Goal: Task Accomplishment & Management: Use online tool/utility

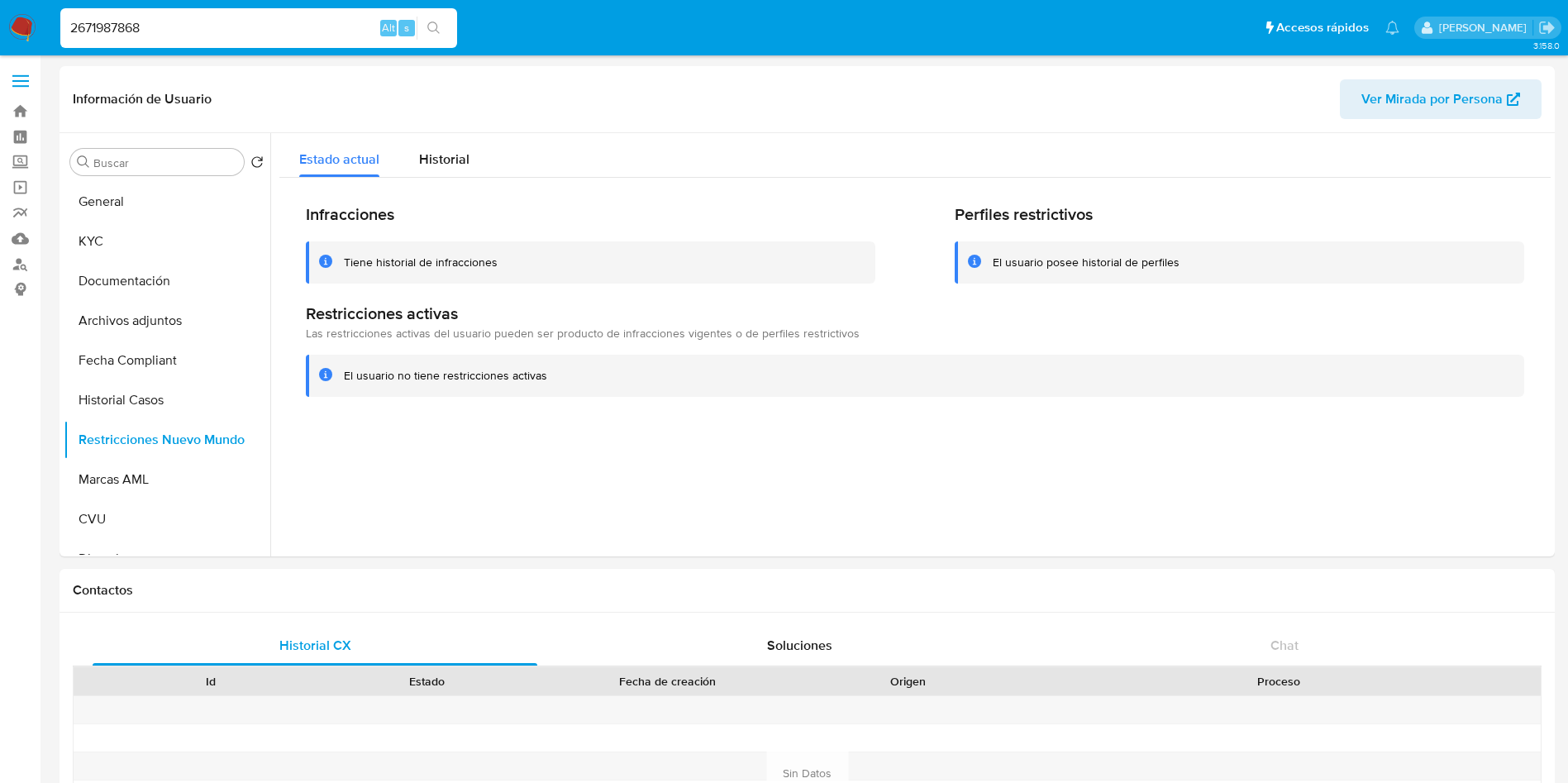
select select "10"
click at [0, 4] on nav "Pausado Ver notificaciones 2671987868 Alt s Accesos rápidos Presiona las siguie…" at bounding box center [784, 27] width 1568 height 56
paste input "1388853577"
type input "1388853577"
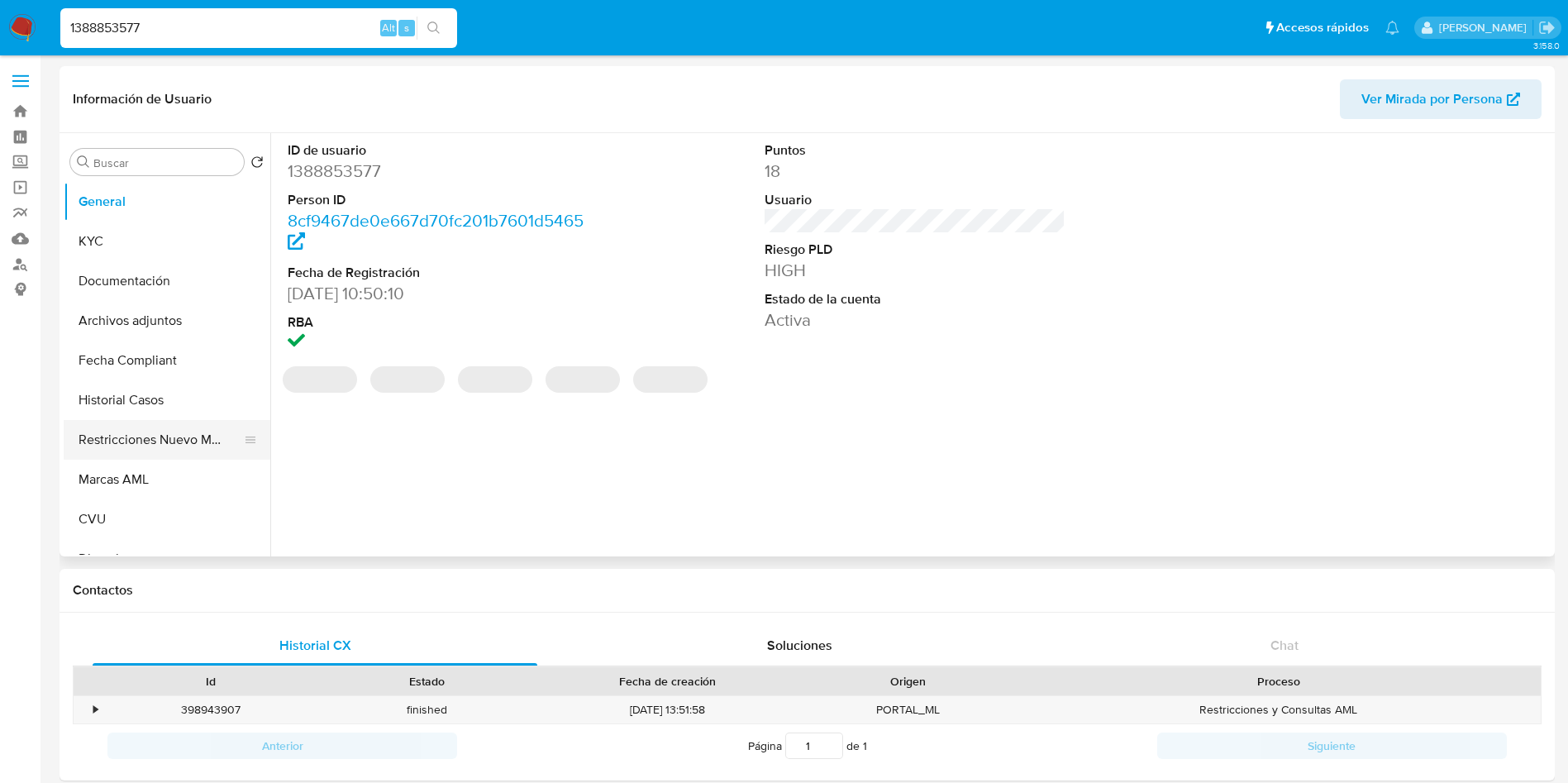
select select "10"
click at [158, 435] on button "Restricciones Nuevo Mundo" at bounding box center [161, 439] width 194 height 39
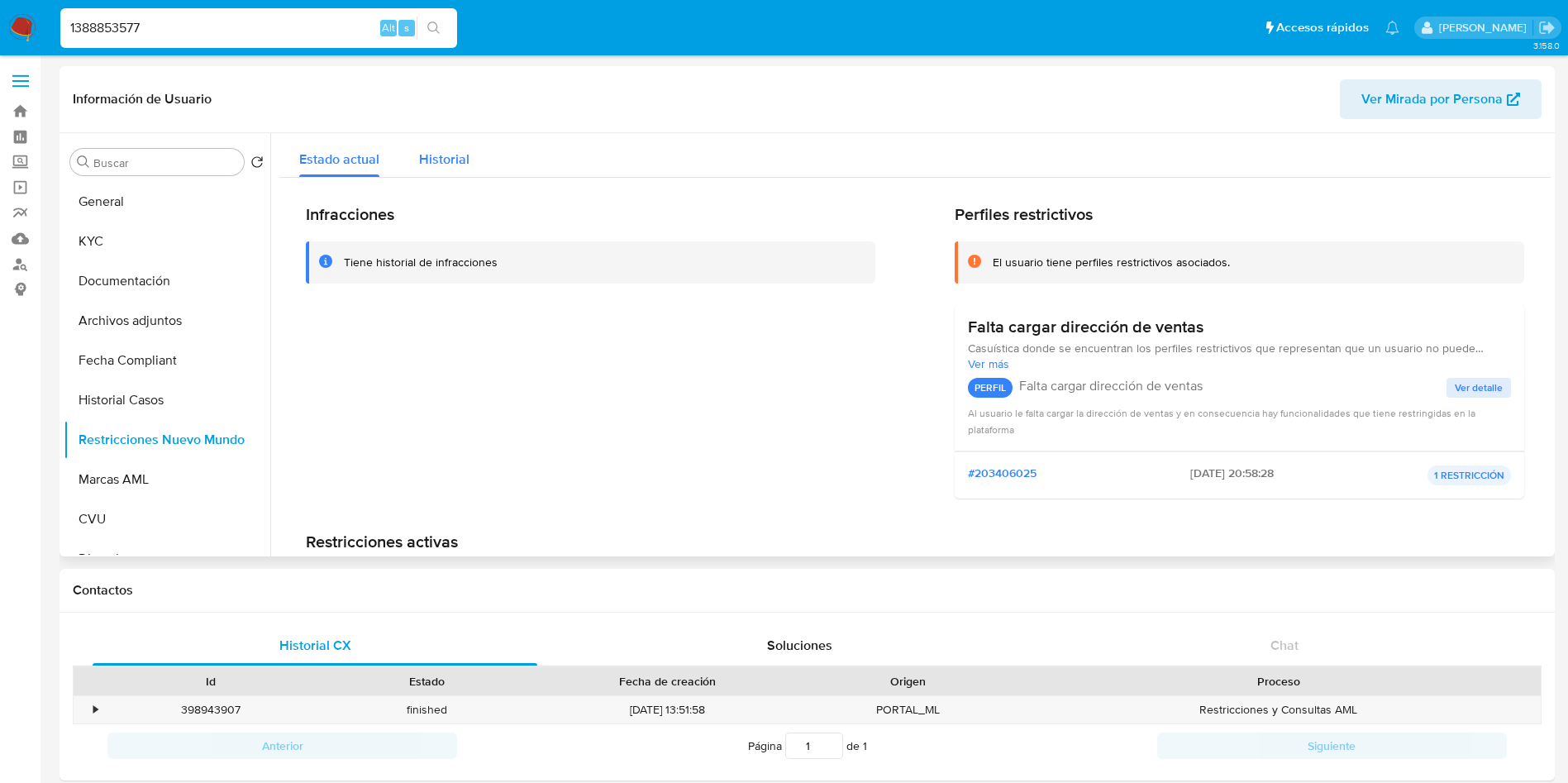
click at [424, 150] on span "Historial" at bounding box center [443, 159] width 50 height 19
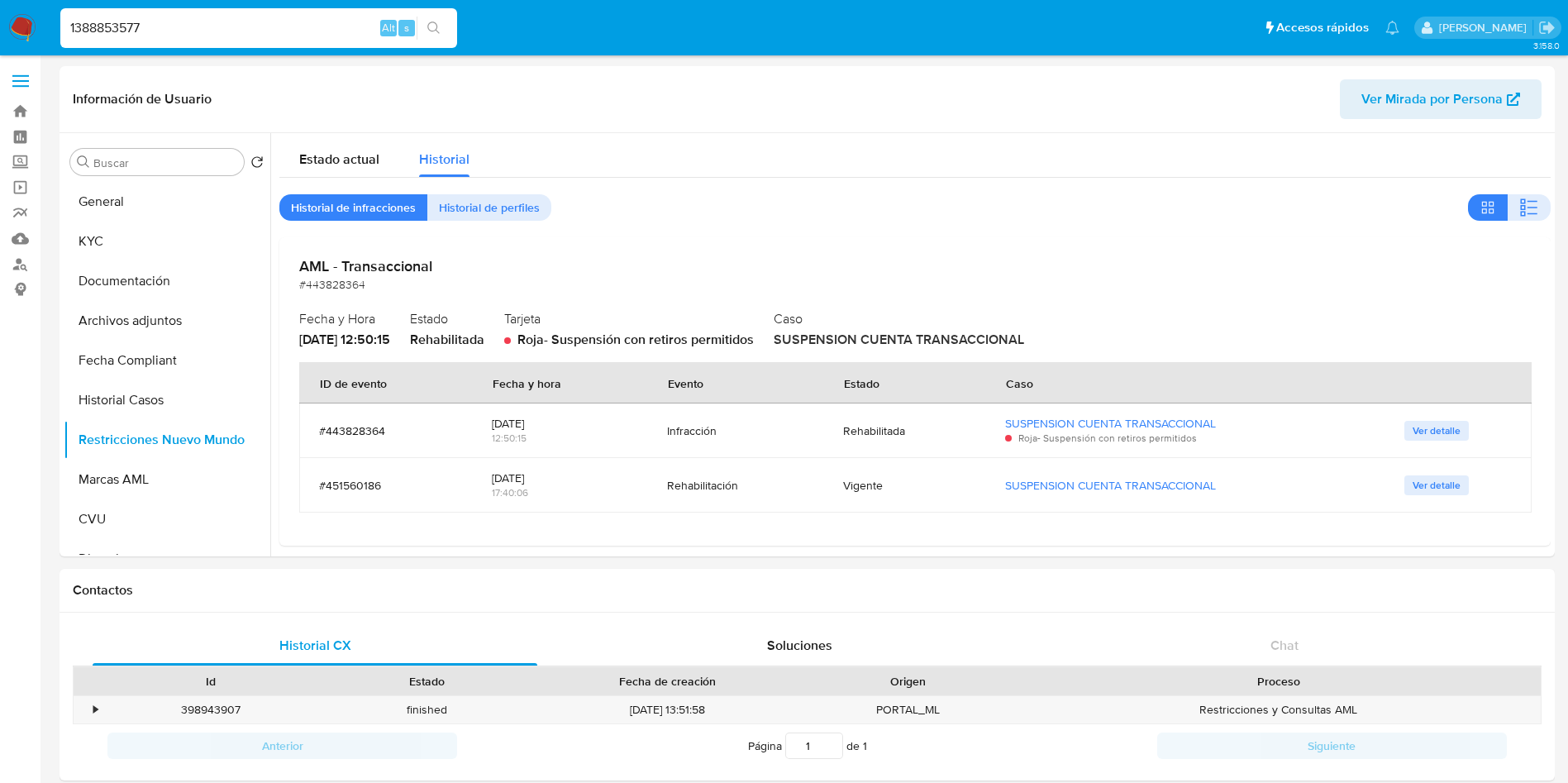
drag, startPoint x: 200, startPoint y: 34, endPoint x: 0, endPoint y: 33, distance: 200.0
click at [0, 33] on nav "Pausado Ver notificaciones 1388853577 Alt s Accesos rápidos Presiona las siguie…" at bounding box center [784, 27] width 1568 height 56
paste input "681194973"
type input "681194973"
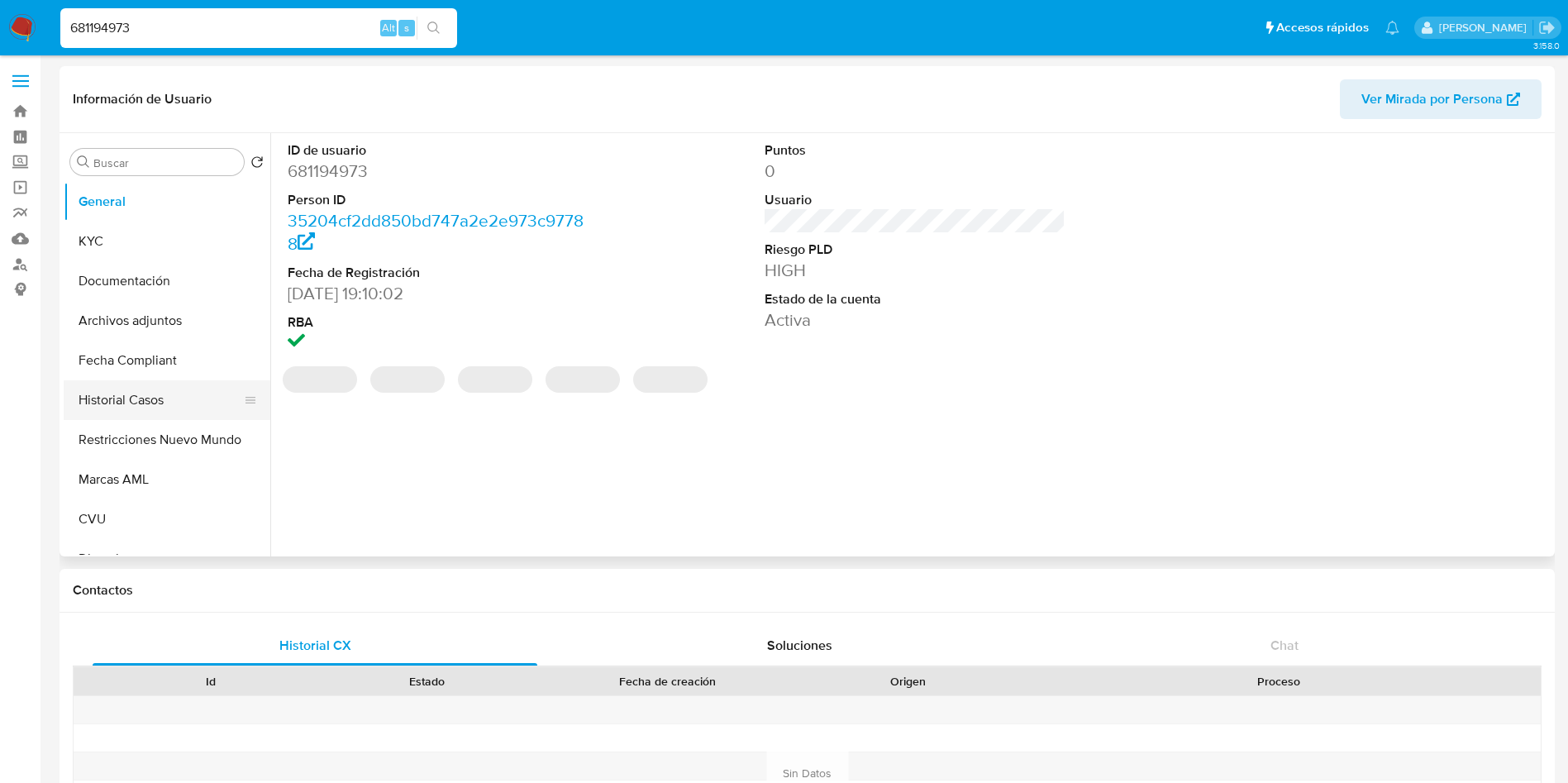
click at [156, 402] on button "Historial Casos" at bounding box center [161, 400] width 194 height 39
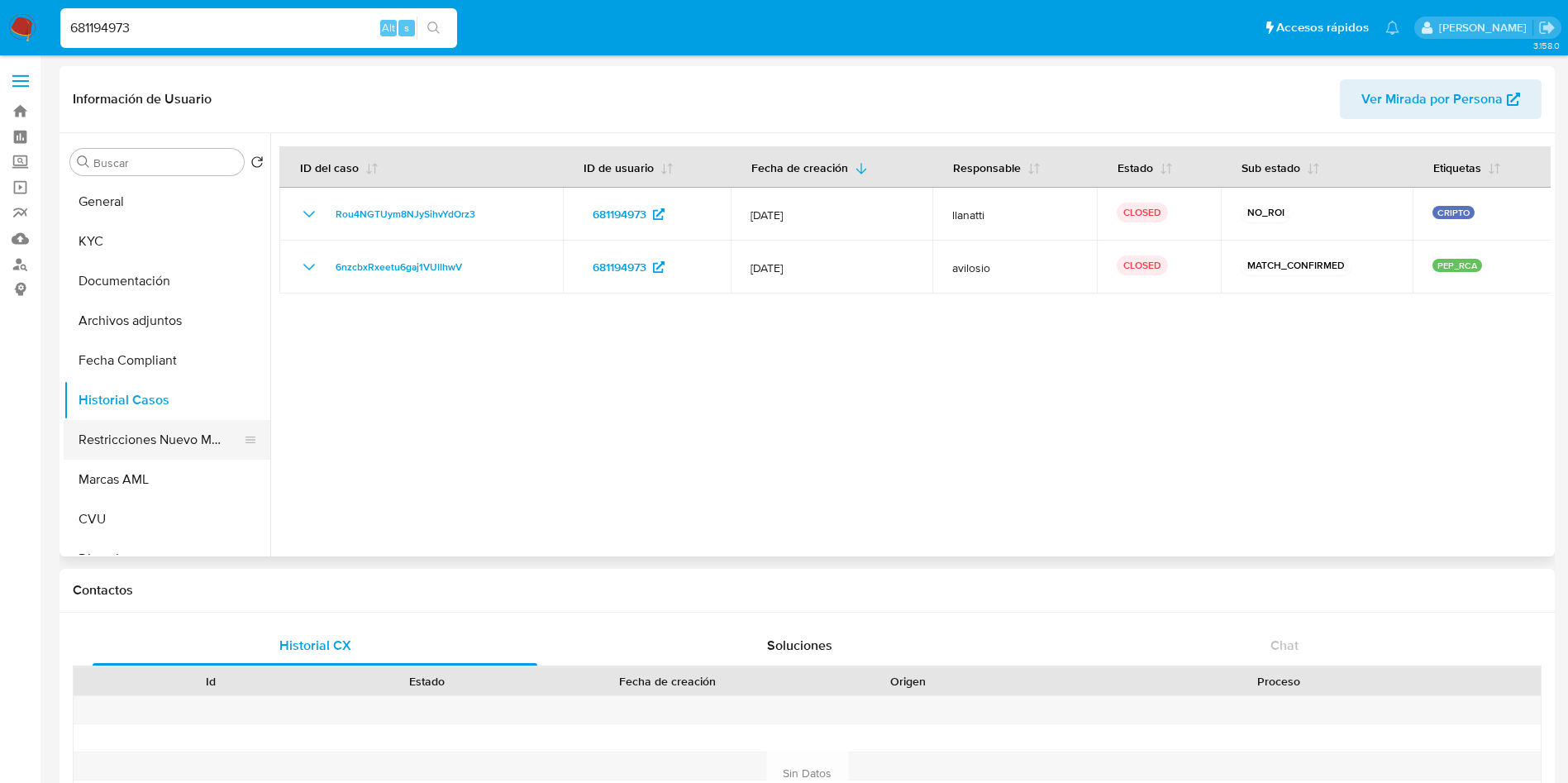
select select "10"
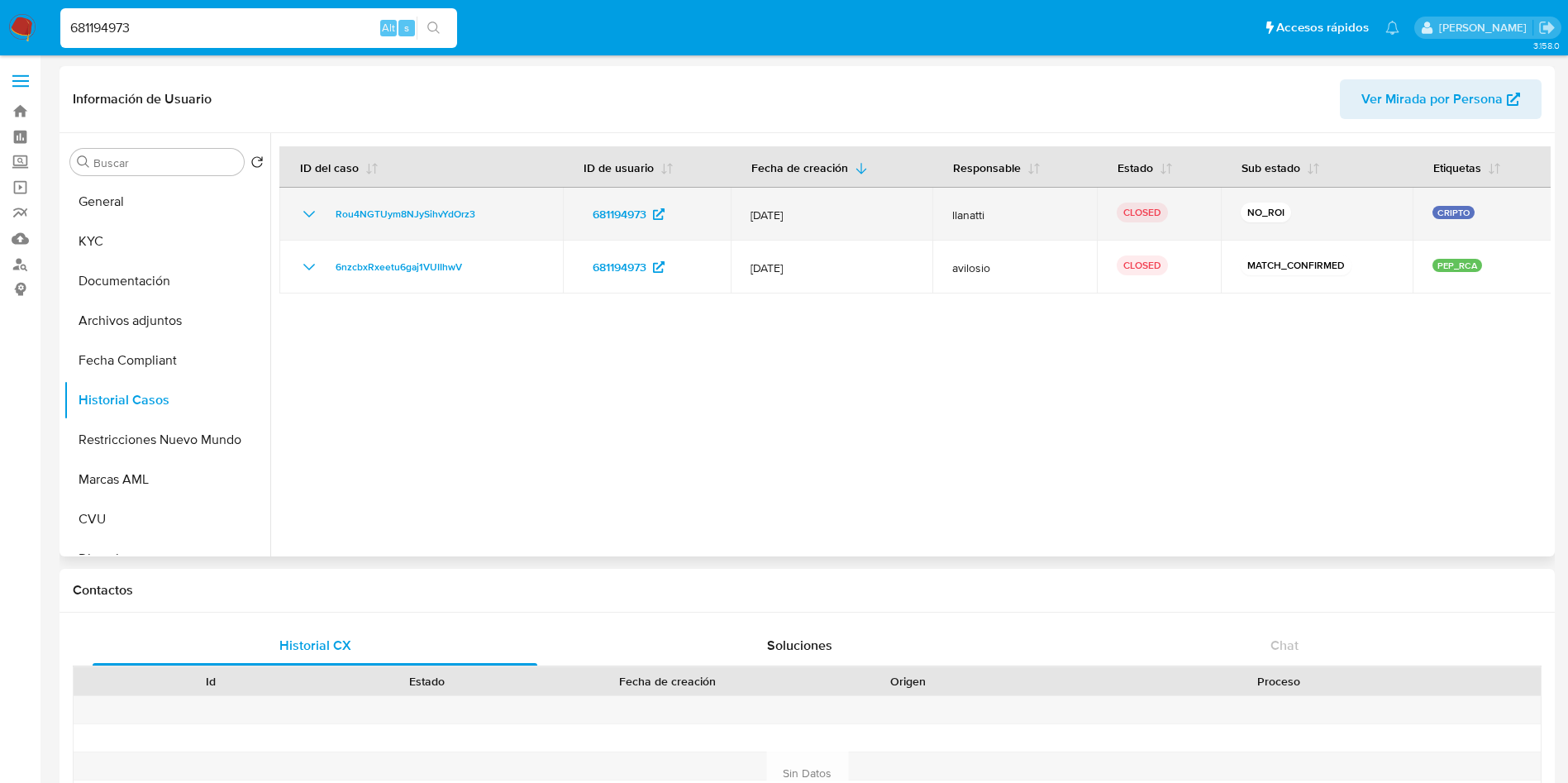
click at [304, 216] on icon "Mostrar/Ocultar" at bounding box center [309, 214] width 20 height 20
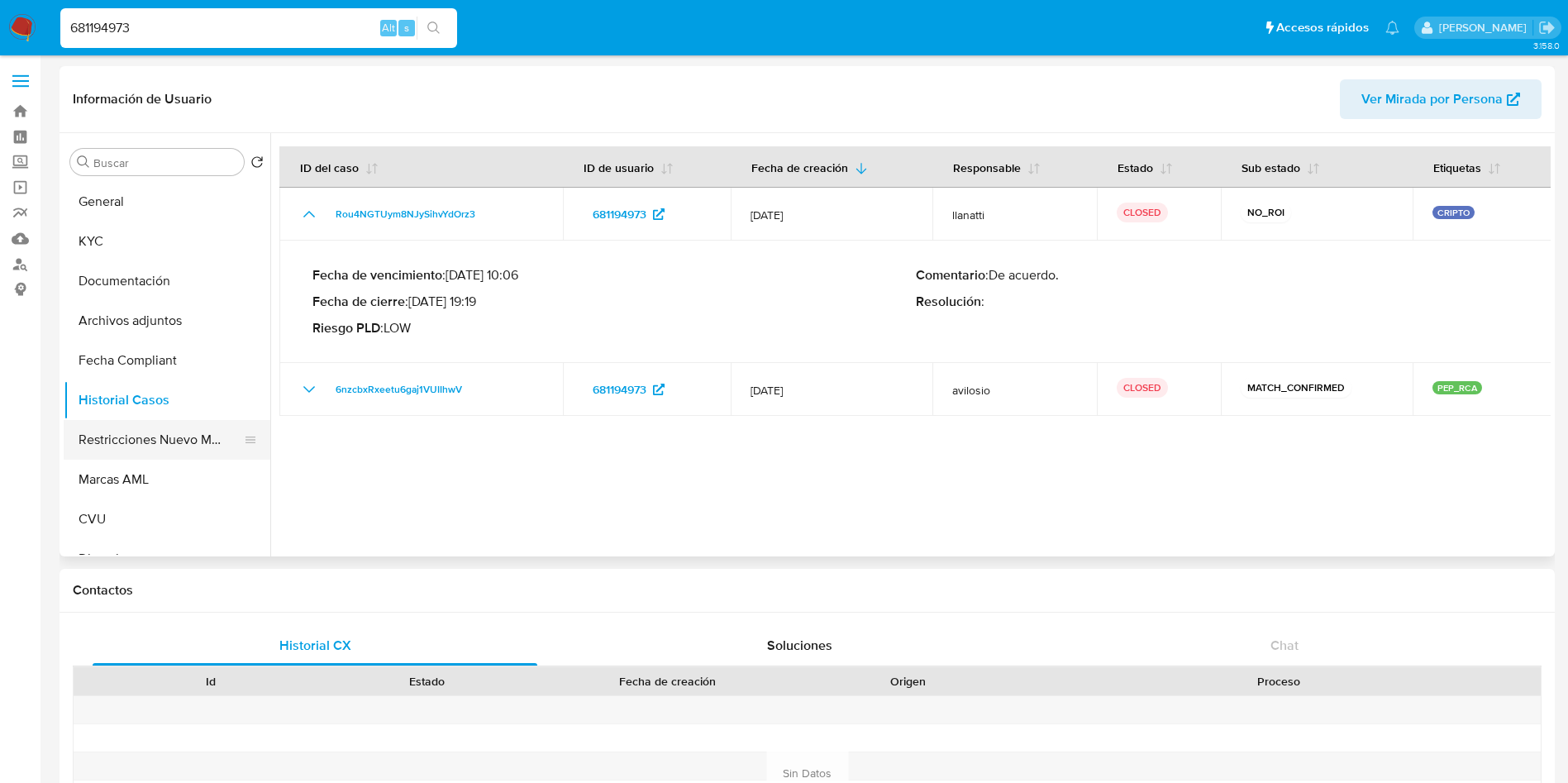
click at [155, 437] on button "Restricciones Nuevo Mundo" at bounding box center [161, 439] width 194 height 39
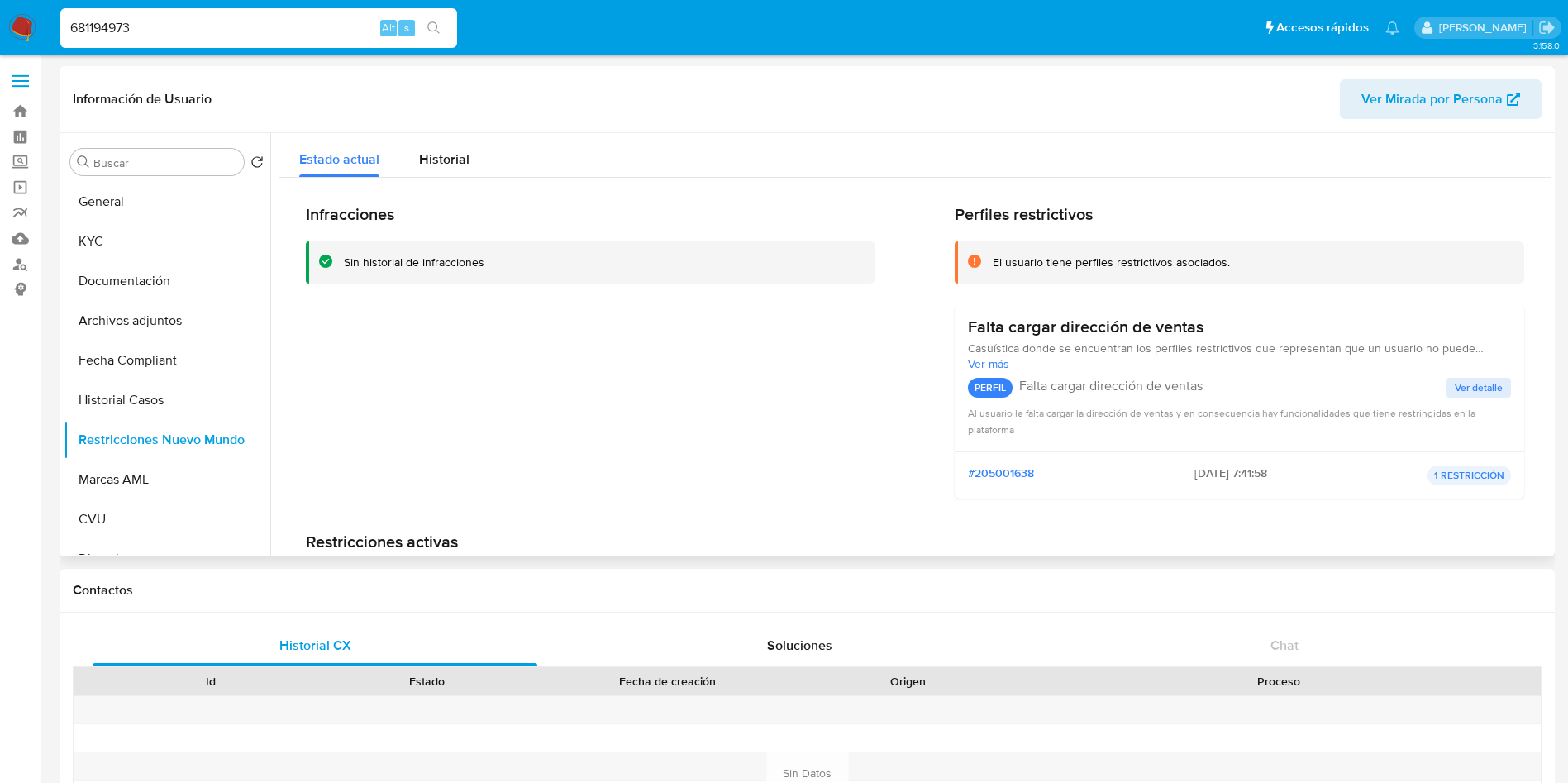
click at [1484, 380] on span "Ver detalle" at bounding box center [1478, 388] width 48 height 16
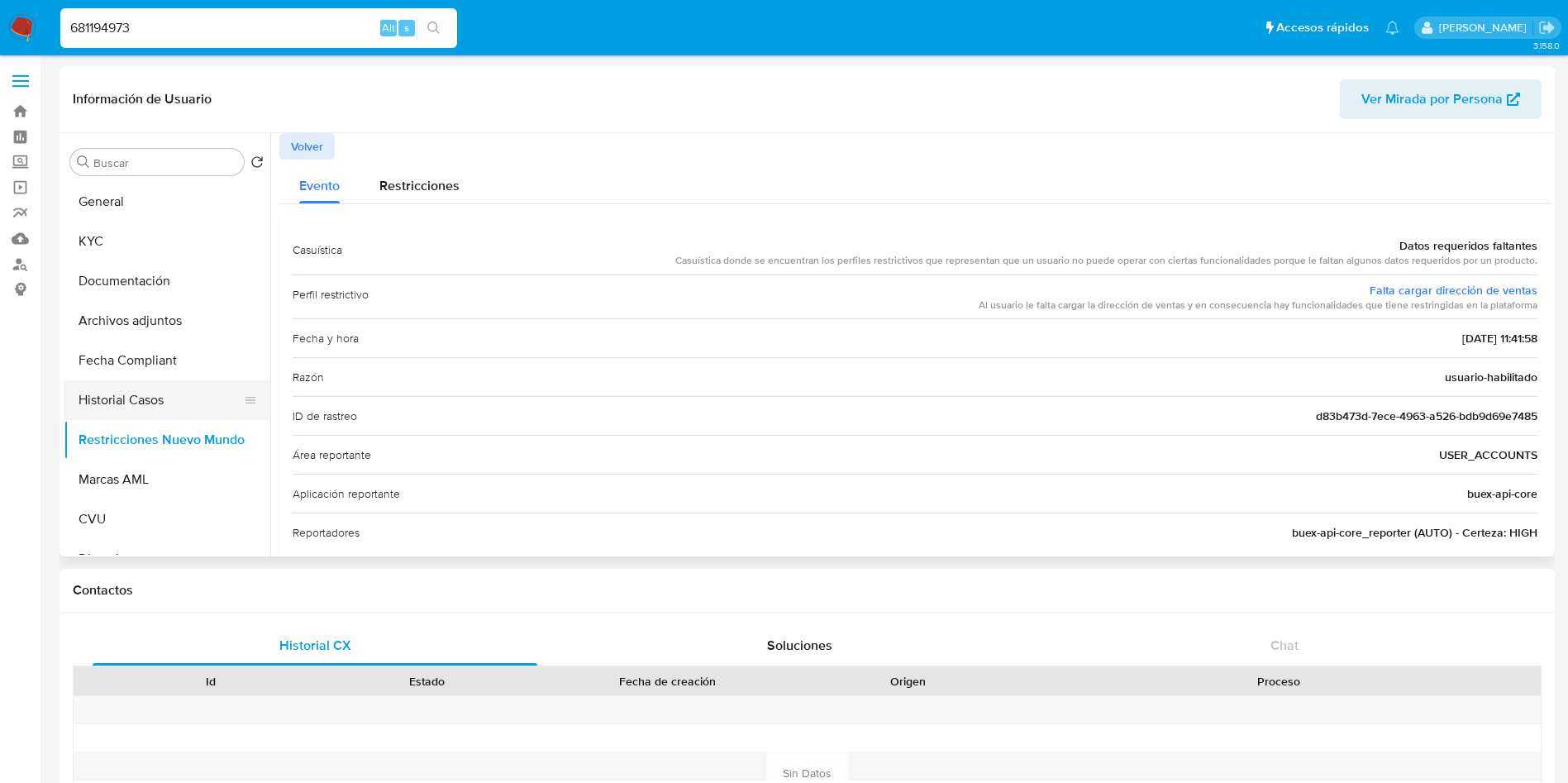
drag, startPoint x: 139, startPoint y: 405, endPoint x: 152, endPoint y: 401, distance: 13.6
click at [140, 401] on button "Historial Casos" at bounding box center [161, 400] width 194 height 39
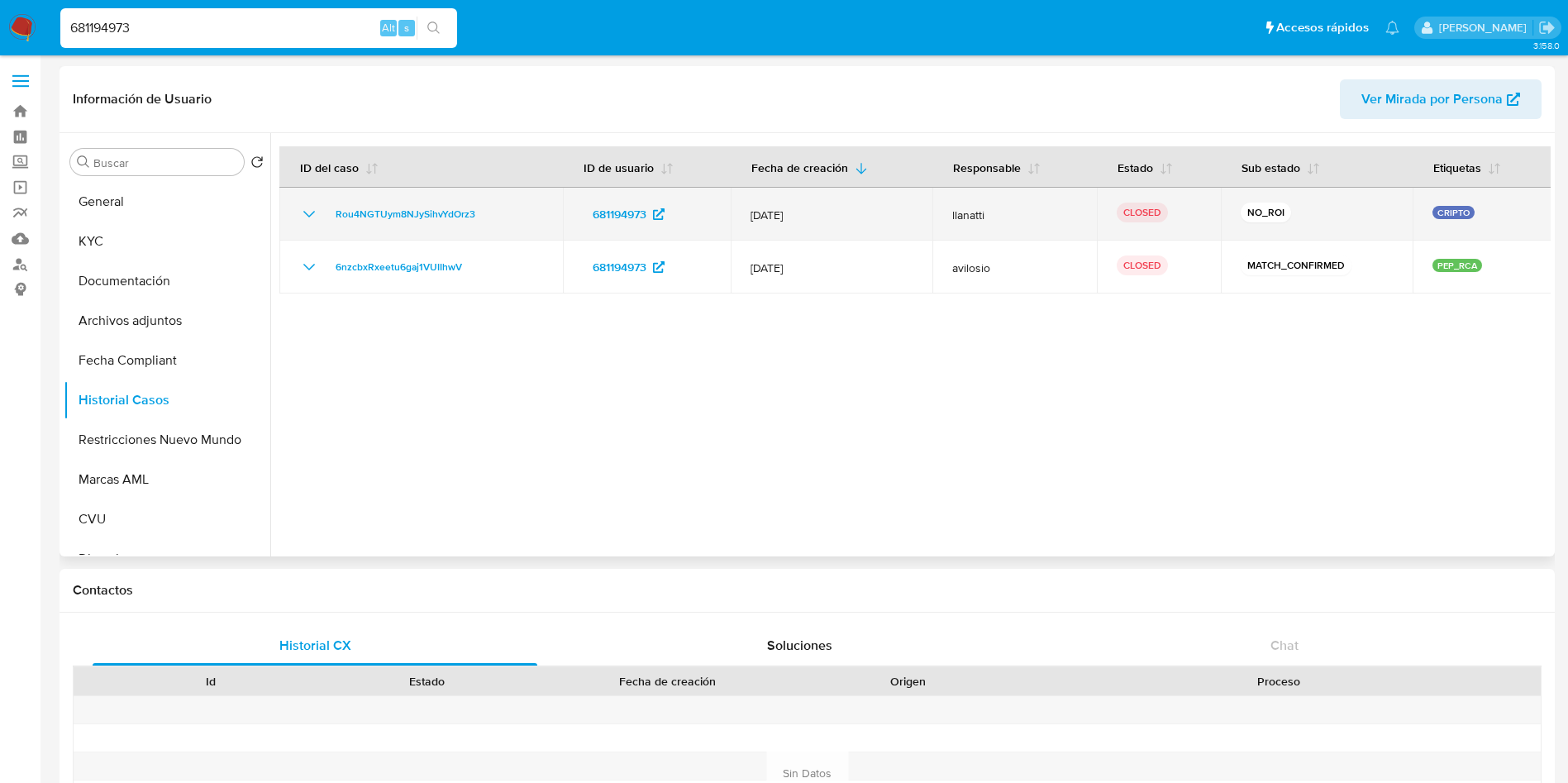
click at [314, 214] on icon "Mostrar/Ocultar" at bounding box center [309, 214] width 20 height 20
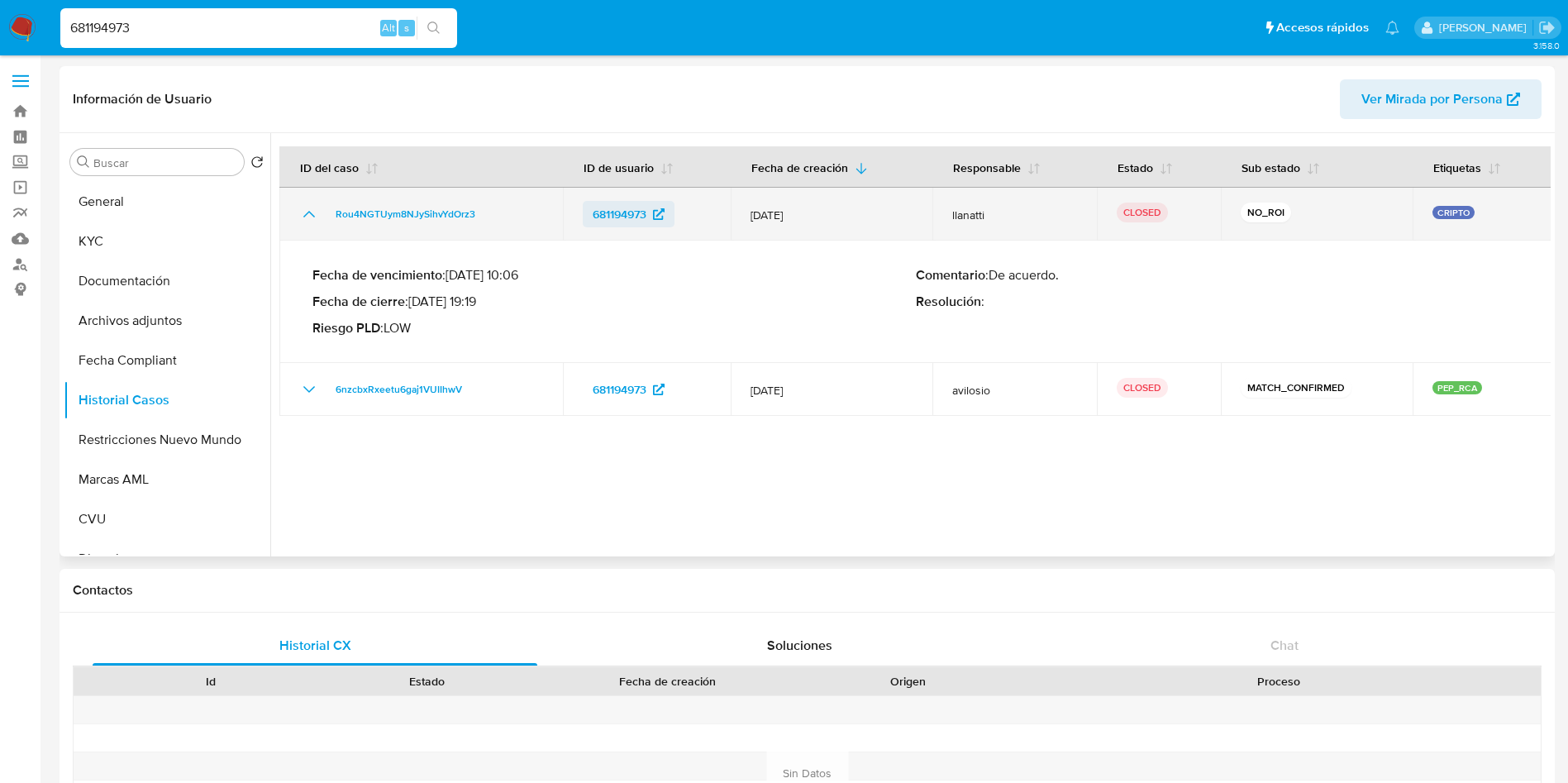
click at [632, 212] on span "681194973" at bounding box center [619, 214] width 54 height 27
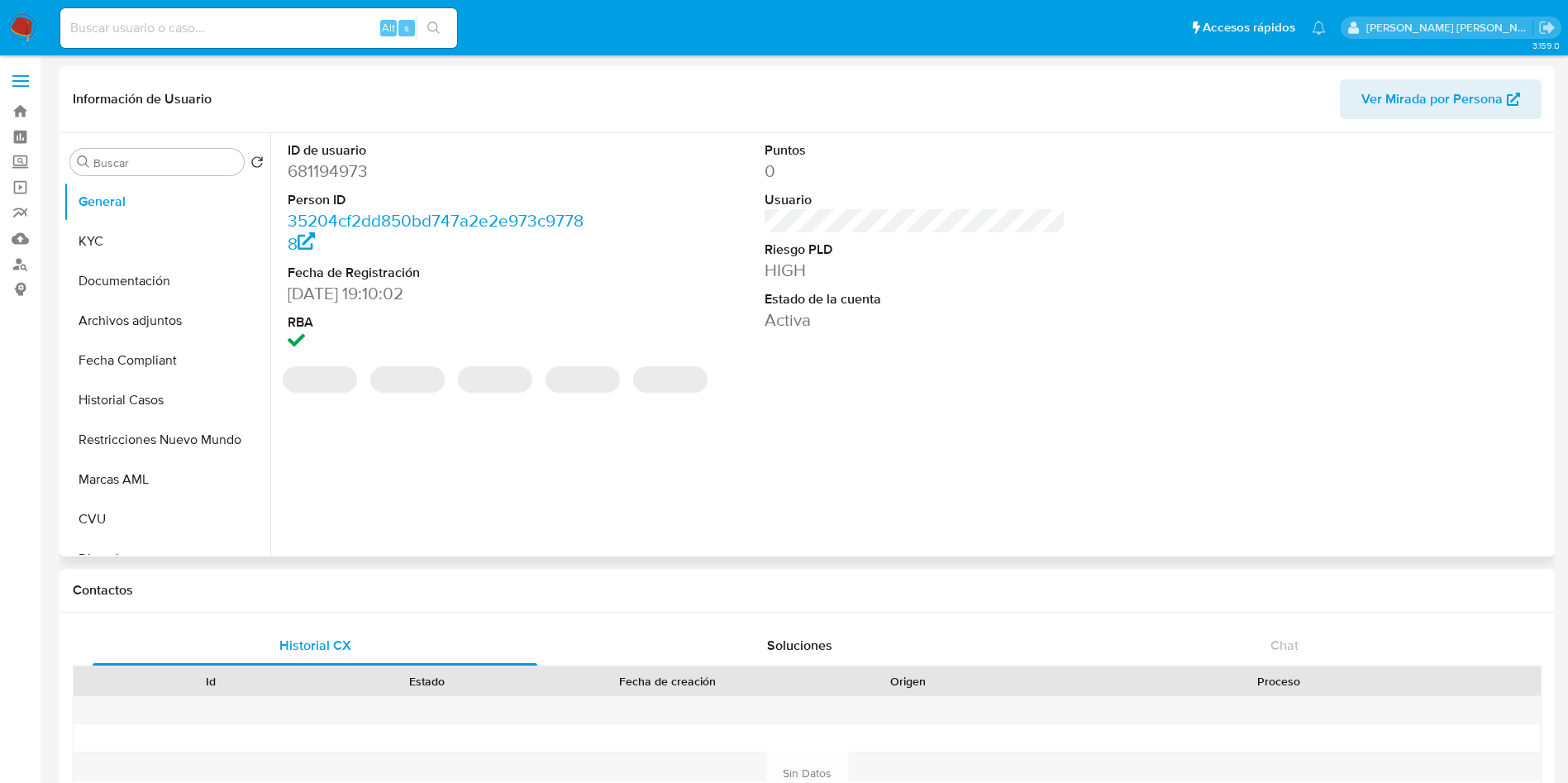
select select "10"
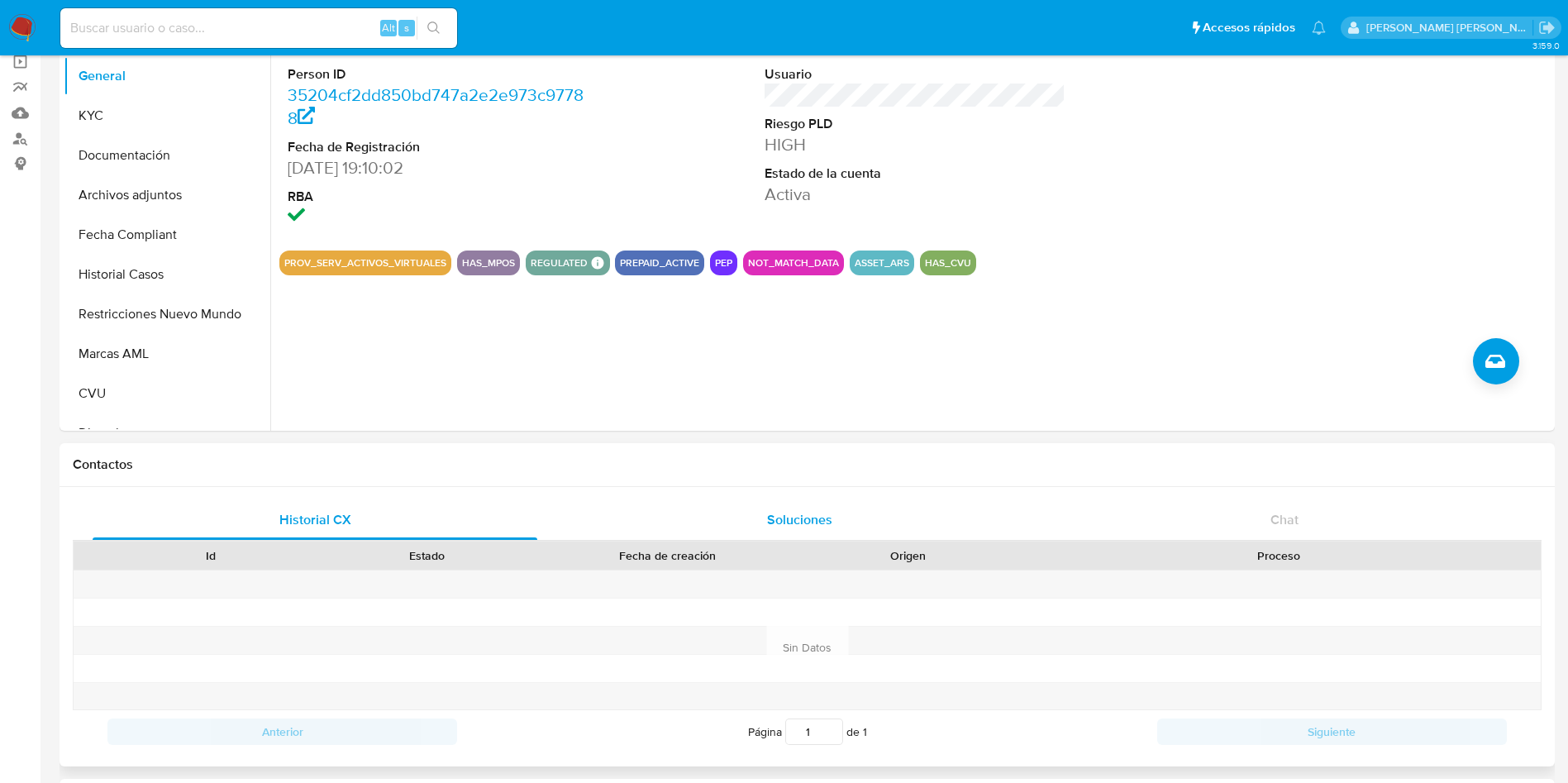
scroll to position [248, 0]
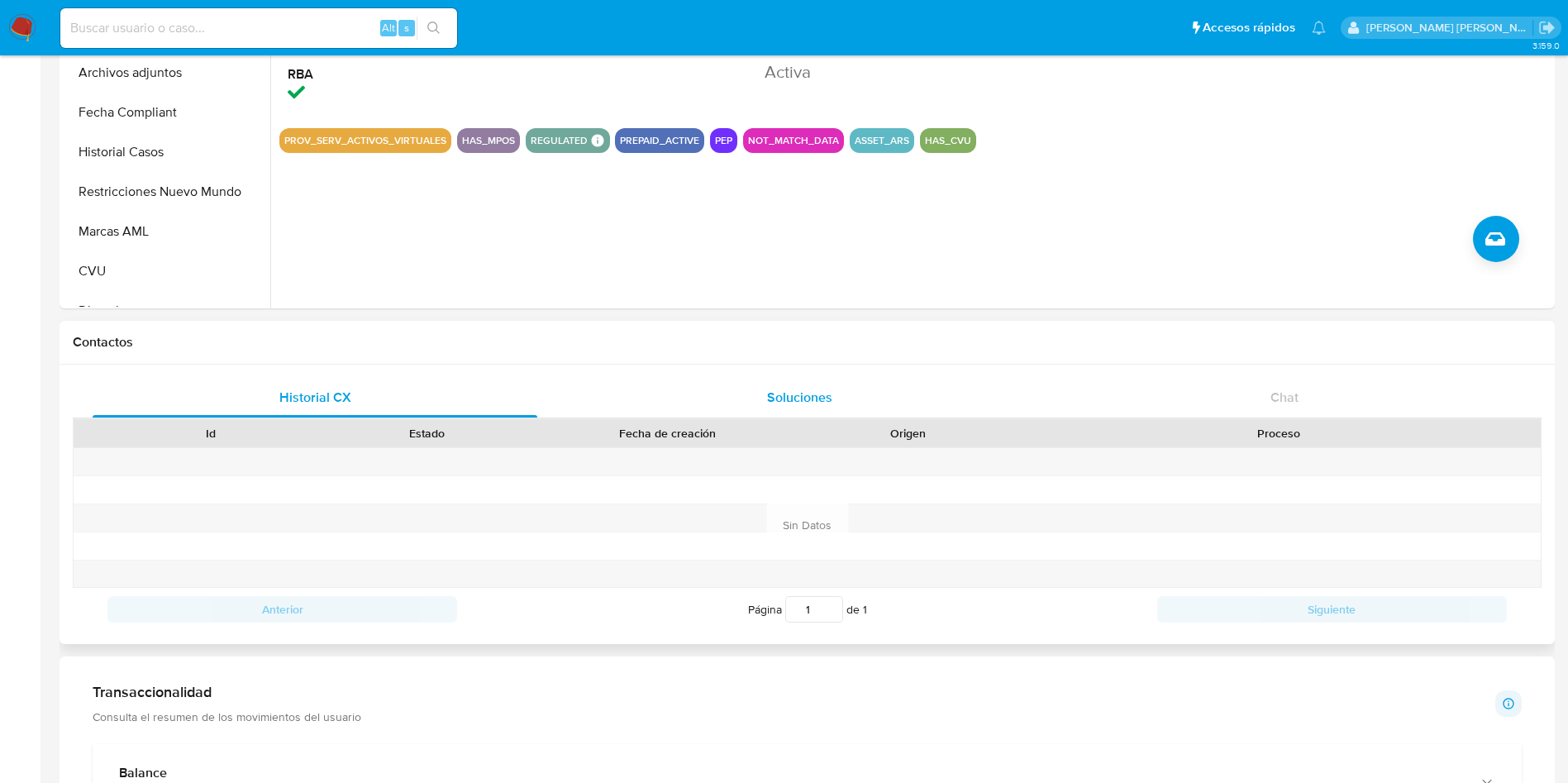
click at [763, 399] on div "Soluciones" at bounding box center [799, 397] width 444 height 39
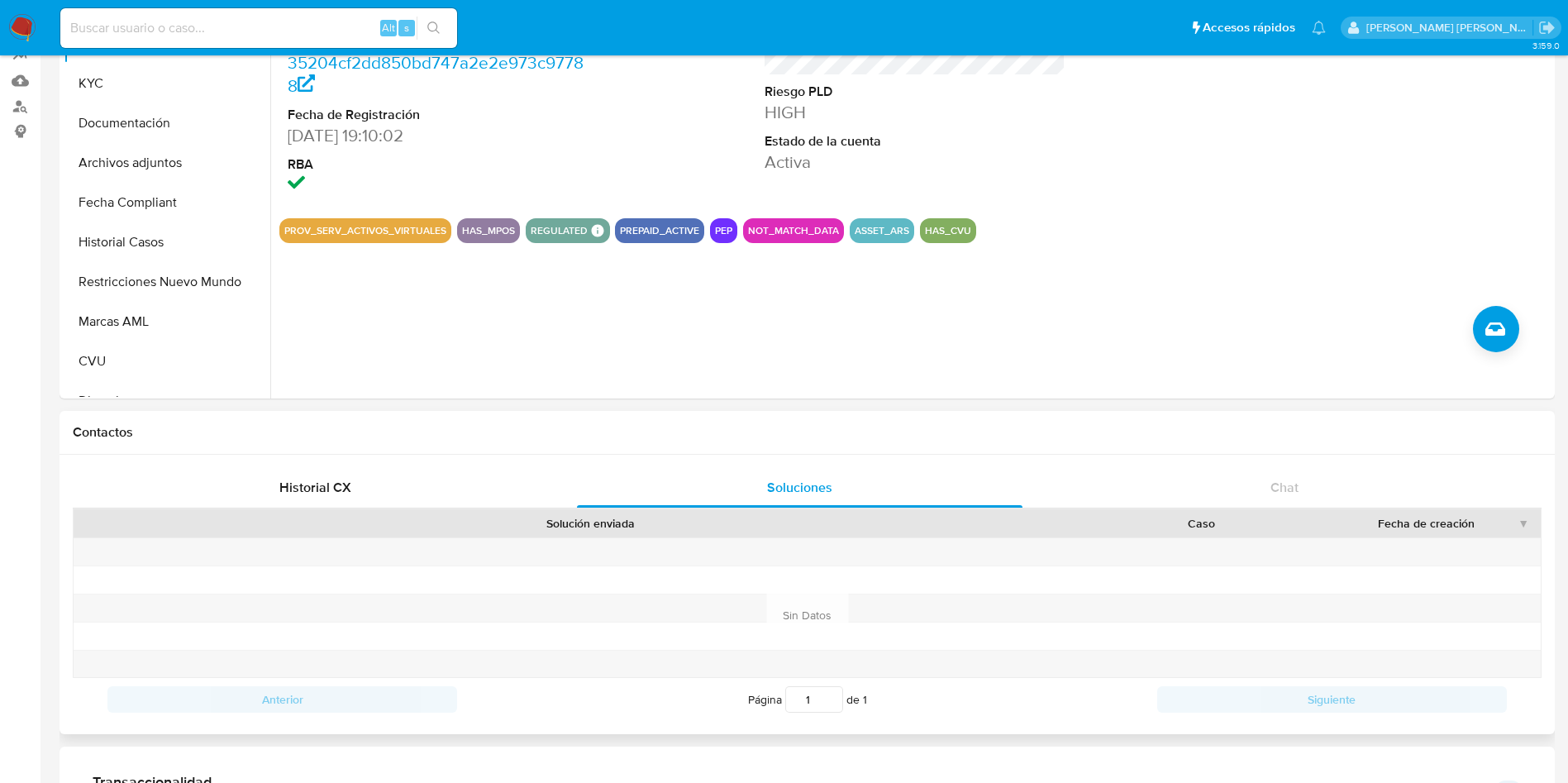
scroll to position [0, 0]
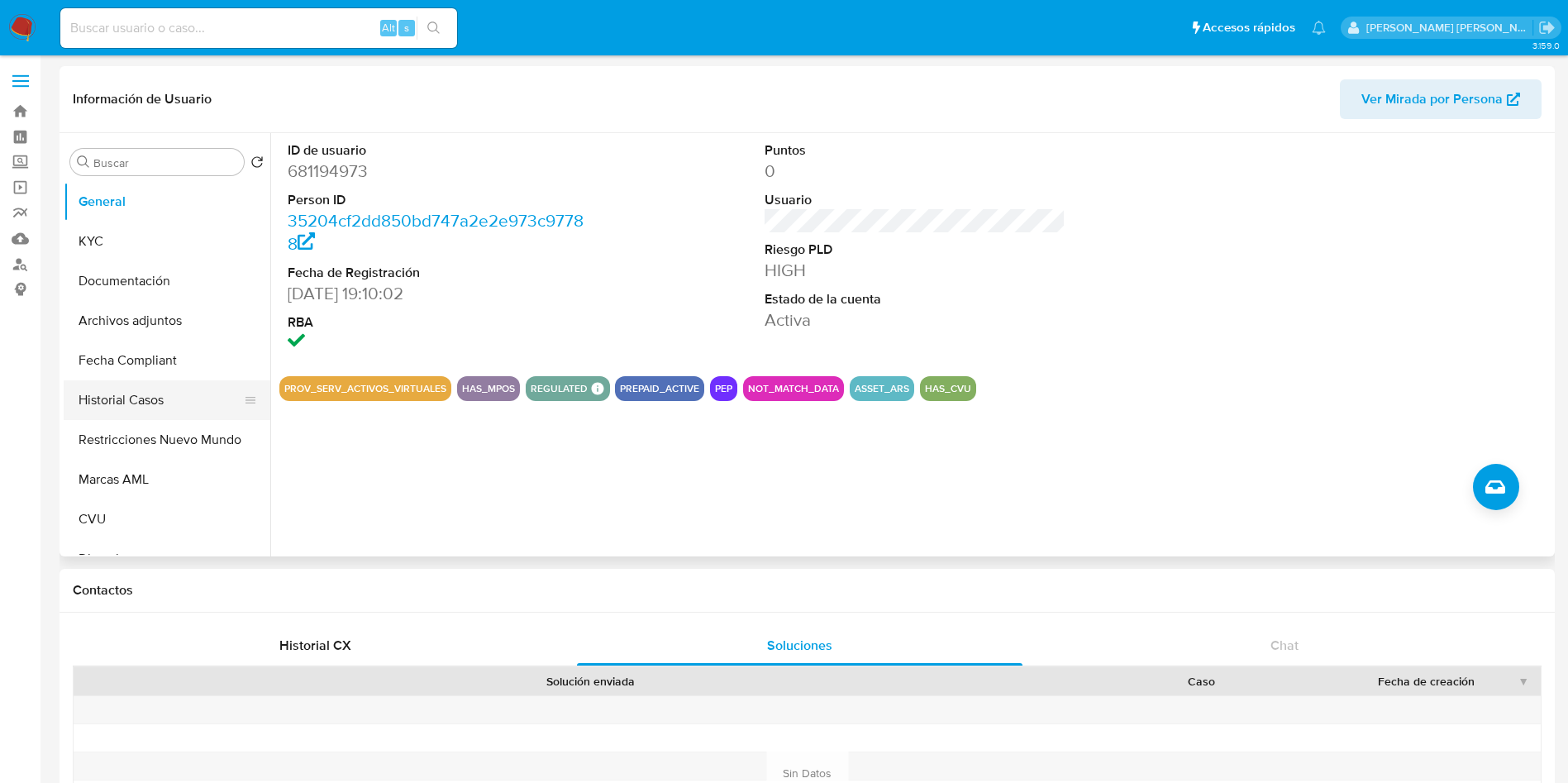
click at [142, 397] on button "Historial Casos" at bounding box center [161, 400] width 194 height 39
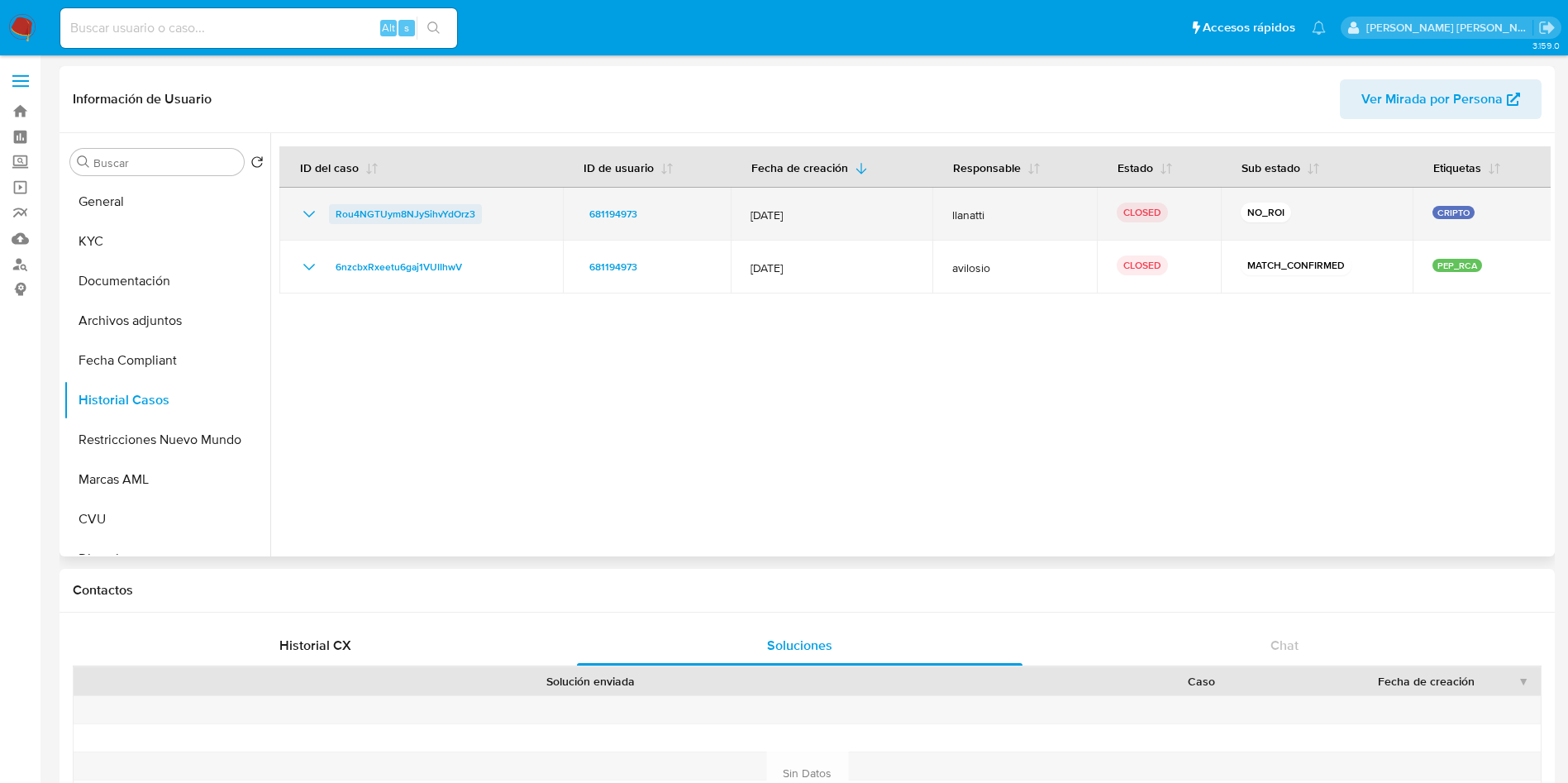
click at [360, 214] on span "Rou4NGTUym8NJySihvYdOrz3" at bounding box center [405, 214] width 140 height 20
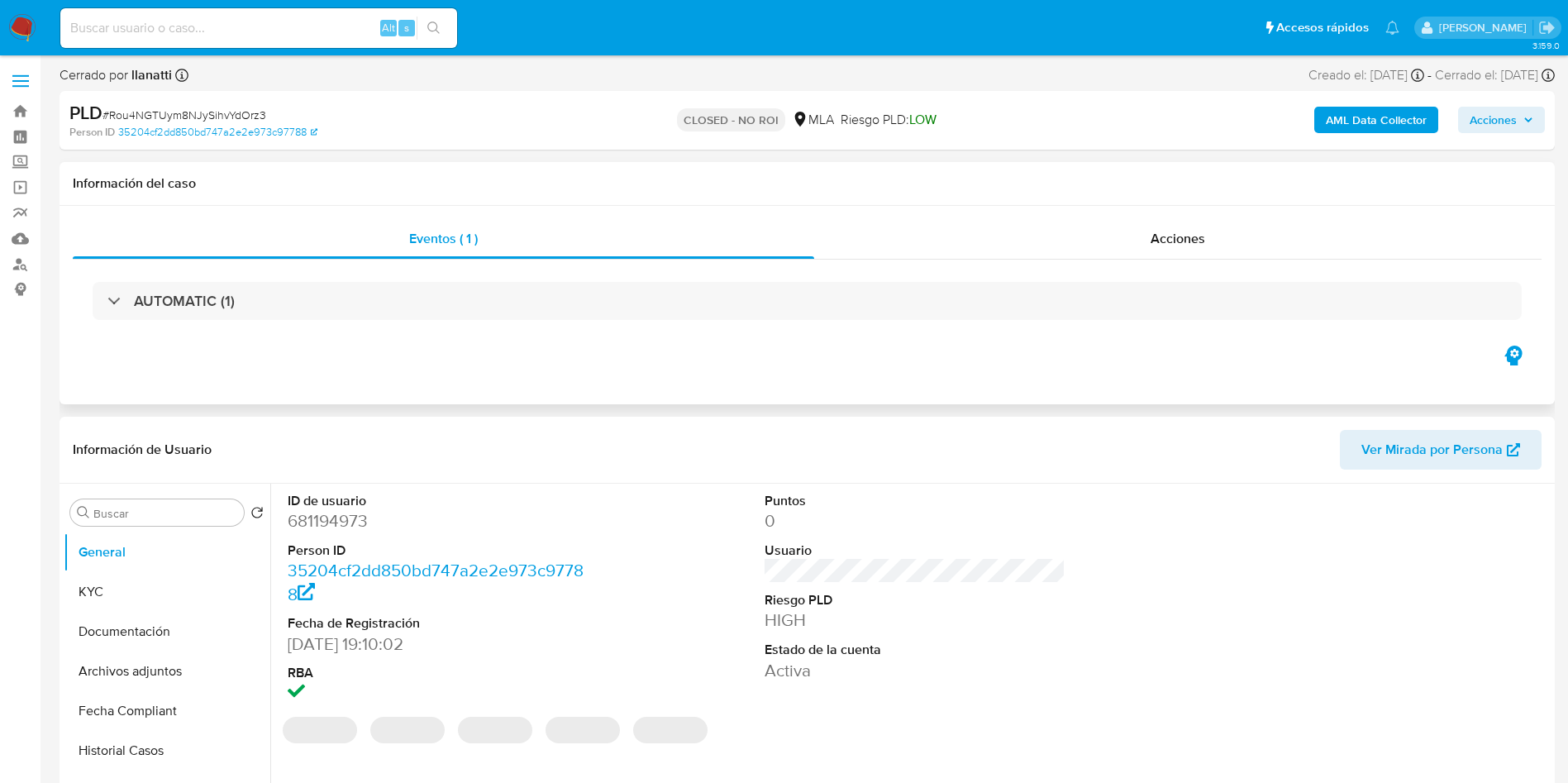
select select "10"
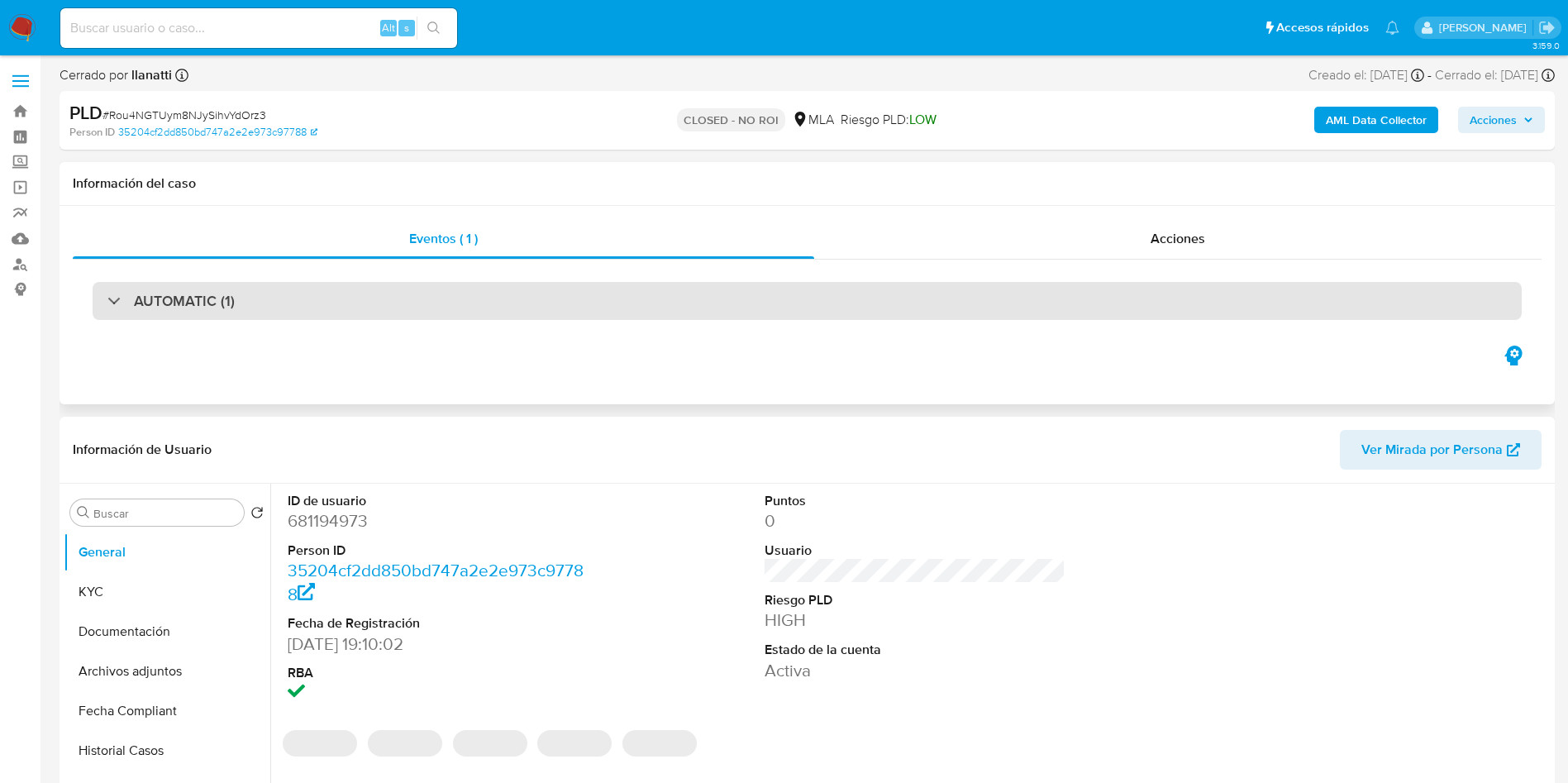
click at [752, 304] on div "AUTOMATIC (1)" at bounding box center [806, 301] width 1429 height 38
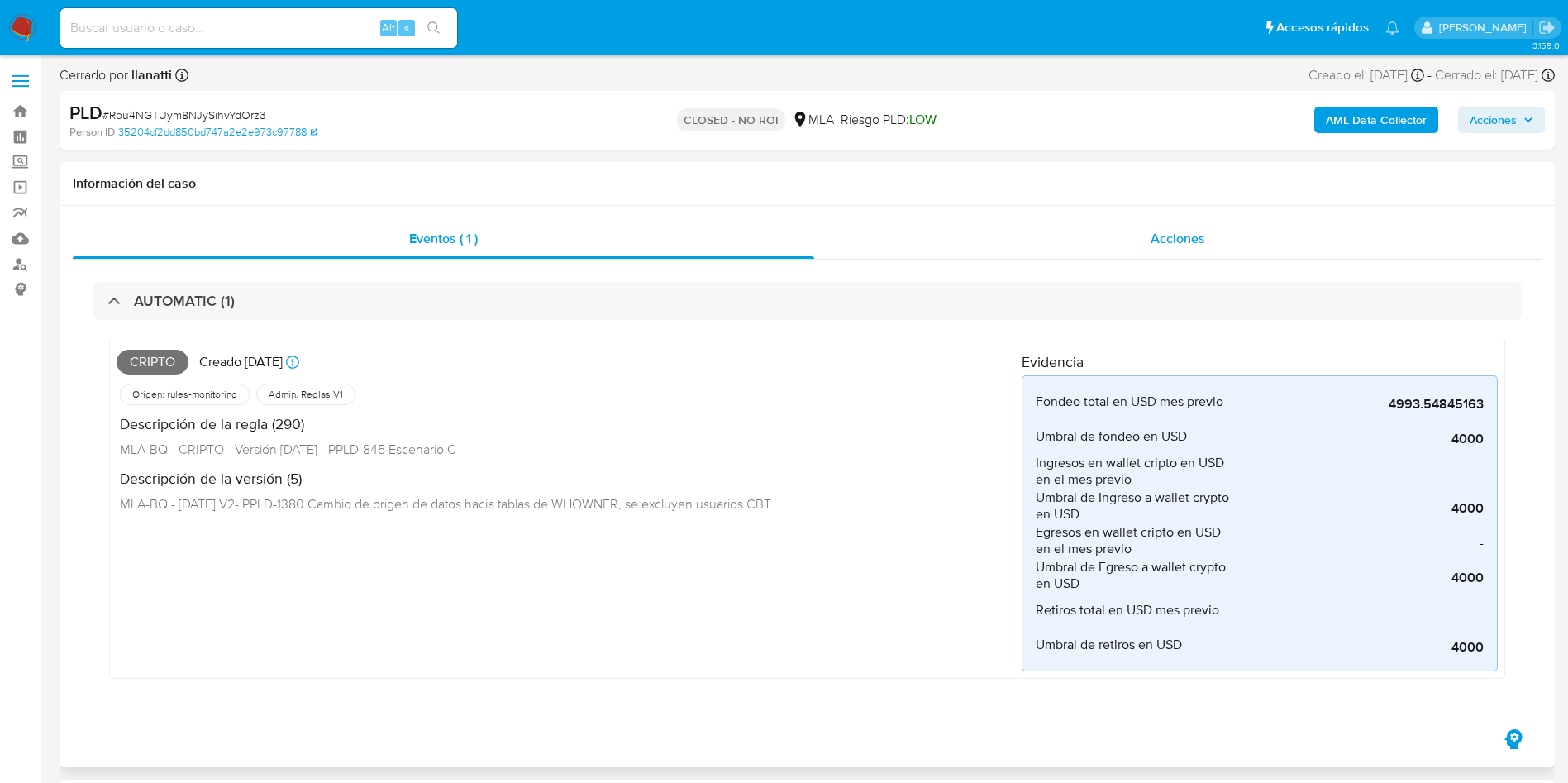
click at [1153, 230] on span "Acciones" at bounding box center [1179, 238] width 55 height 19
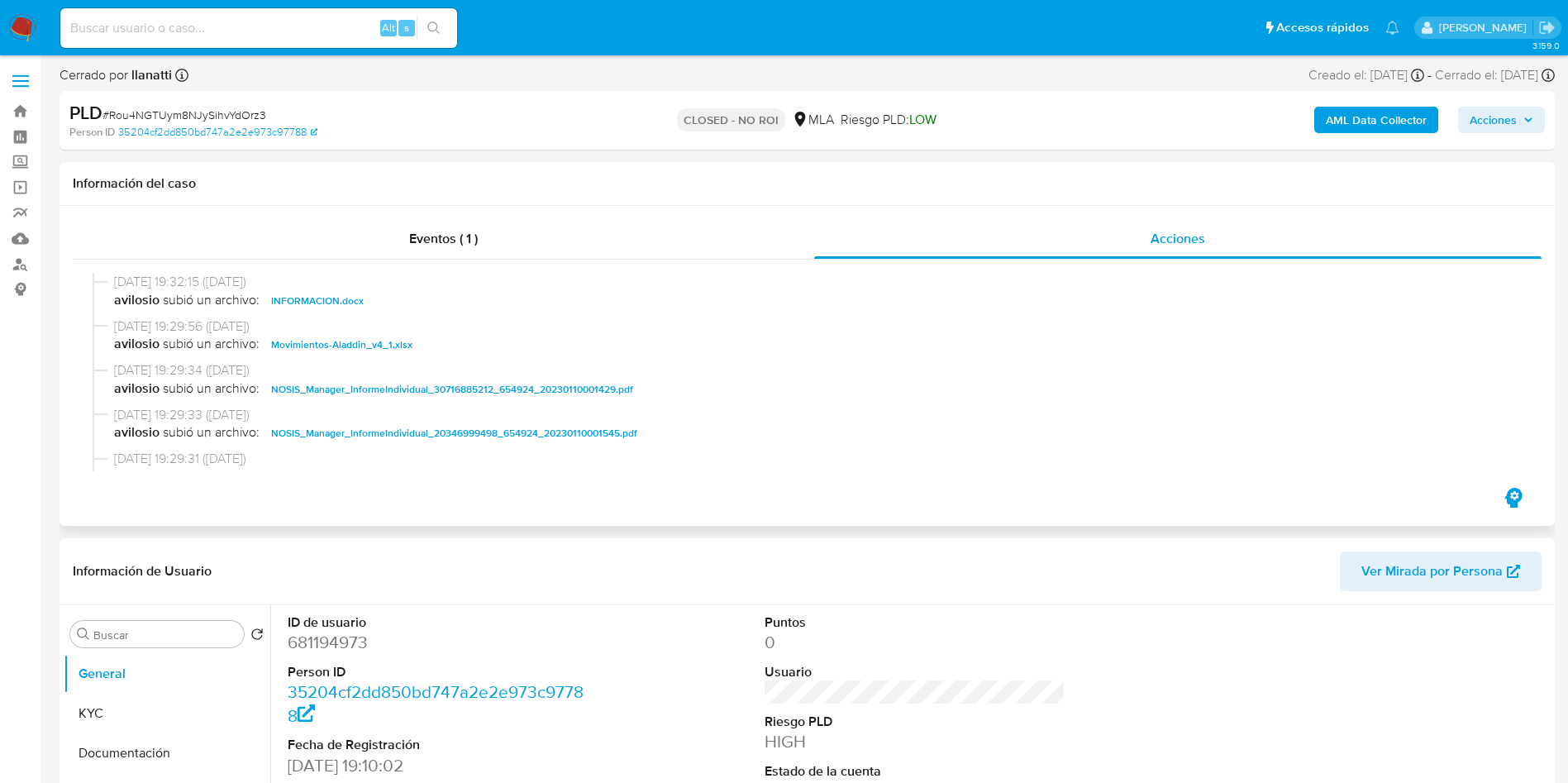
scroll to position [306, 0]
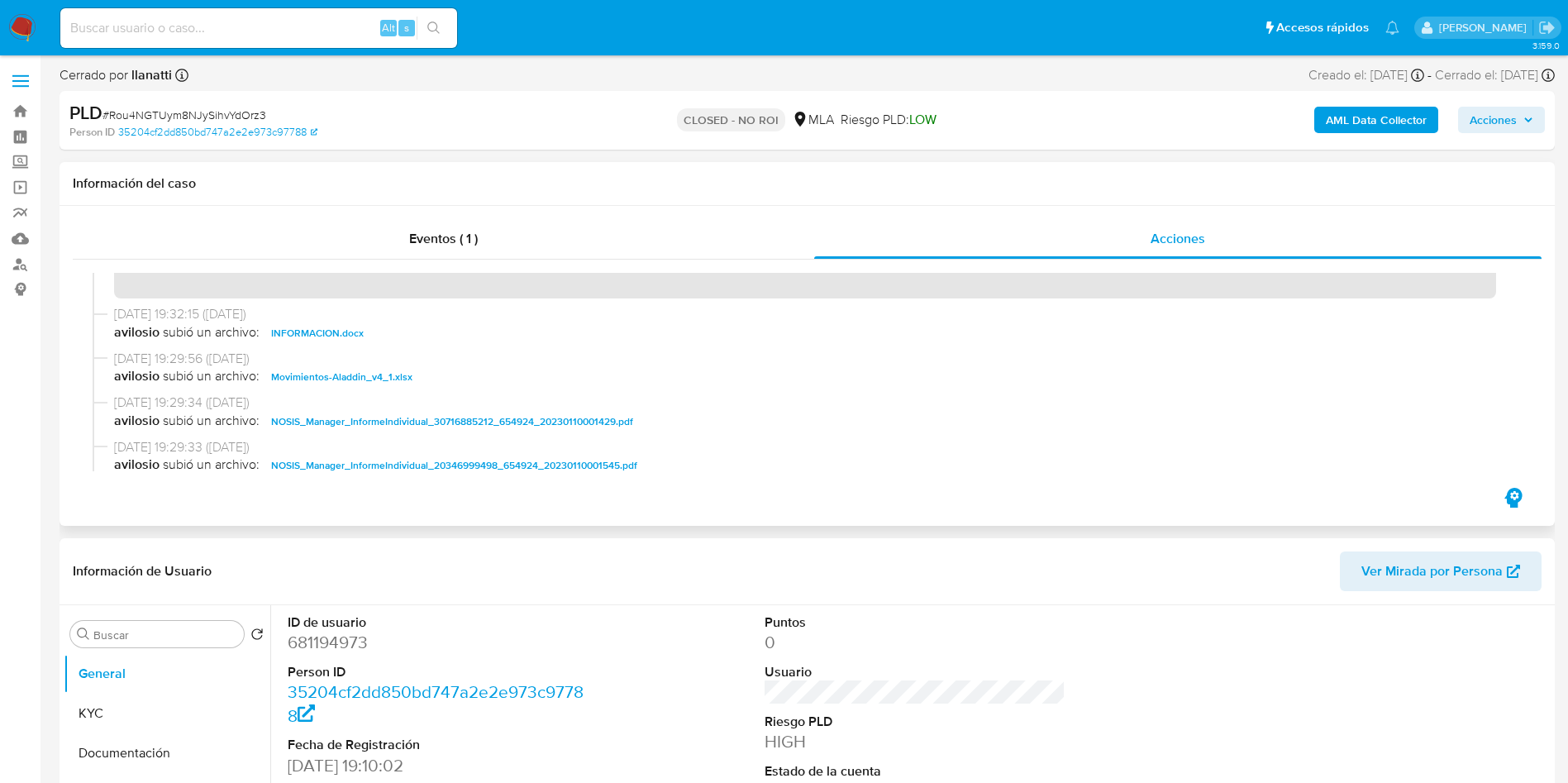
click at [317, 335] on span "INFORMACION.docx" at bounding box center [317, 334] width 92 height 20
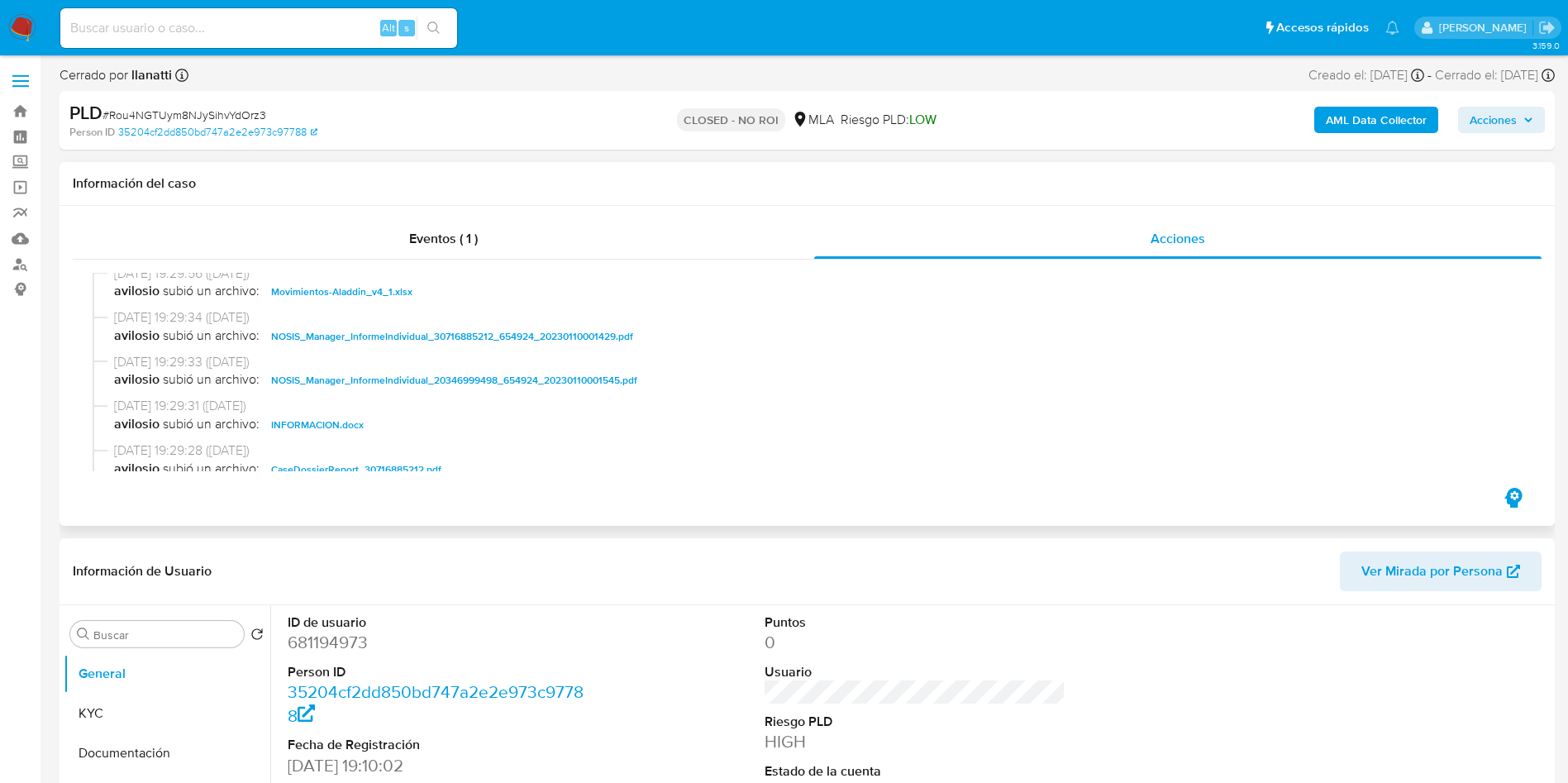
scroll to position [431, 0]
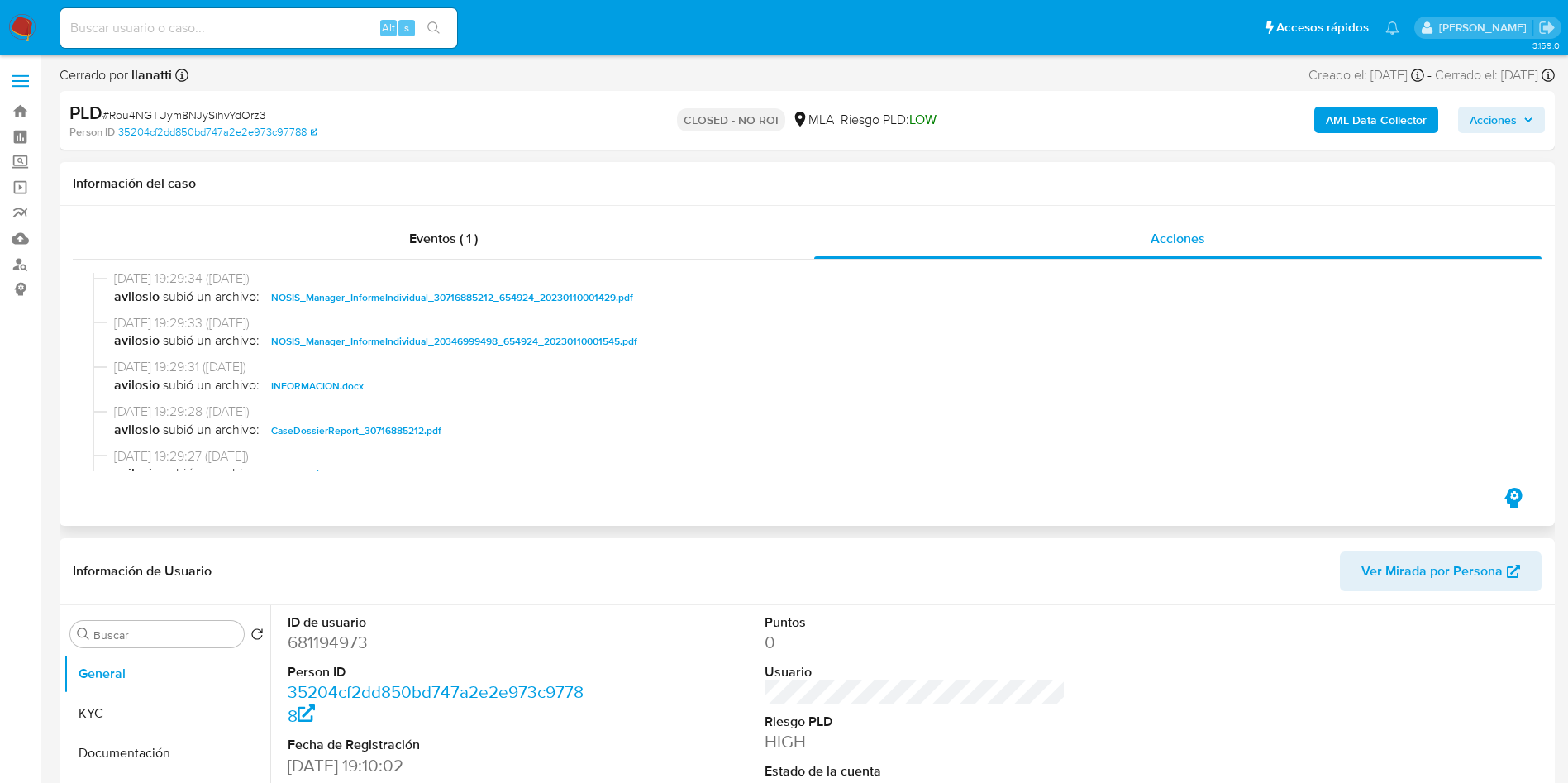
click at [320, 384] on span "INFORMACION.docx" at bounding box center [317, 386] width 92 height 20
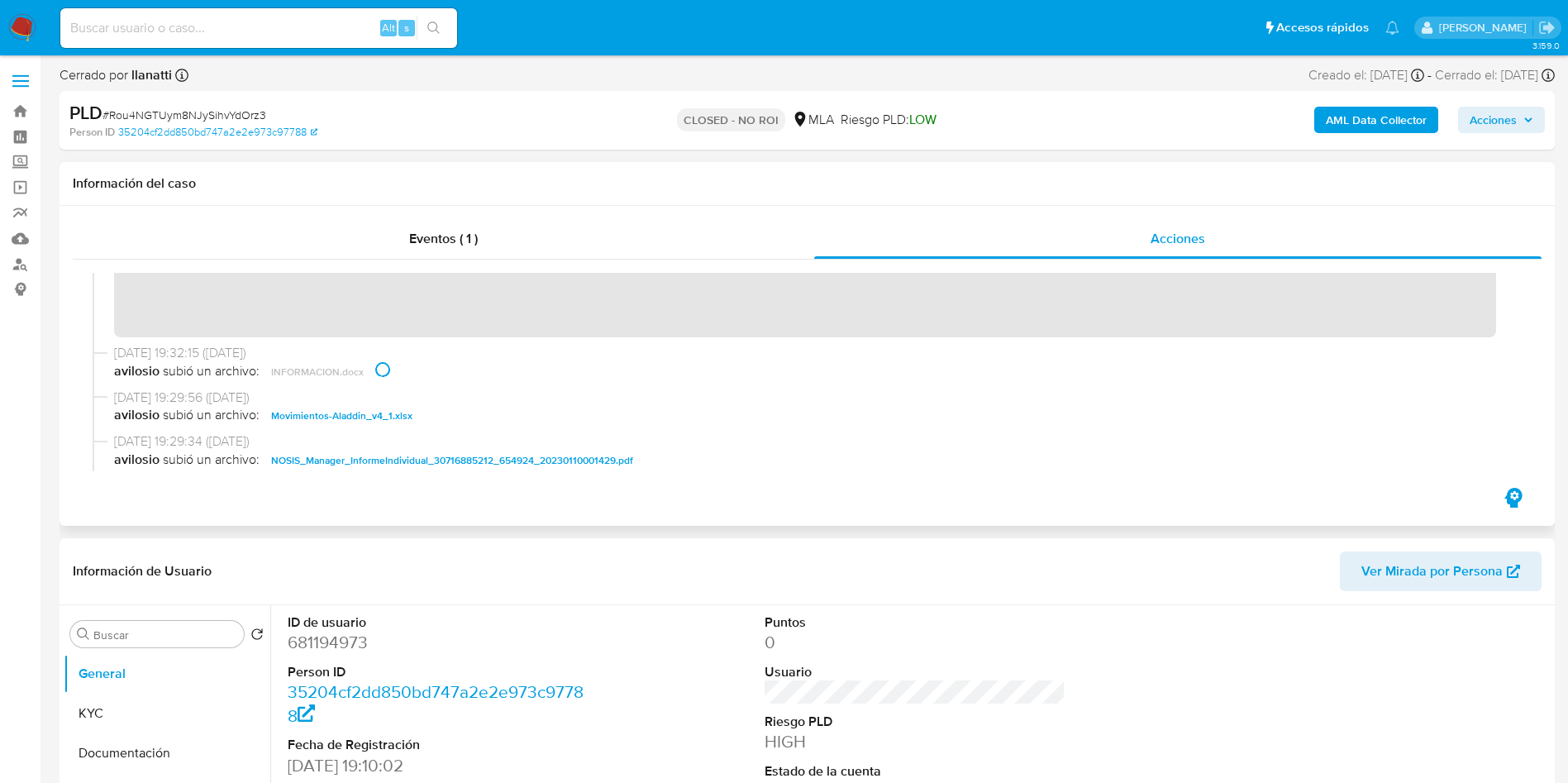
scroll to position [306, 0]
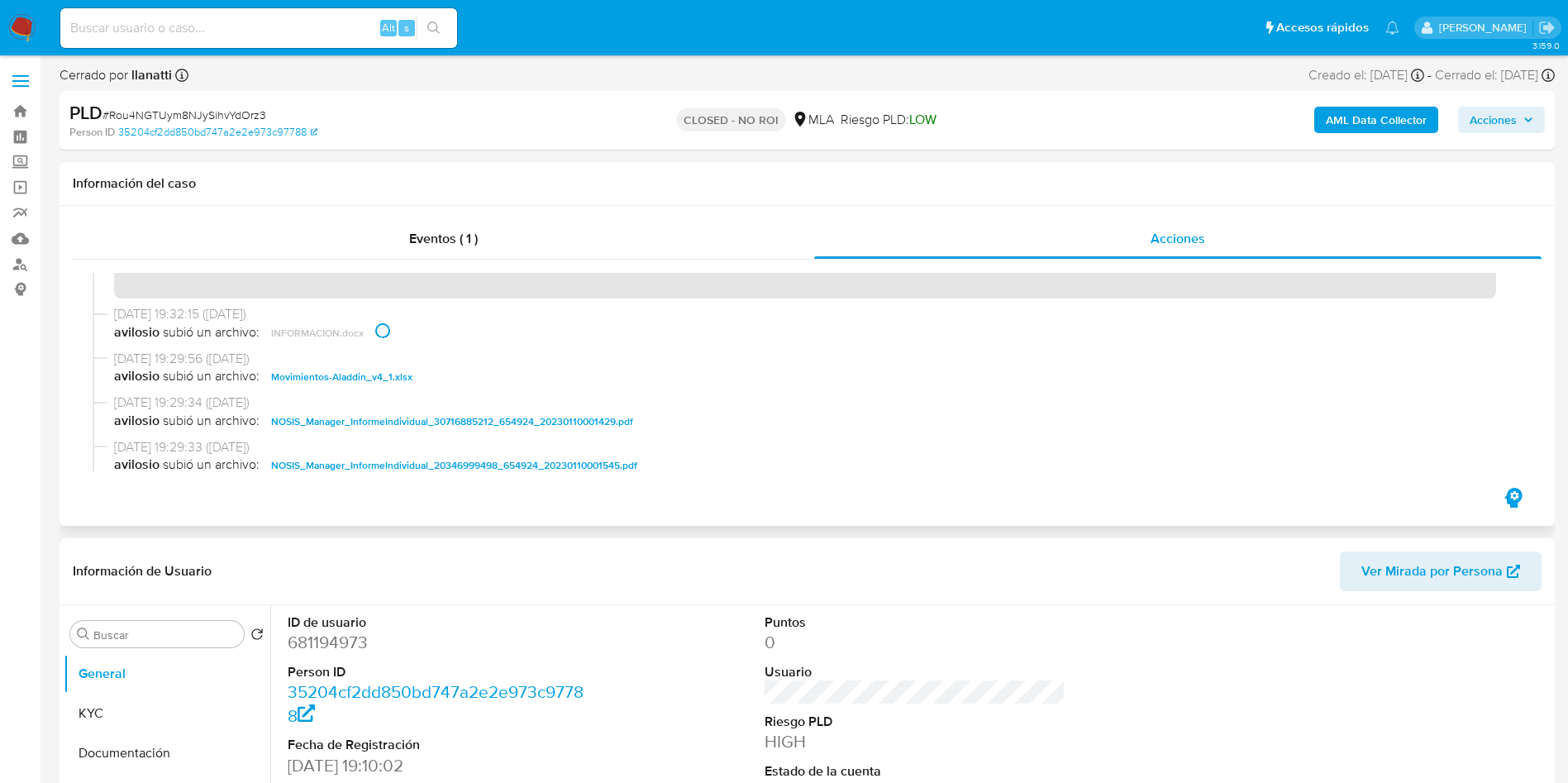
click at [317, 333] on span "avilosio subió un archivo: INFORMACION.docx" at bounding box center [815, 334] width 1401 height 20
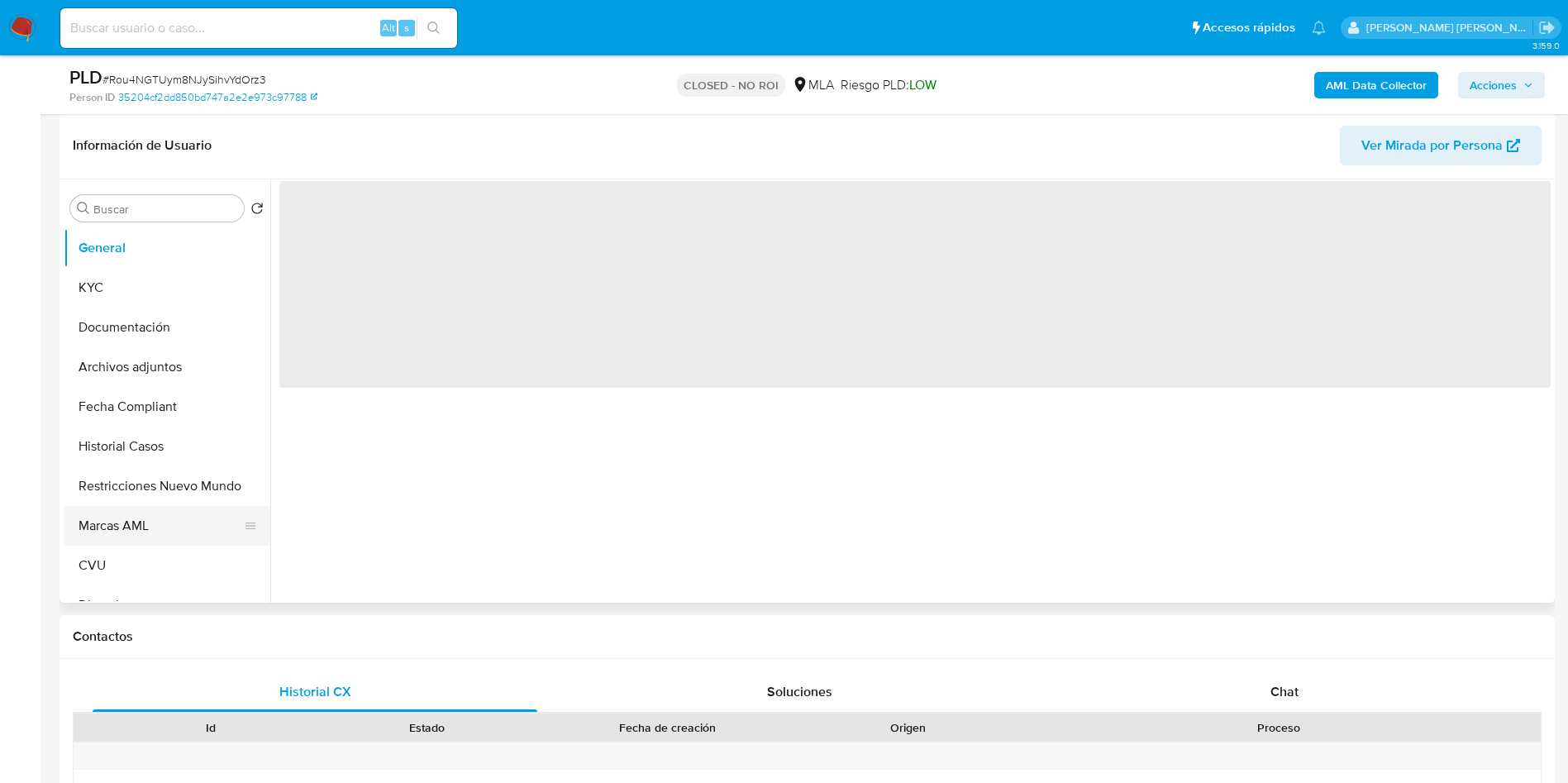
scroll to position [248, 0]
select select "10"
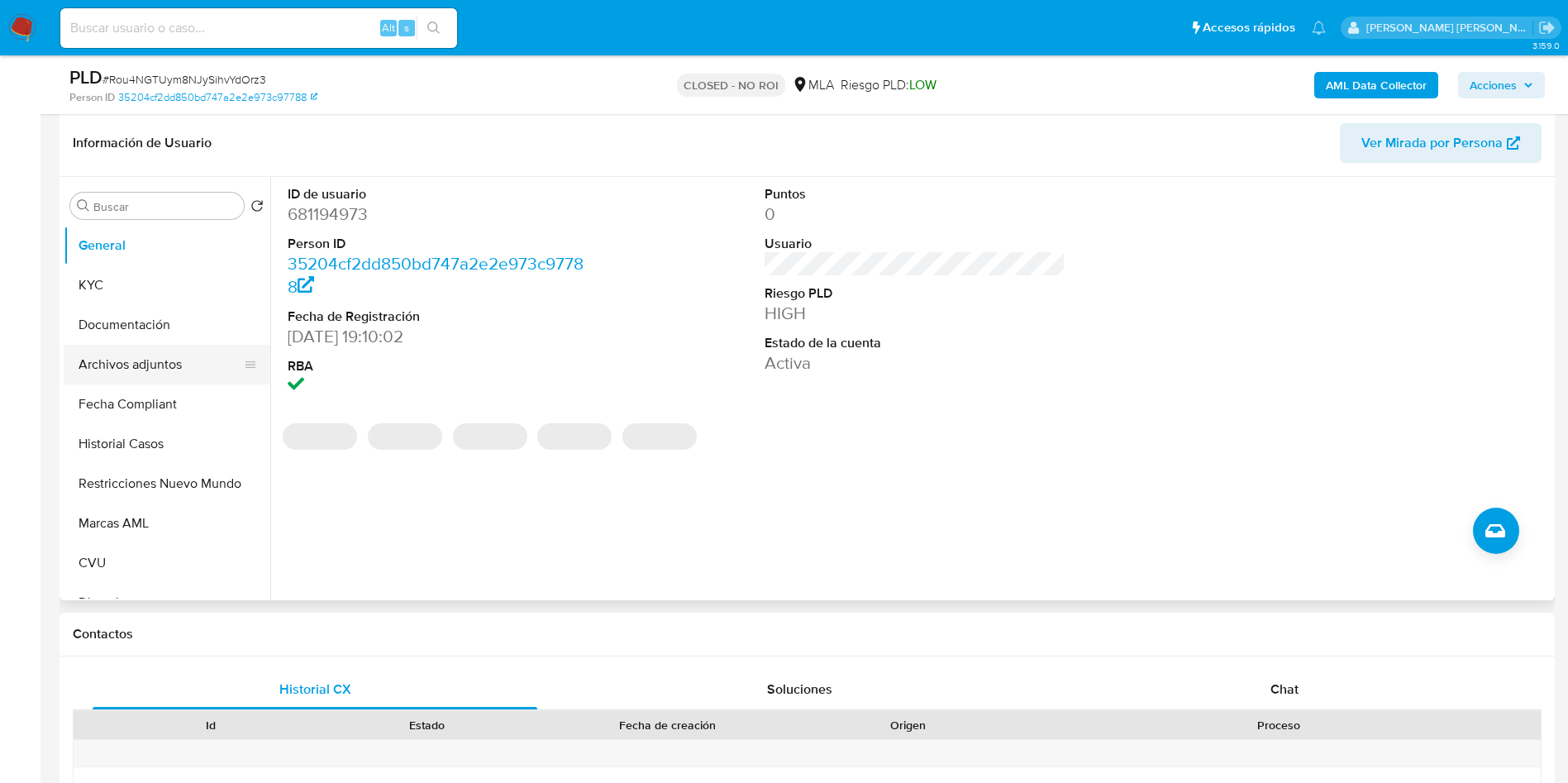
click at [130, 368] on button "Archivos adjuntos" at bounding box center [161, 364] width 194 height 39
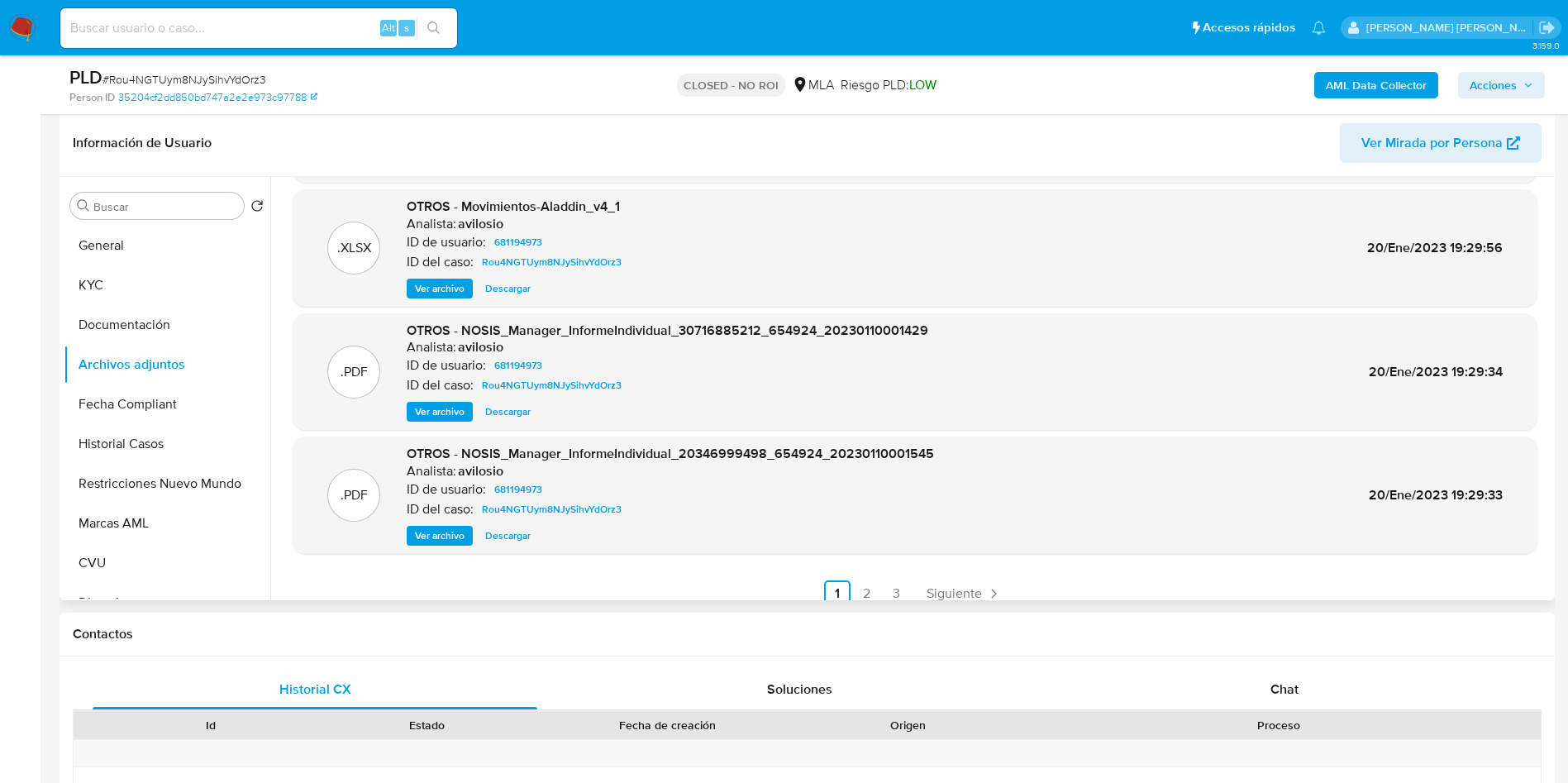
scroll to position [139, 0]
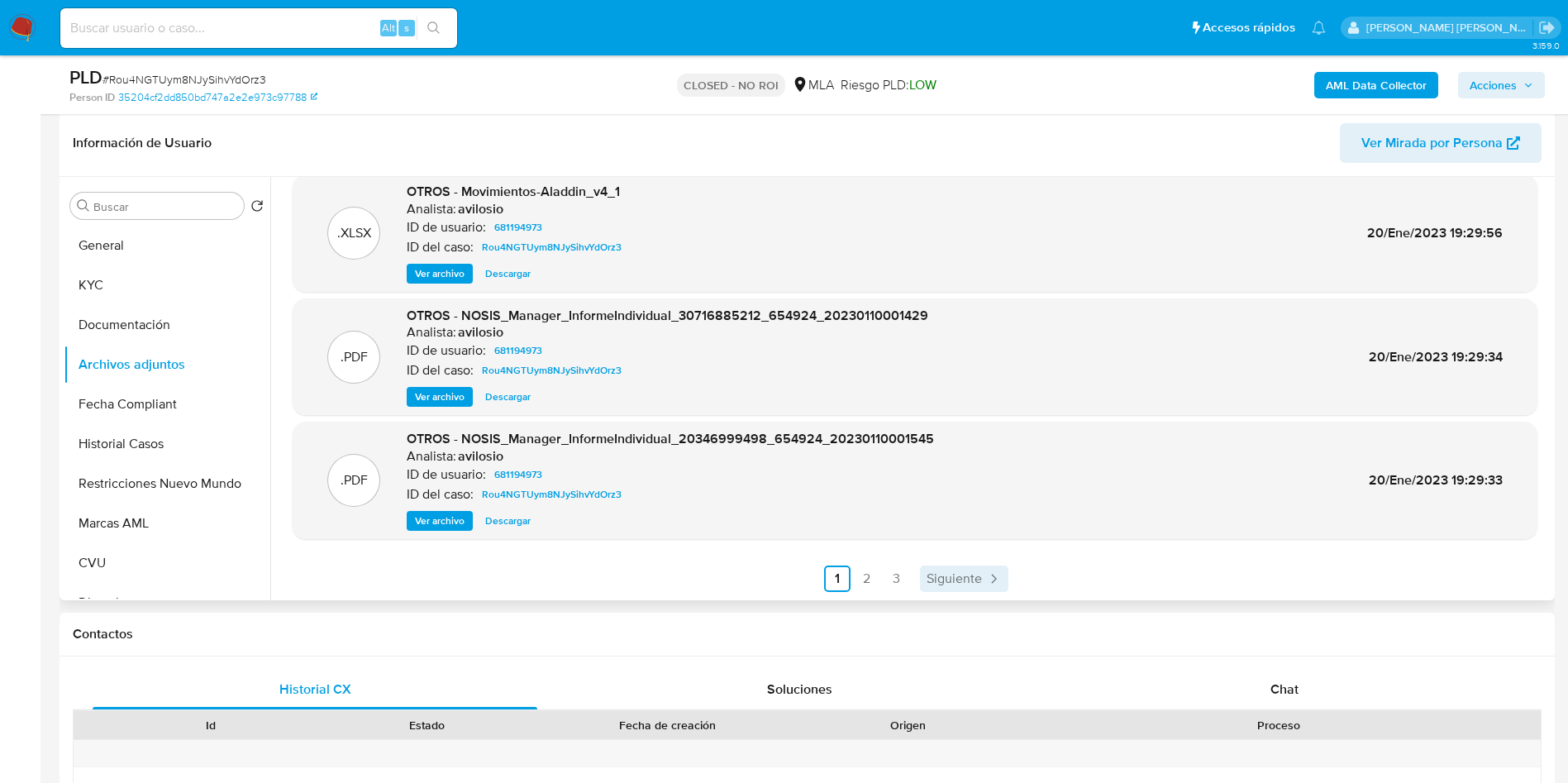
click at [969, 585] on span "Siguiente" at bounding box center [954, 579] width 56 height 13
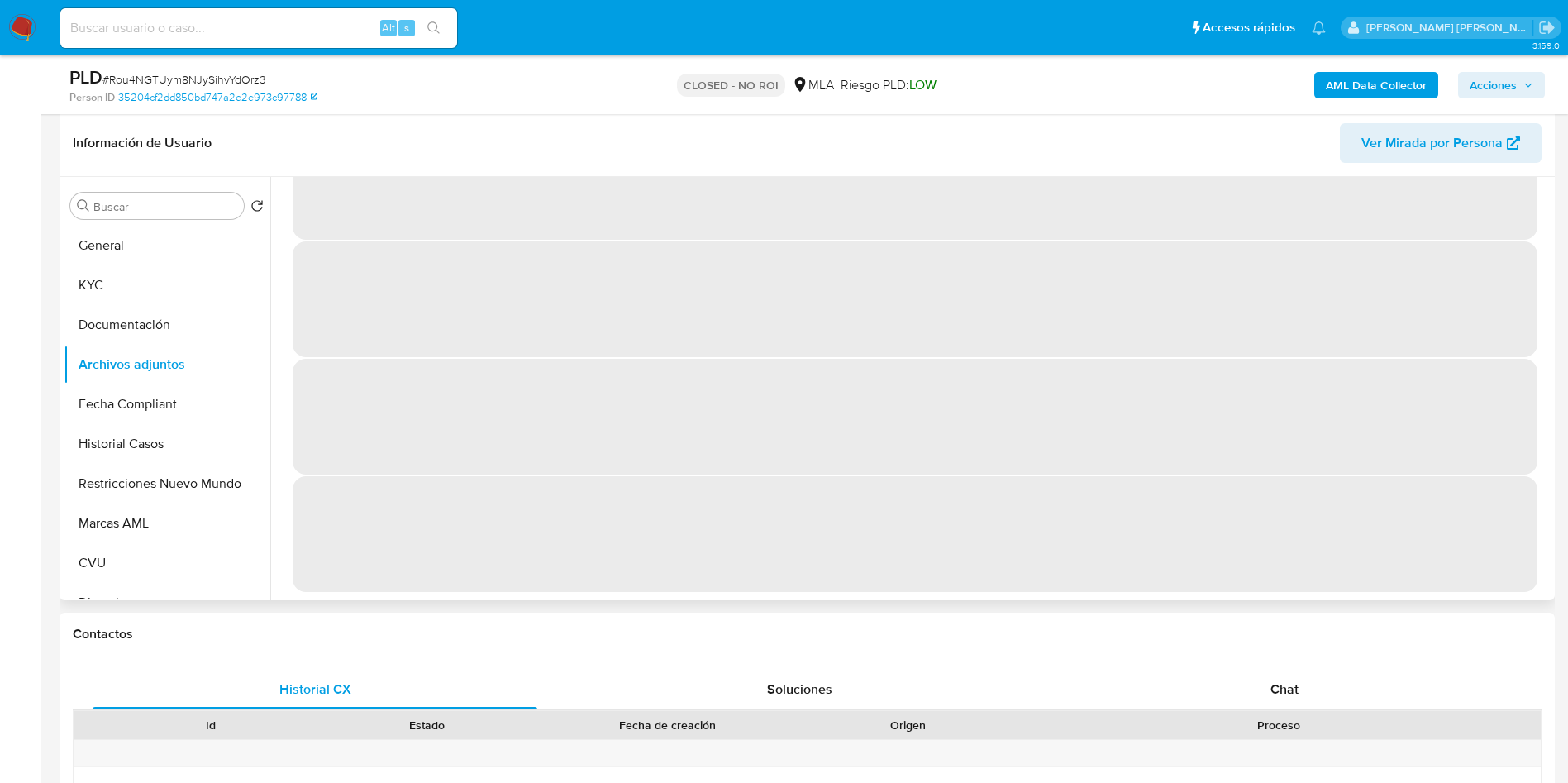
scroll to position [0, 0]
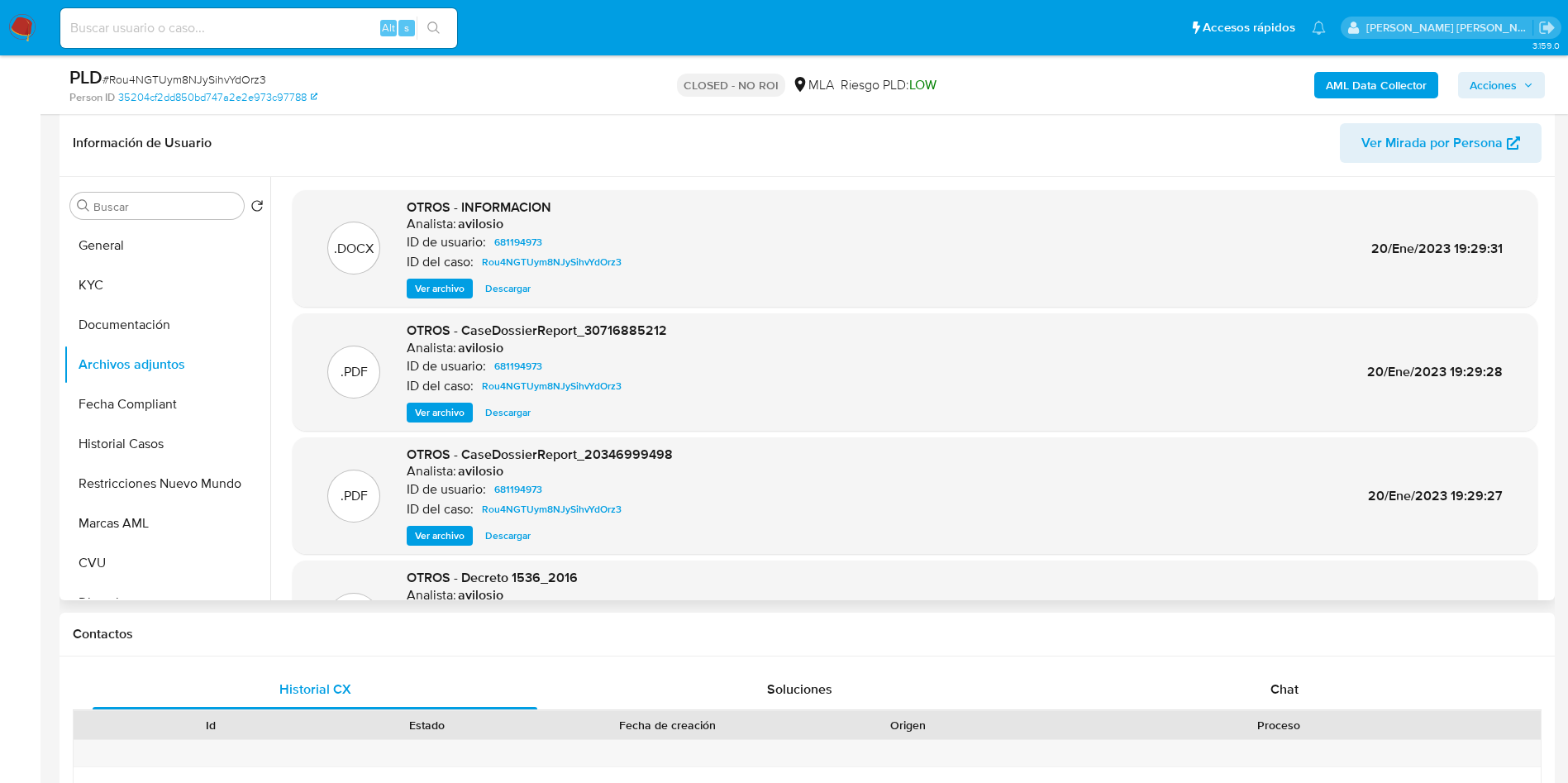
click at [436, 291] on span "Ver archivo" at bounding box center [440, 288] width 49 height 16
click at [517, 303] on div ".DOCX OTROS - INFORMACION Analista: avilosio ID de usuario: 681194973 ID del ca…" at bounding box center [915, 249] width 1245 height 117
click at [518, 290] on span "Descargar" at bounding box center [508, 288] width 46 height 16
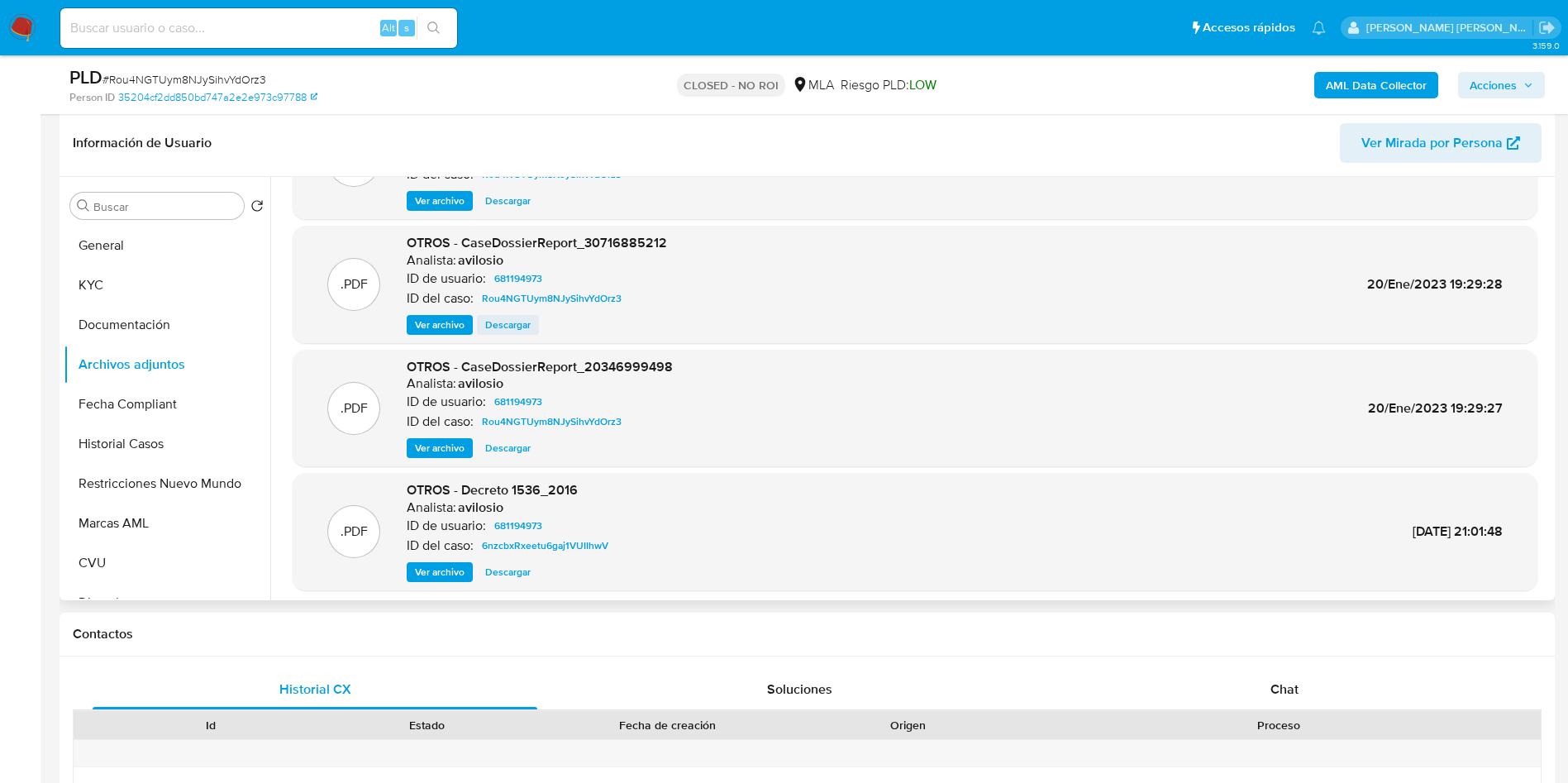
scroll to position [139, 0]
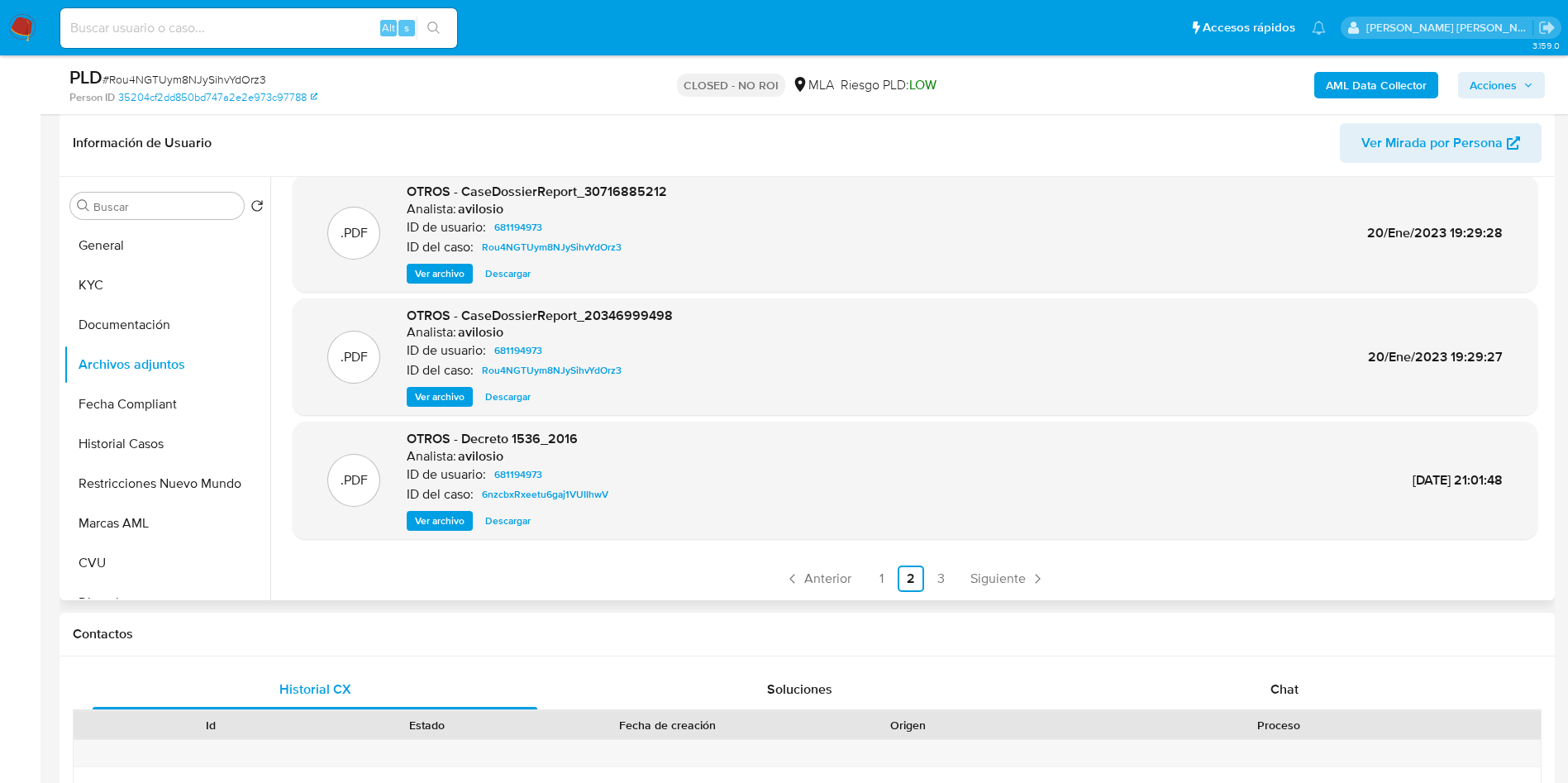
click at [512, 516] on span "Descargar" at bounding box center [508, 521] width 46 height 16
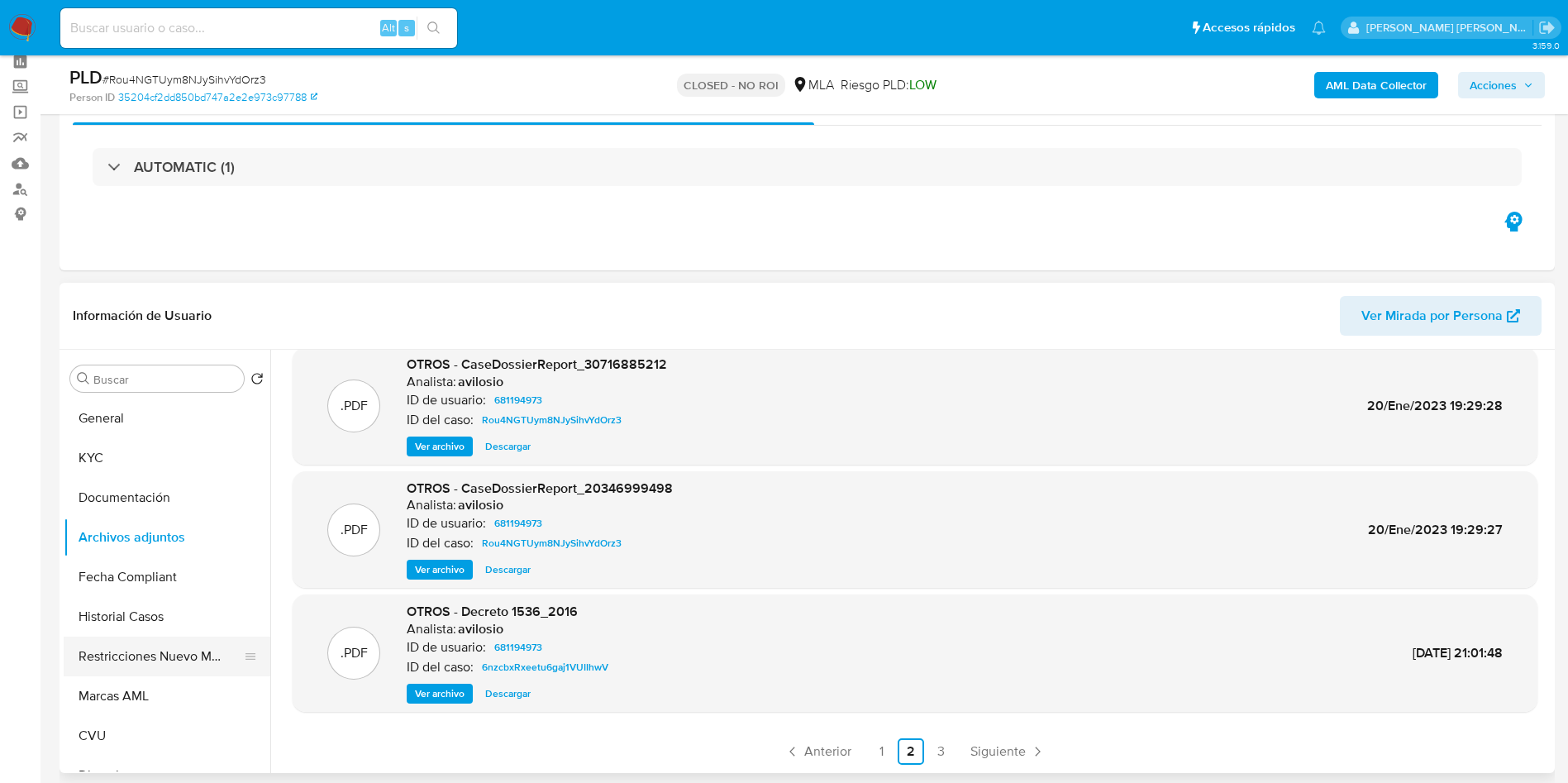
scroll to position [124, 0]
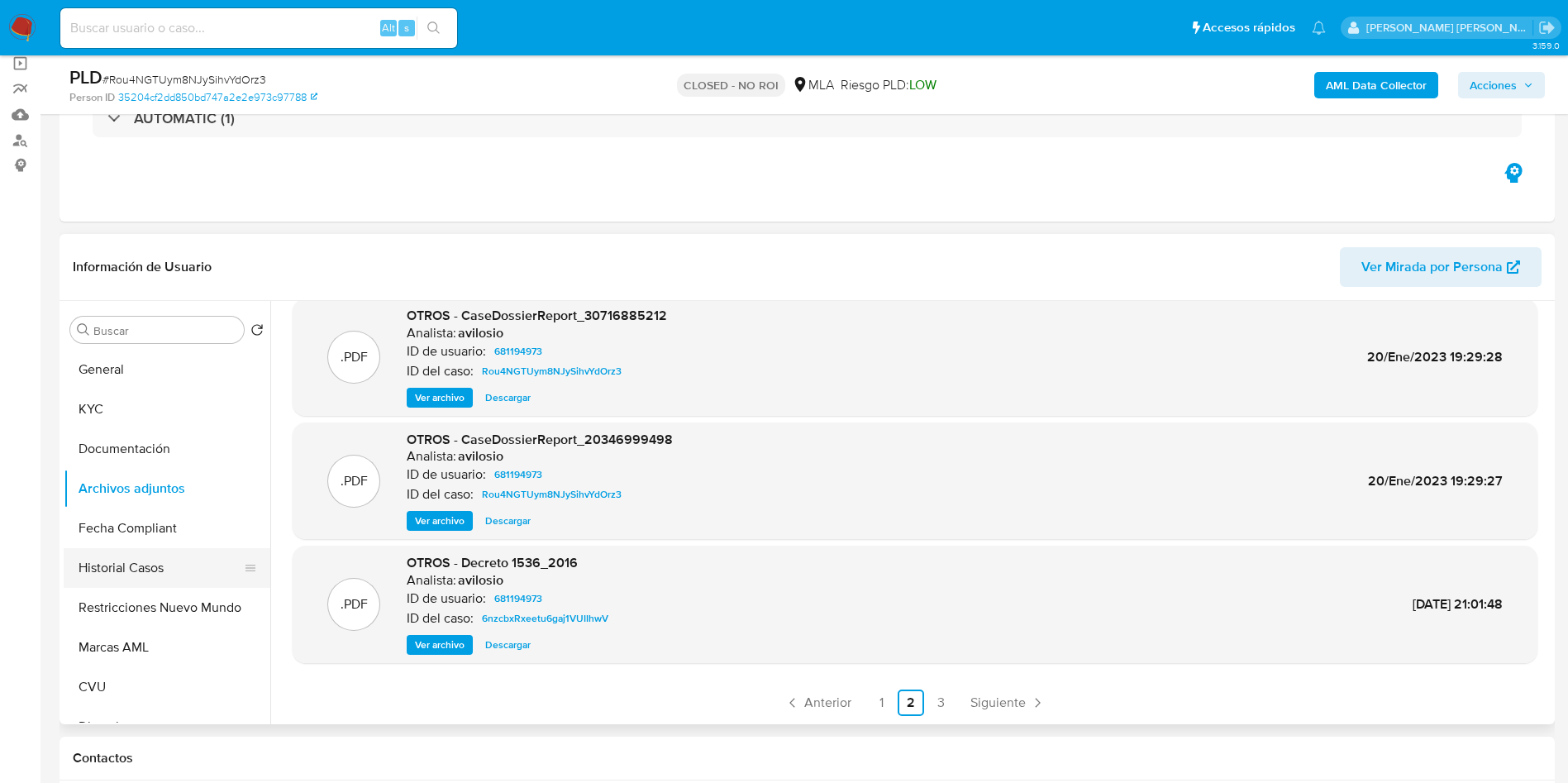
click at [139, 577] on button "Historial Casos" at bounding box center [161, 567] width 194 height 39
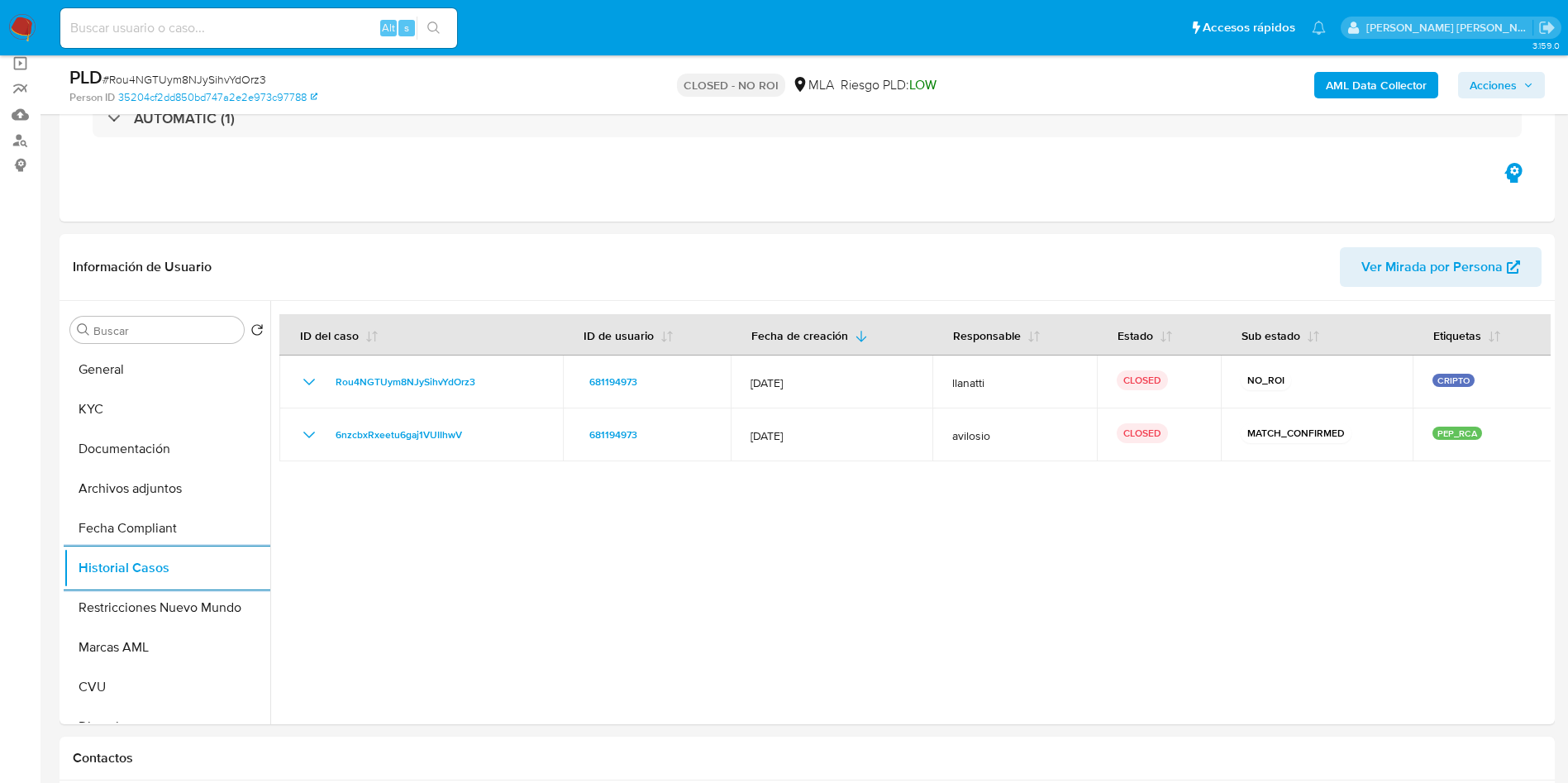
click at [255, 19] on input at bounding box center [259, 28] width 397 height 22
paste input "20400898902"
type input "20400898902"
click at [11, 131] on link "Buscador de personas" at bounding box center [98, 140] width 197 height 26
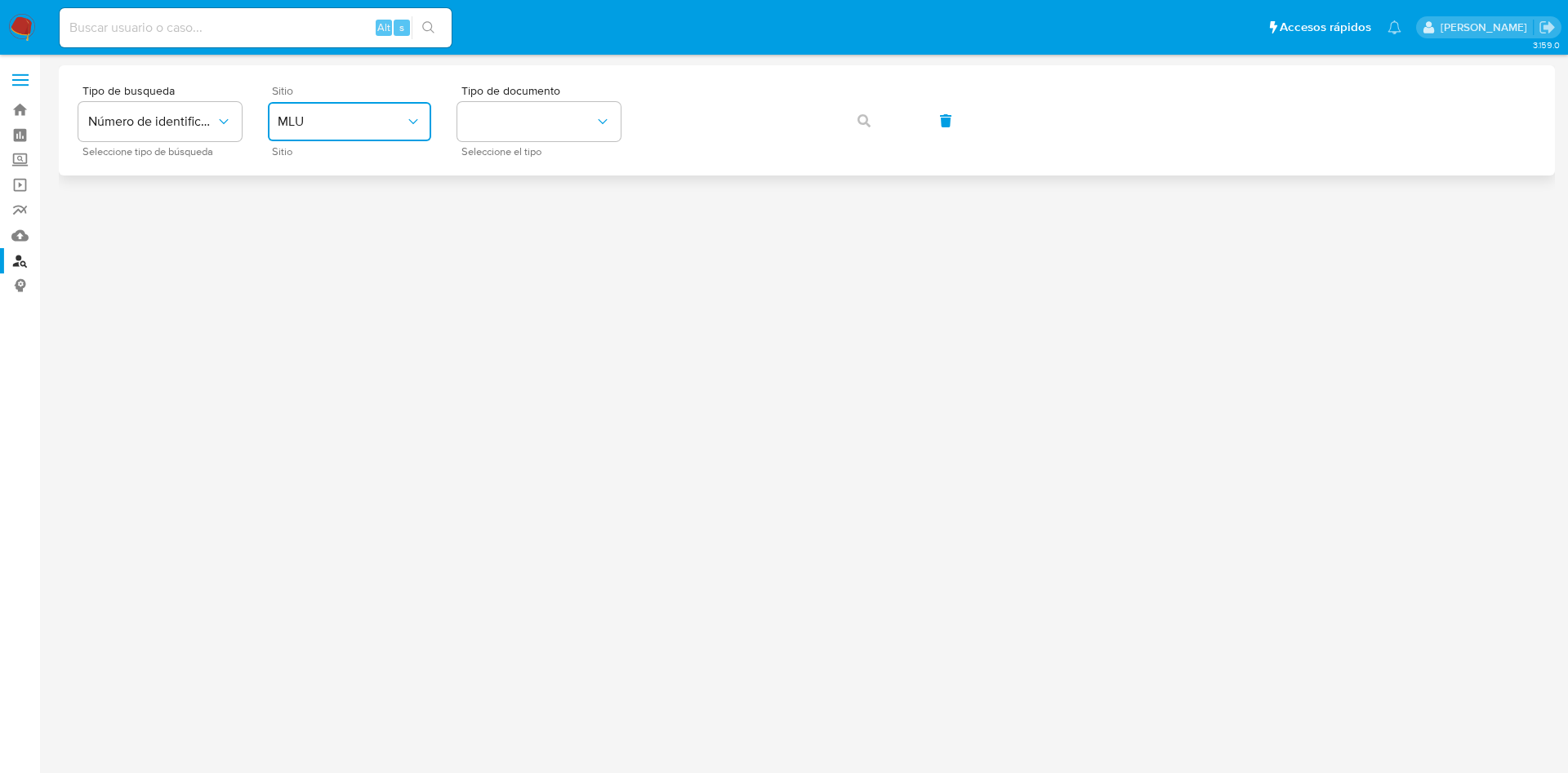
click at [340, 121] on span "MLU" at bounding box center [341, 122] width 127 height 16
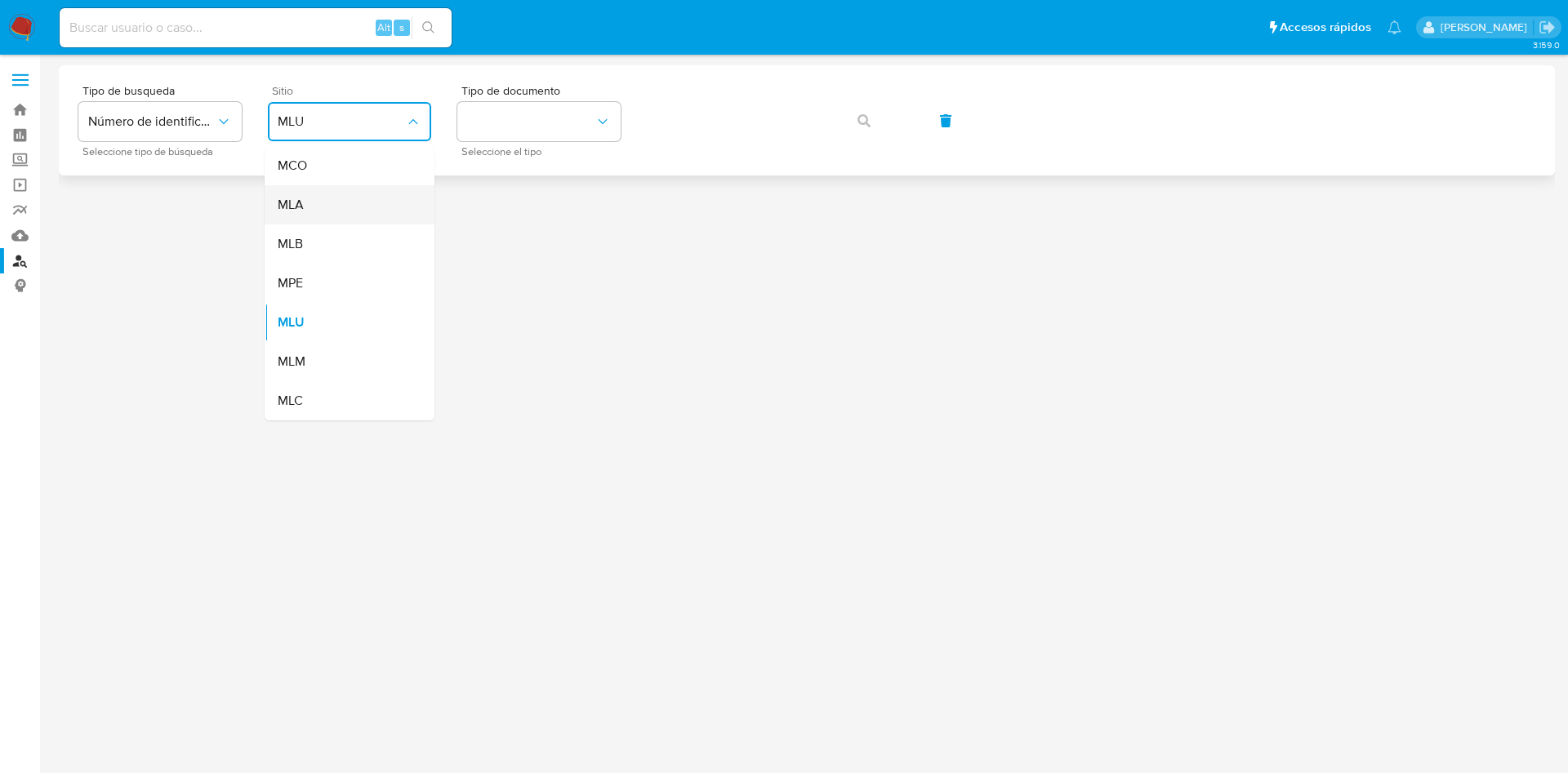
click at [330, 184] on ul "MCO MLA MLB MPE MLU MLM MLC" at bounding box center [350, 284] width 170 height 275
click at [335, 201] on div "MLA" at bounding box center [344, 204] width 134 height 39
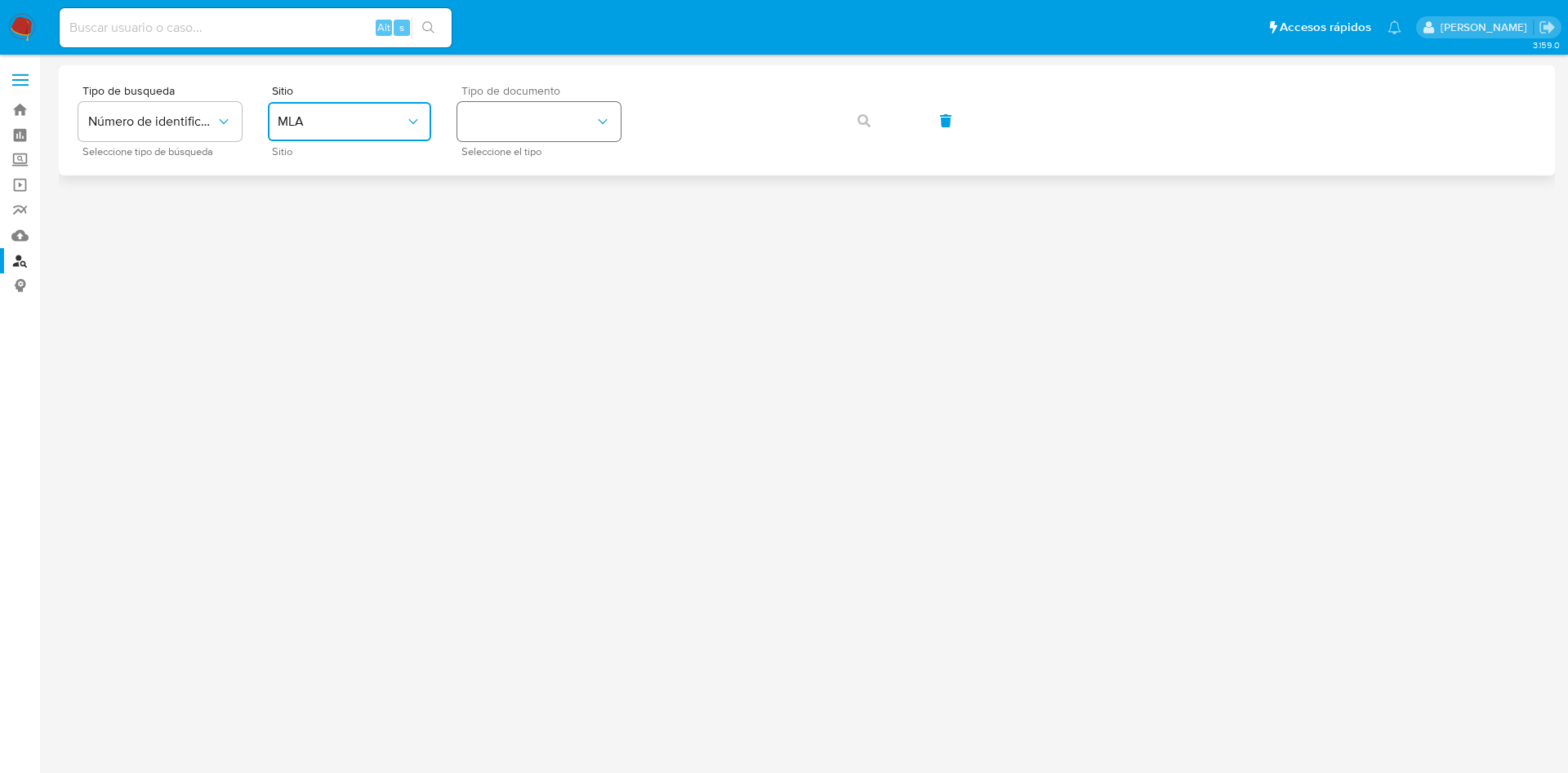
click at [490, 126] on button "identificationType" at bounding box center [538, 121] width 163 height 39
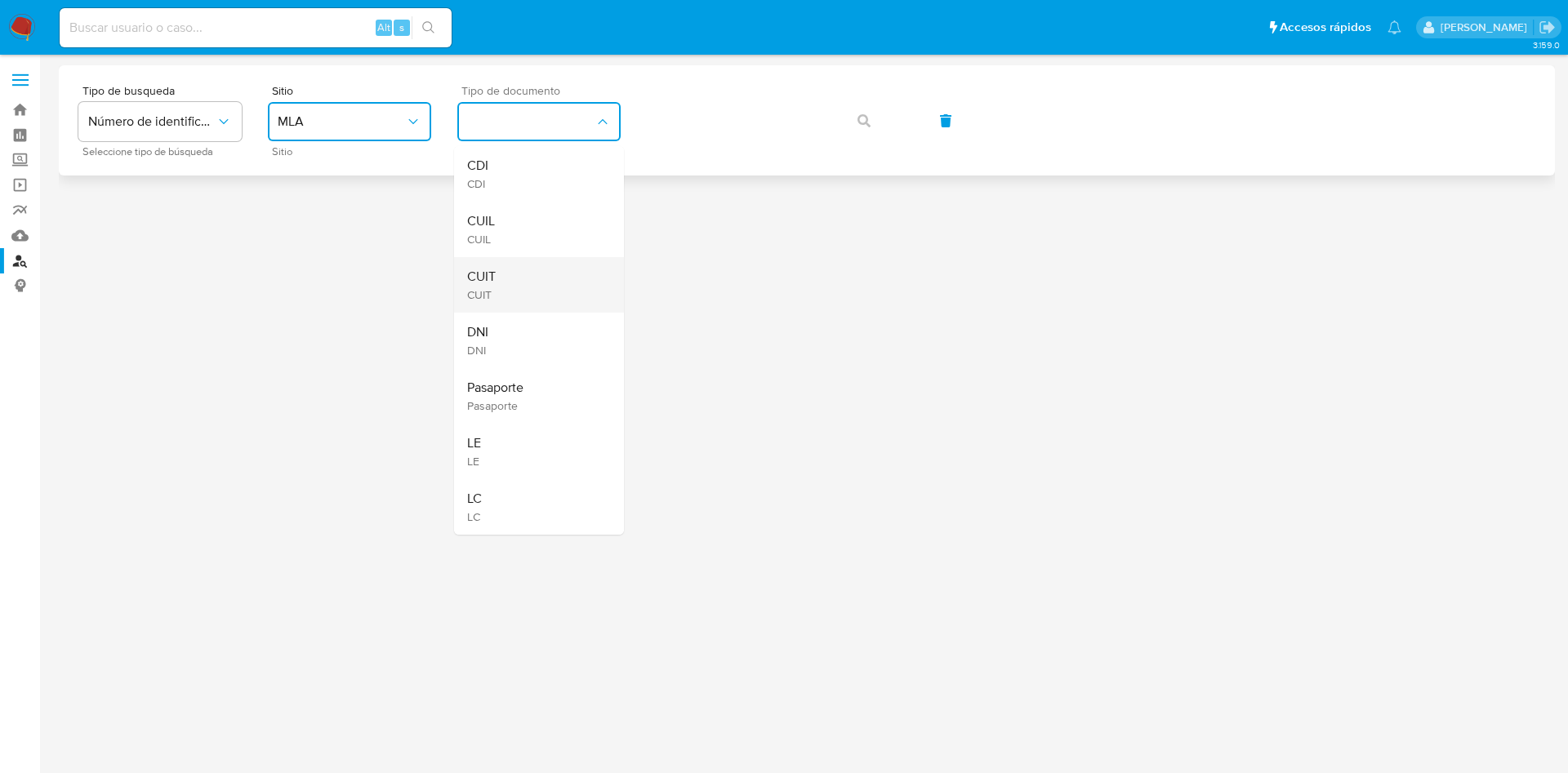
click at [508, 267] on div "CUIT CUIT" at bounding box center [534, 284] width 134 height 55
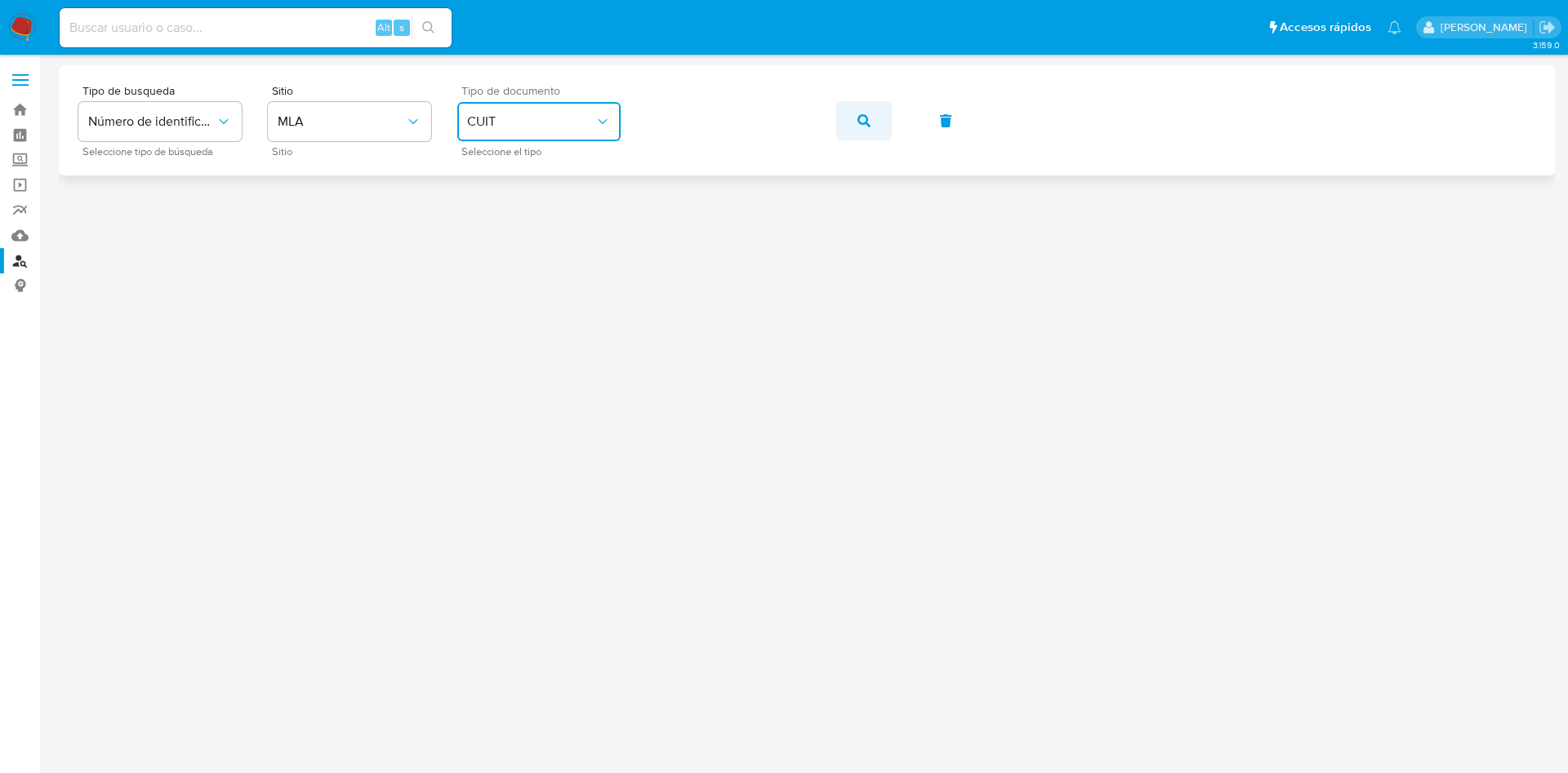
click at [858, 117] on icon "button" at bounding box center [863, 121] width 13 height 13
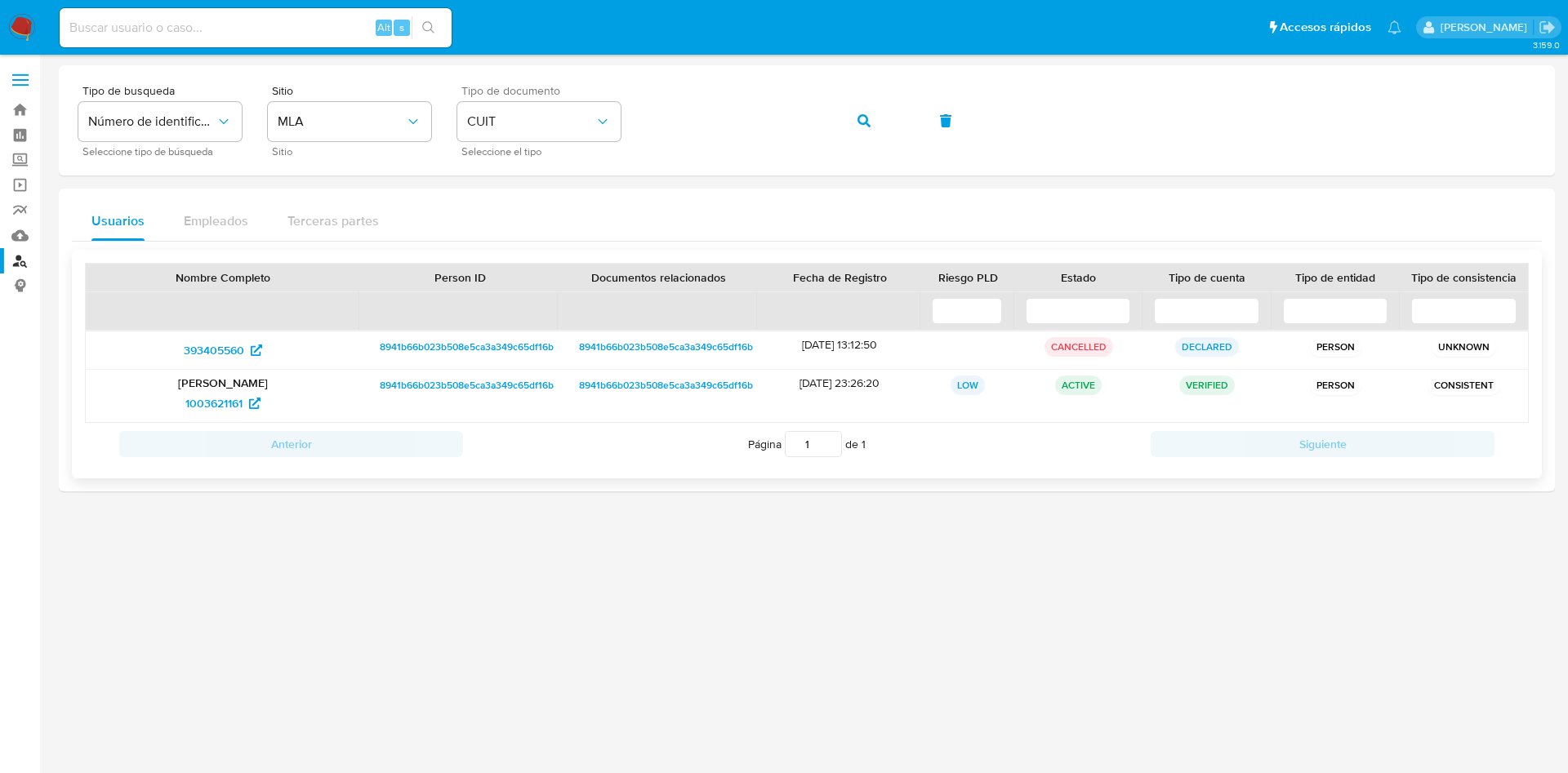
click at [239, 384] on p "Matias Daniel Santana" at bounding box center [223, 383] width 251 height 14
click at [237, 405] on span "1003621161" at bounding box center [213, 403] width 57 height 26
click at [21, 228] on link "Mulan" at bounding box center [97, 236] width 194 height 25
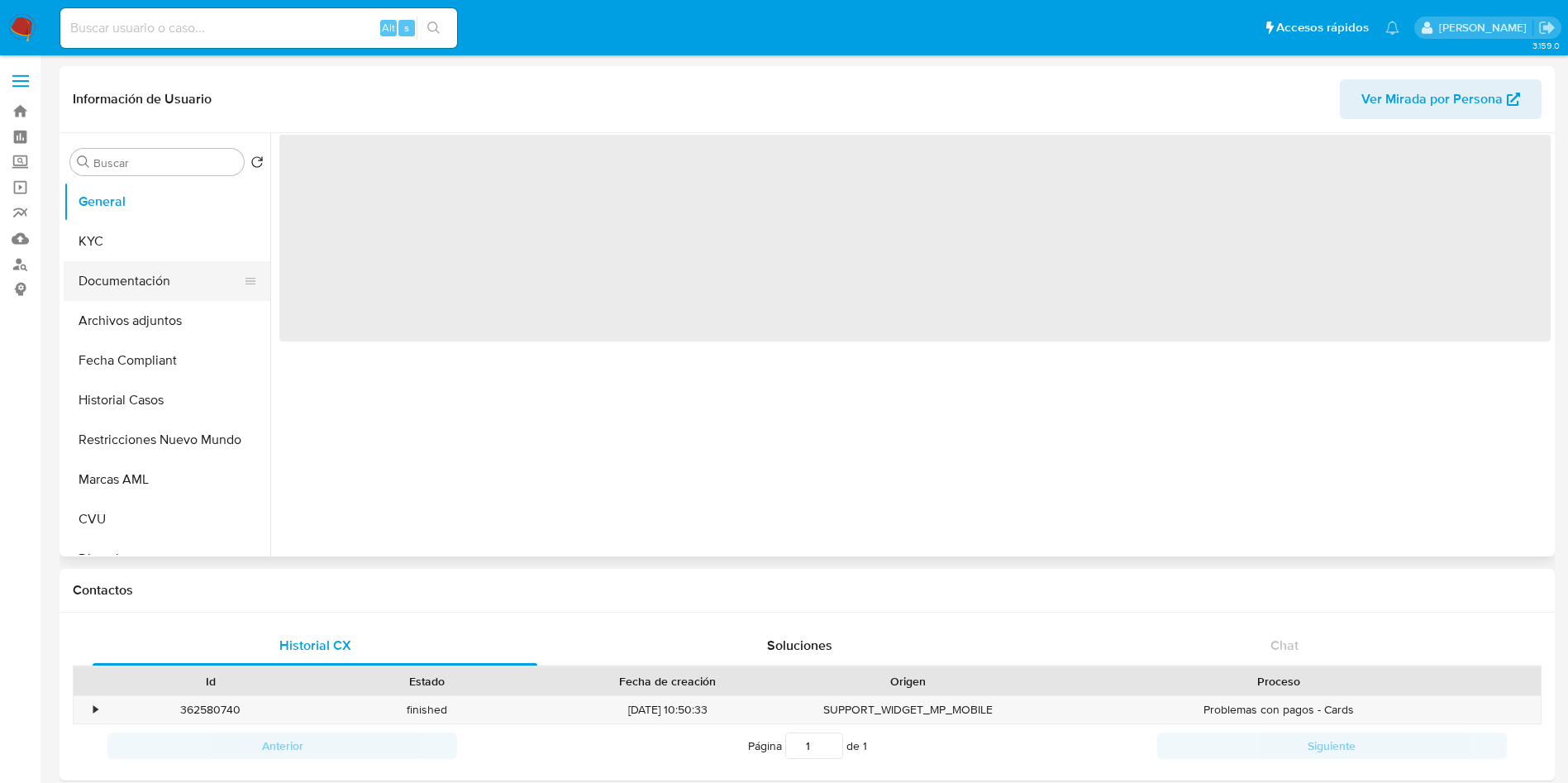
select select "10"
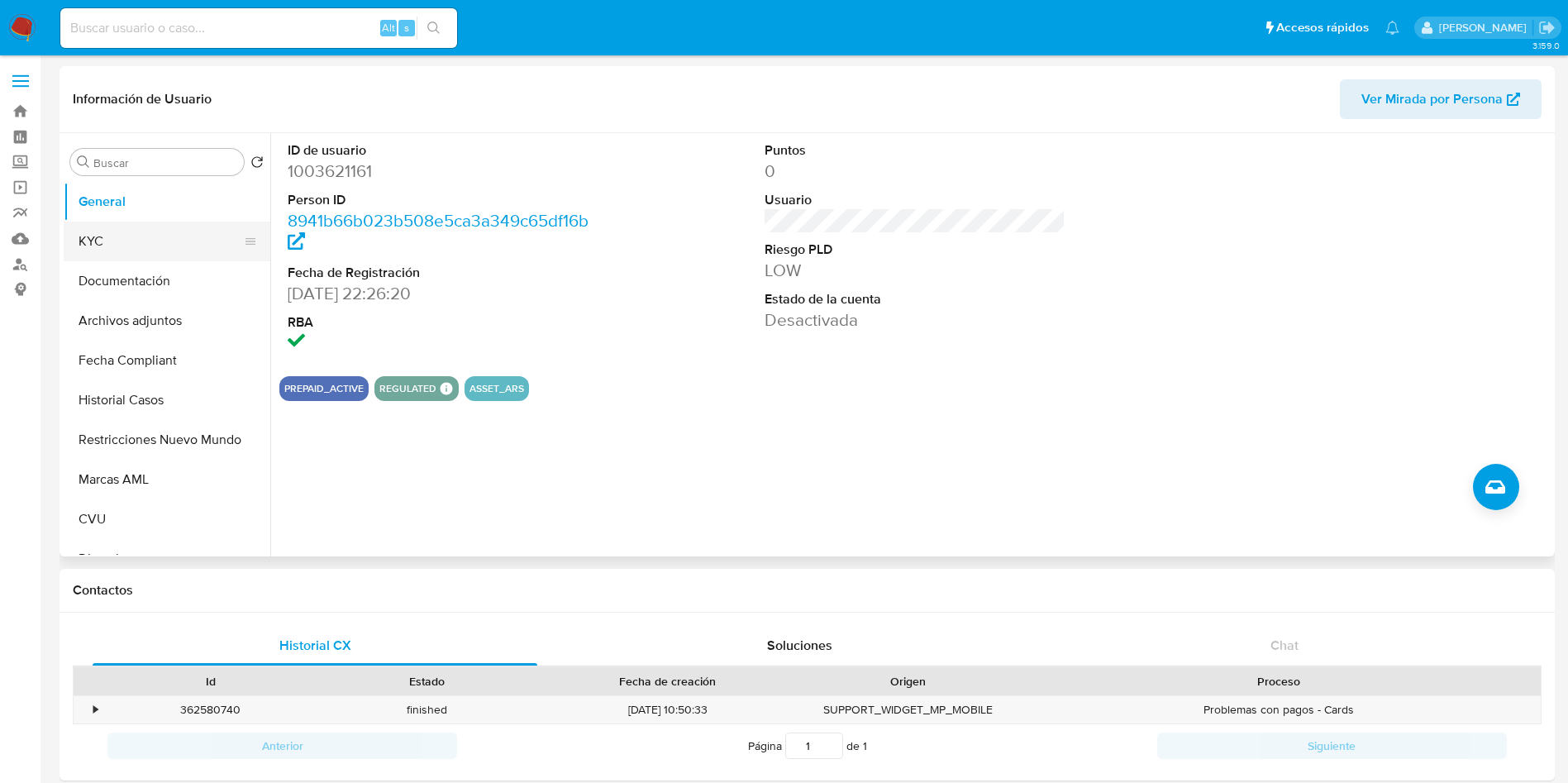
click at [102, 246] on button "KYC" at bounding box center [161, 241] width 194 height 39
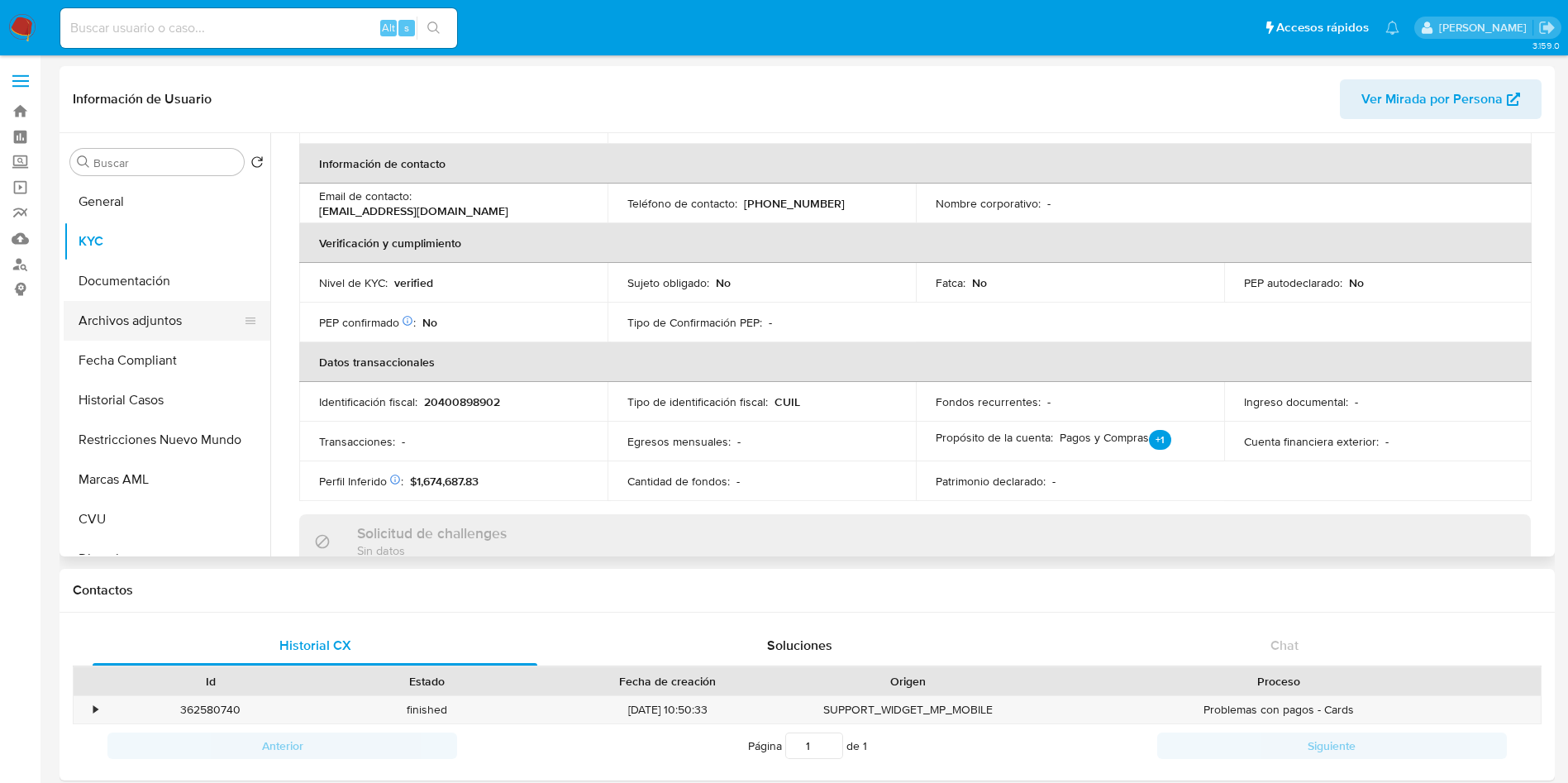
scroll to position [372, 0]
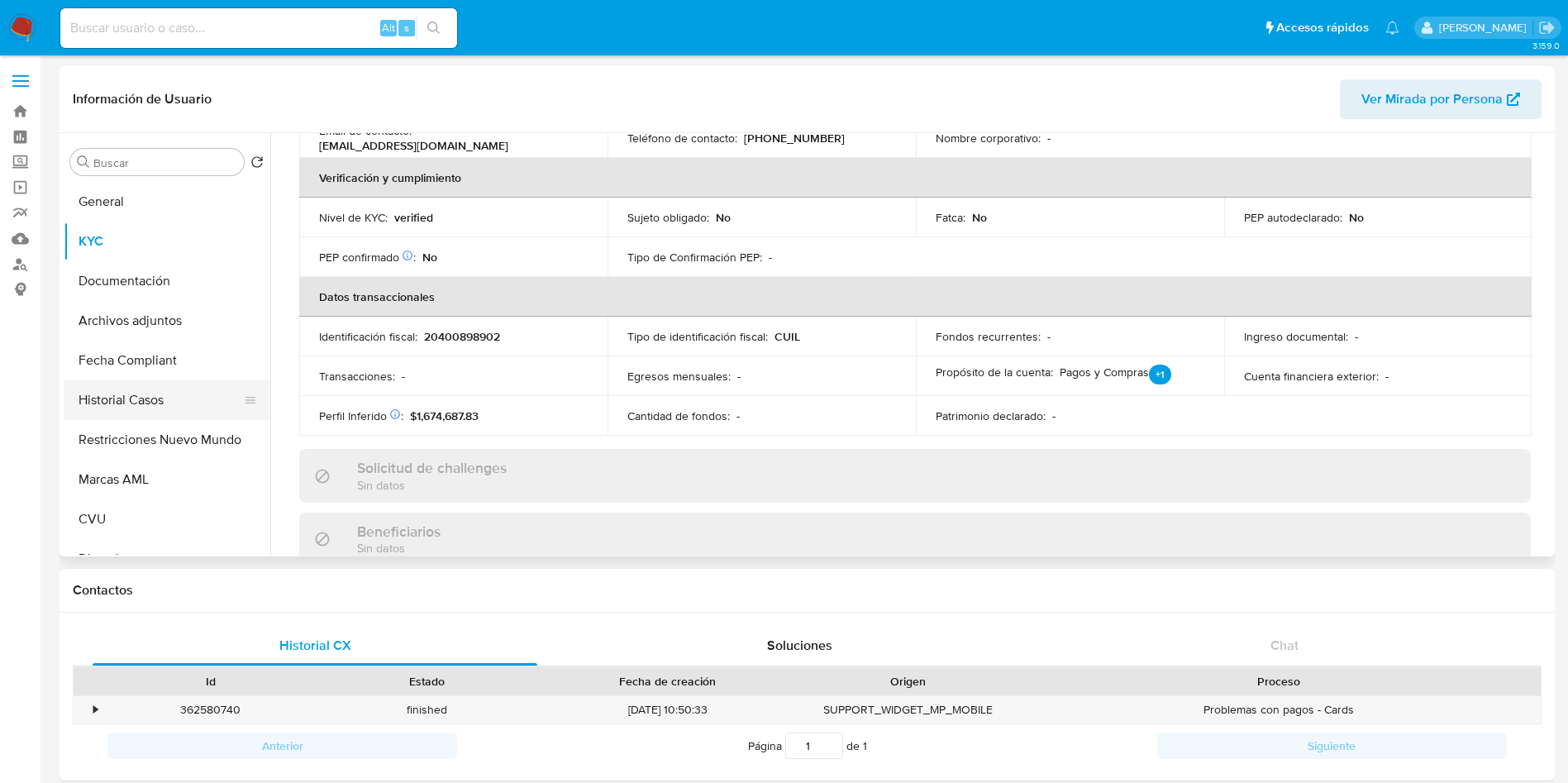
click at [135, 391] on button "Historial Casos" at bounding box center [161, 400] width 194 height 39
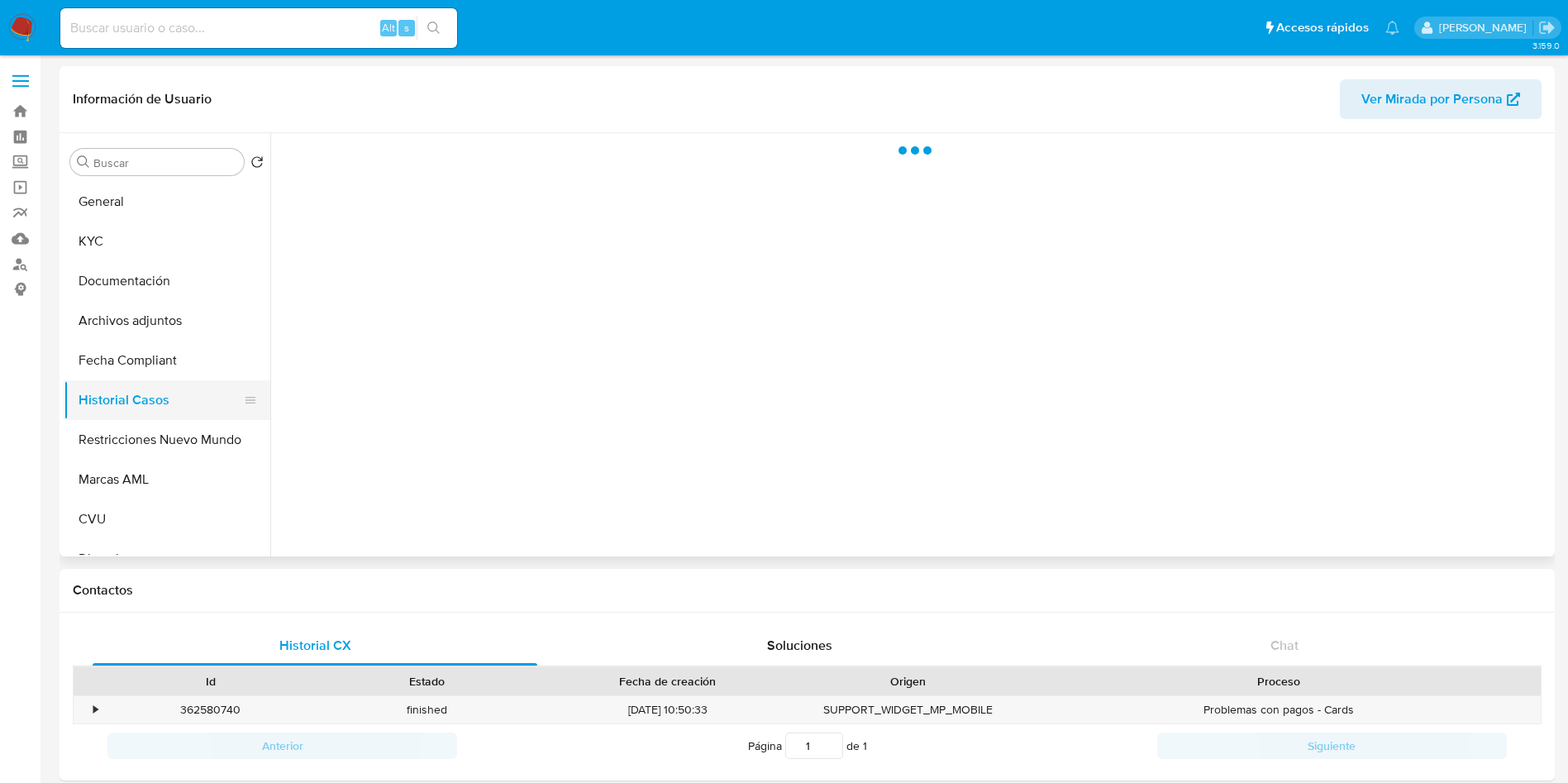
scroll to position [0, 0]
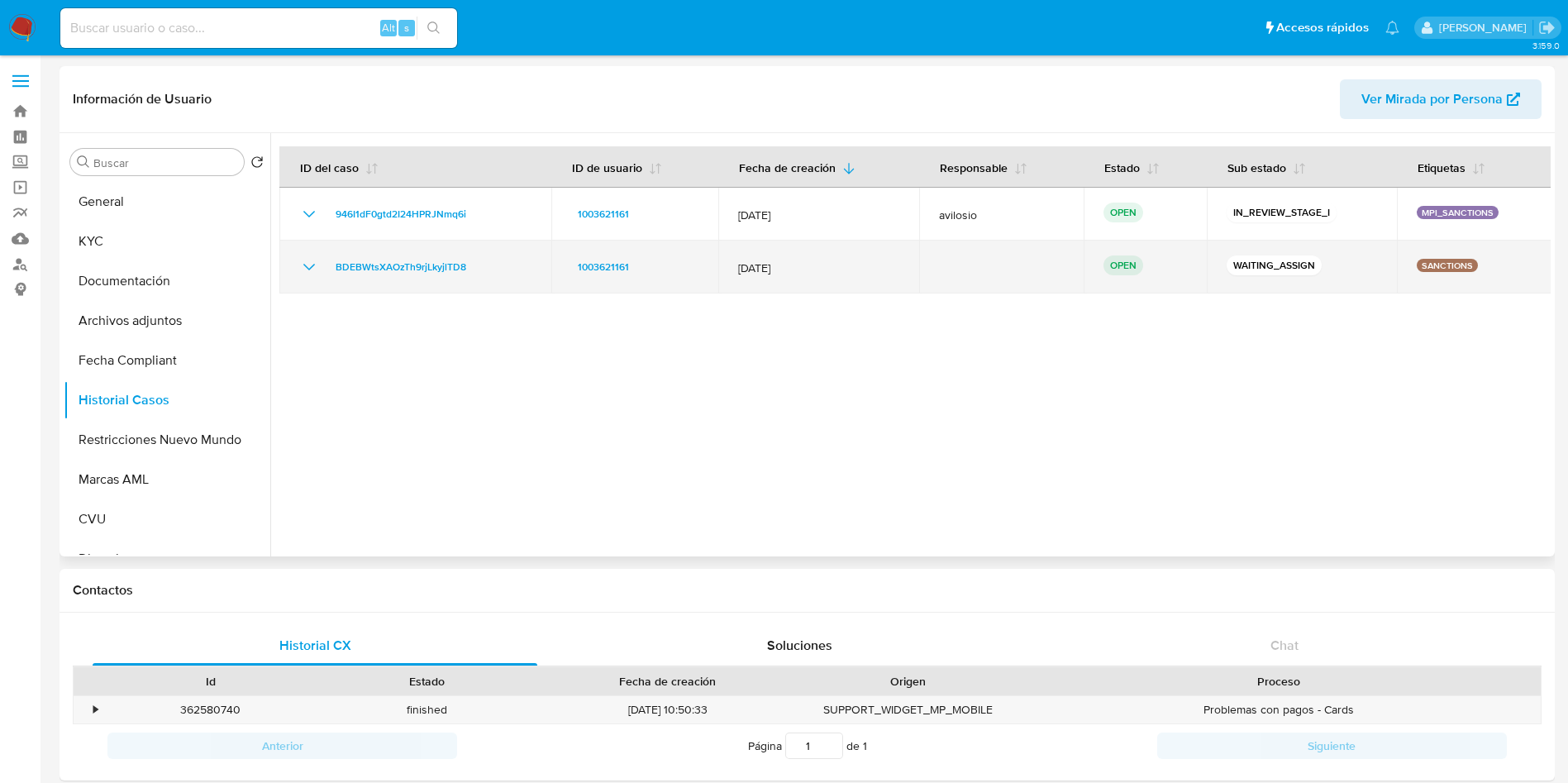
click at [301, 266] on icon "Mostrar/Ocultar" at bounding box center [309, 267] width 20 height 20
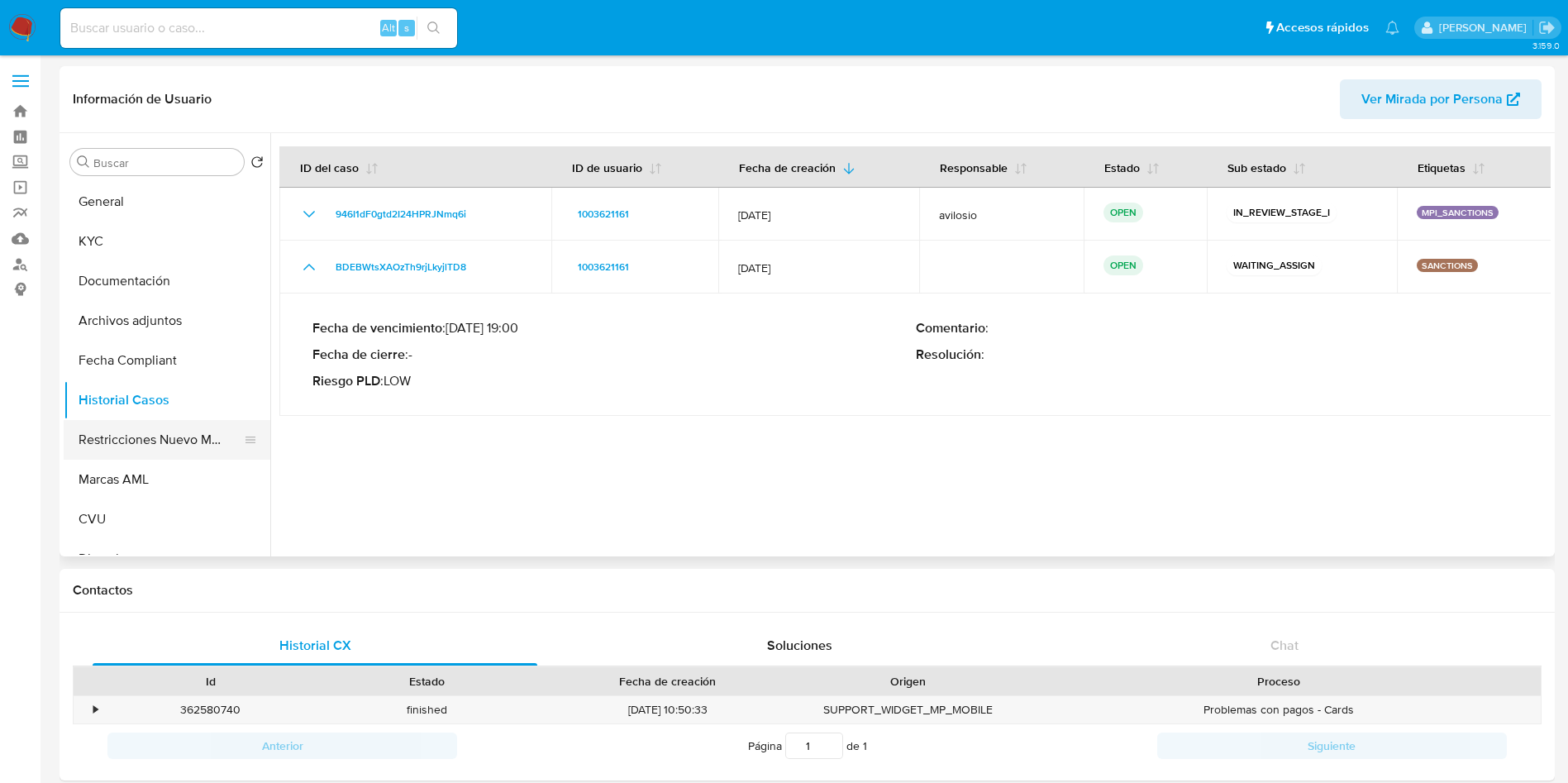
click at [133, 444] on button "Restricciones Nuevo Mundo" at bounding box center [161, 439] width 194 height 39
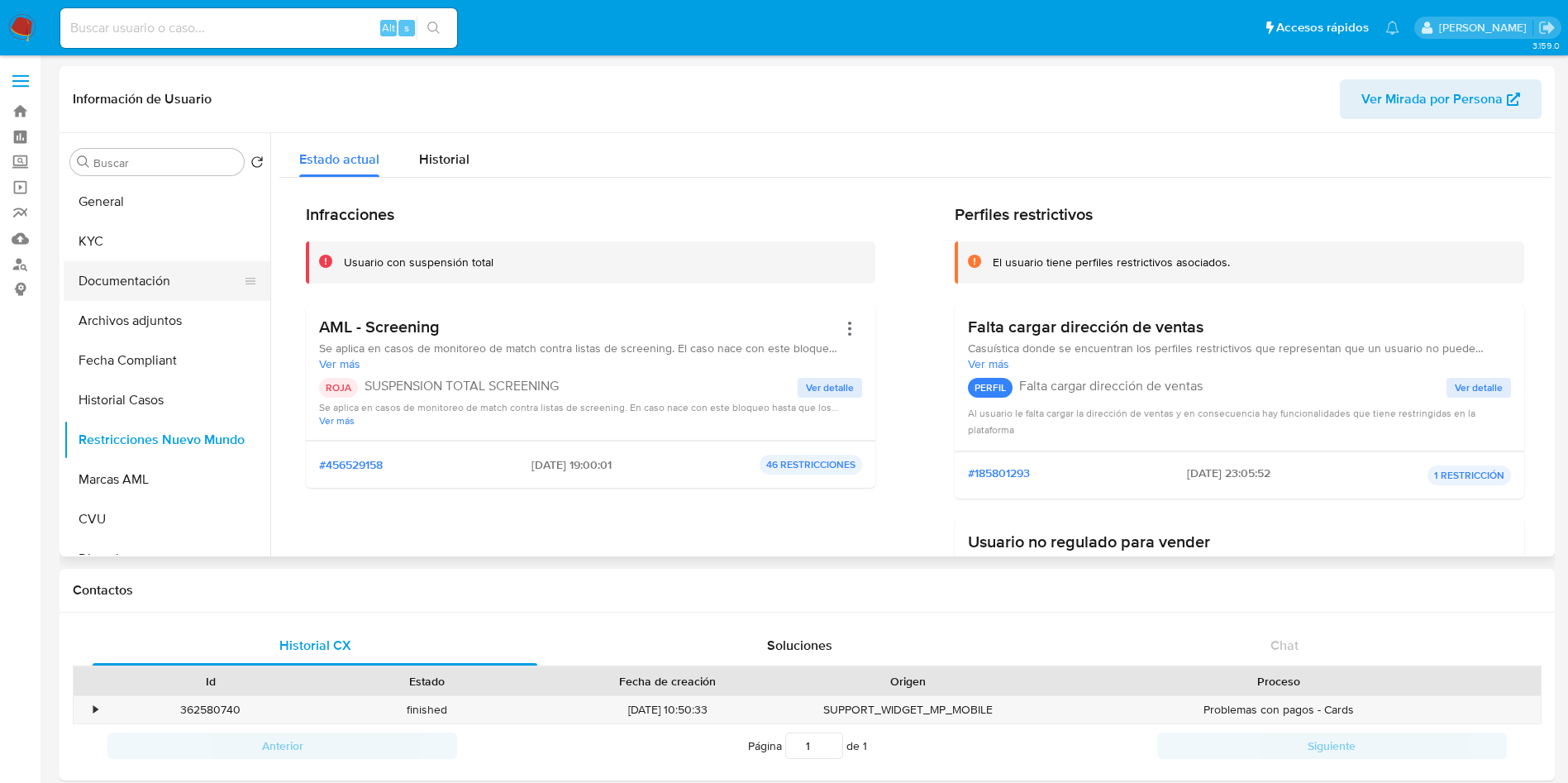
click at [174, 297] on button "Documentación" at bounding box center [161, 281] width 194 height 39
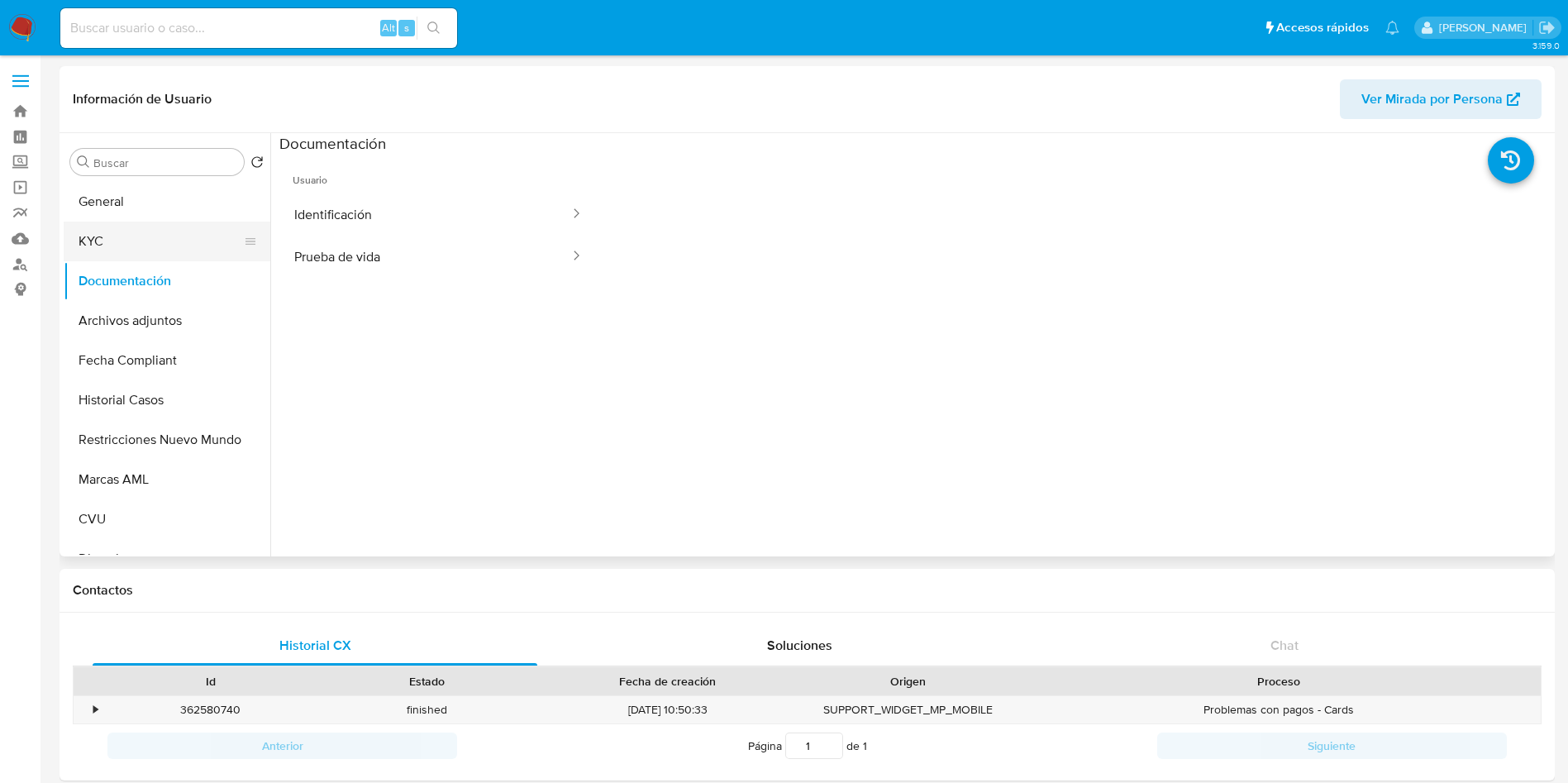
click at [108, 242] on button "KYC" at bounding box center [161, 241] width 194 height 39
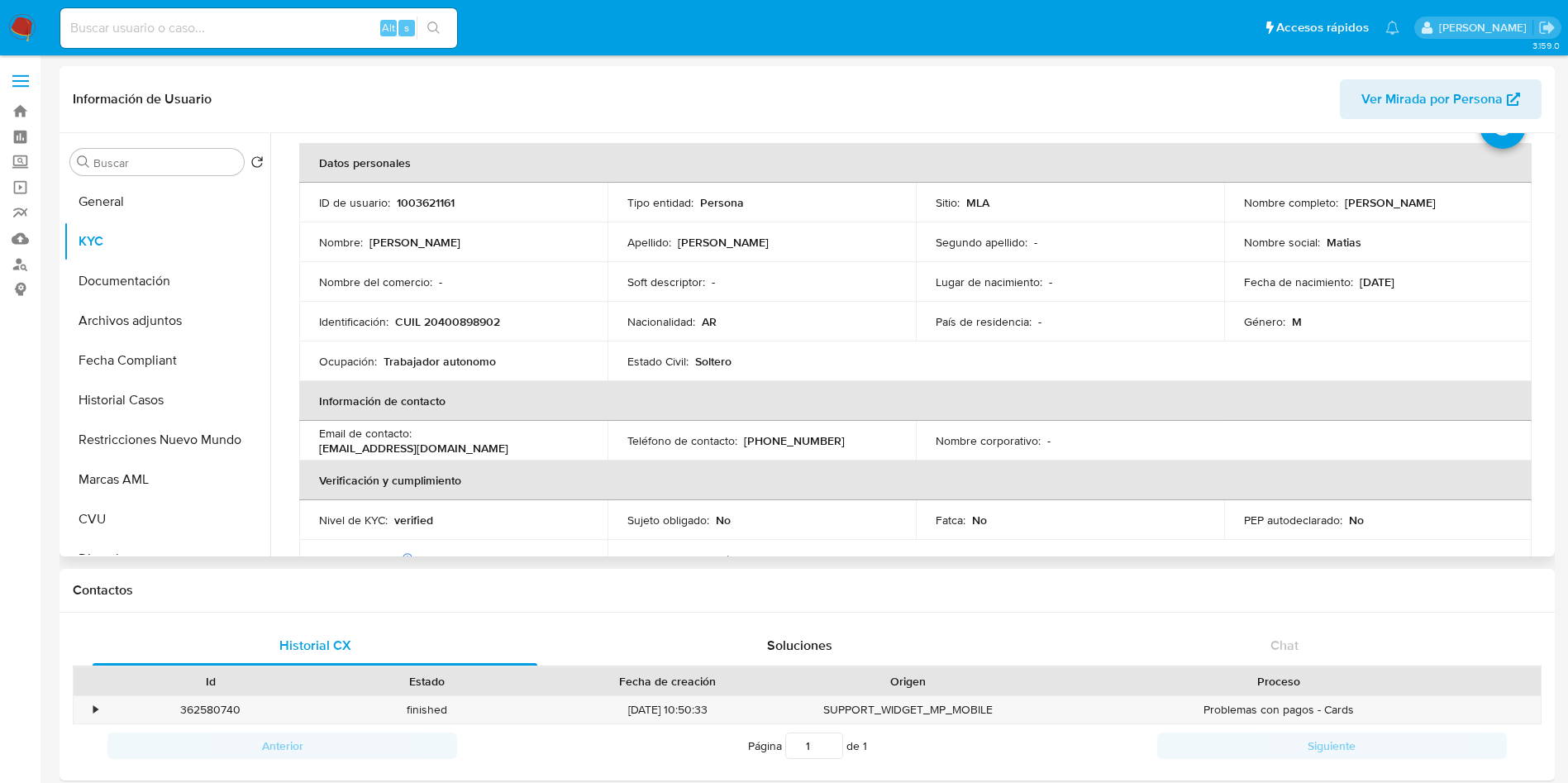
scroll to position [124, 0]
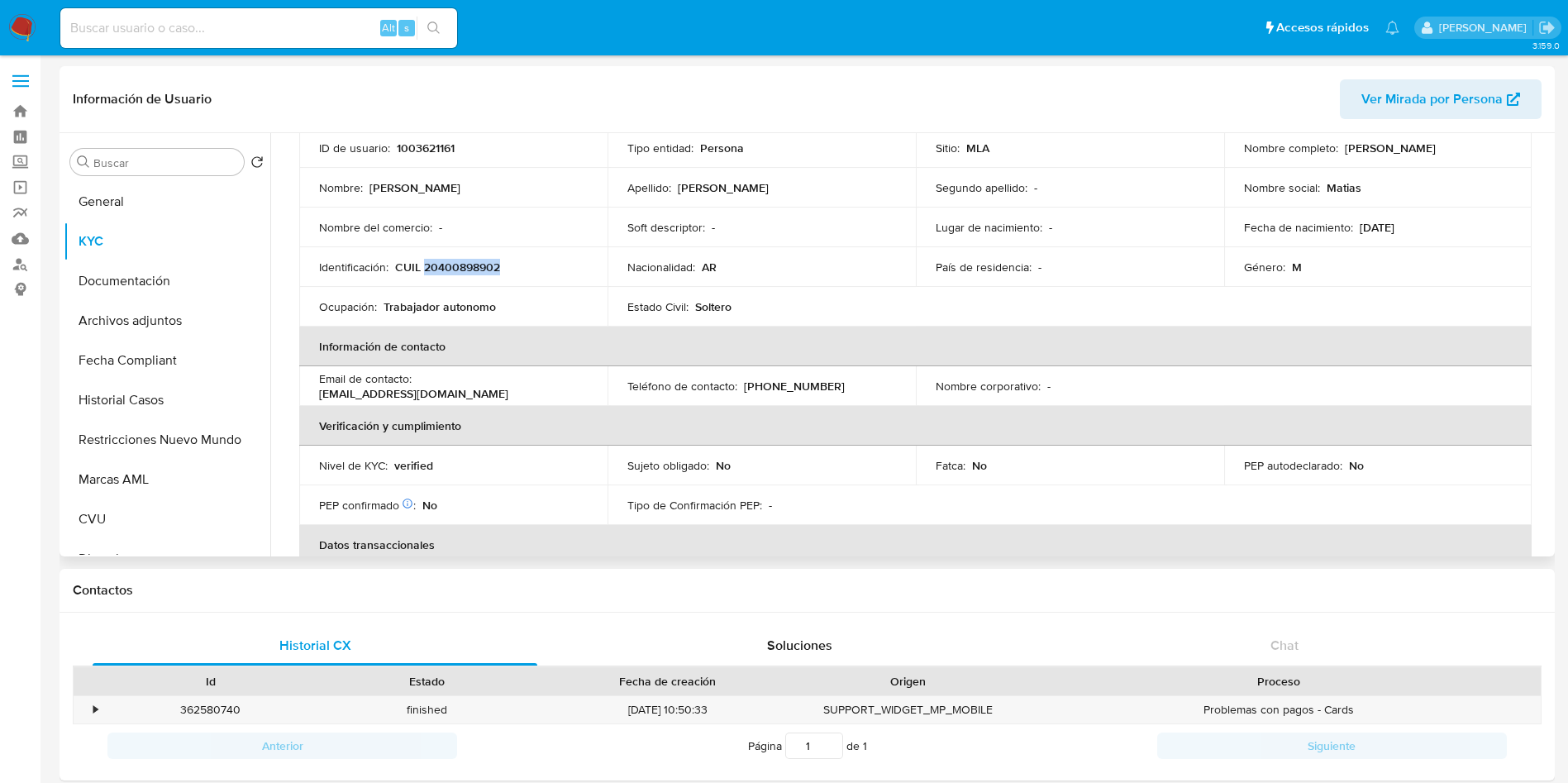
drag, startPoint x: 513, startPoint y: 264, endPoint x: 423, endPoint y: 268, distance: 90.1
click at [423, 268] on div "Identificación : CUIL 20400898902" at bounding box center [453, 267] width 269 height 15
copy p "20400898902"
click at [11, 266] on link "Buscador de personas" at bounding box center [98, 264] width 197 height 26
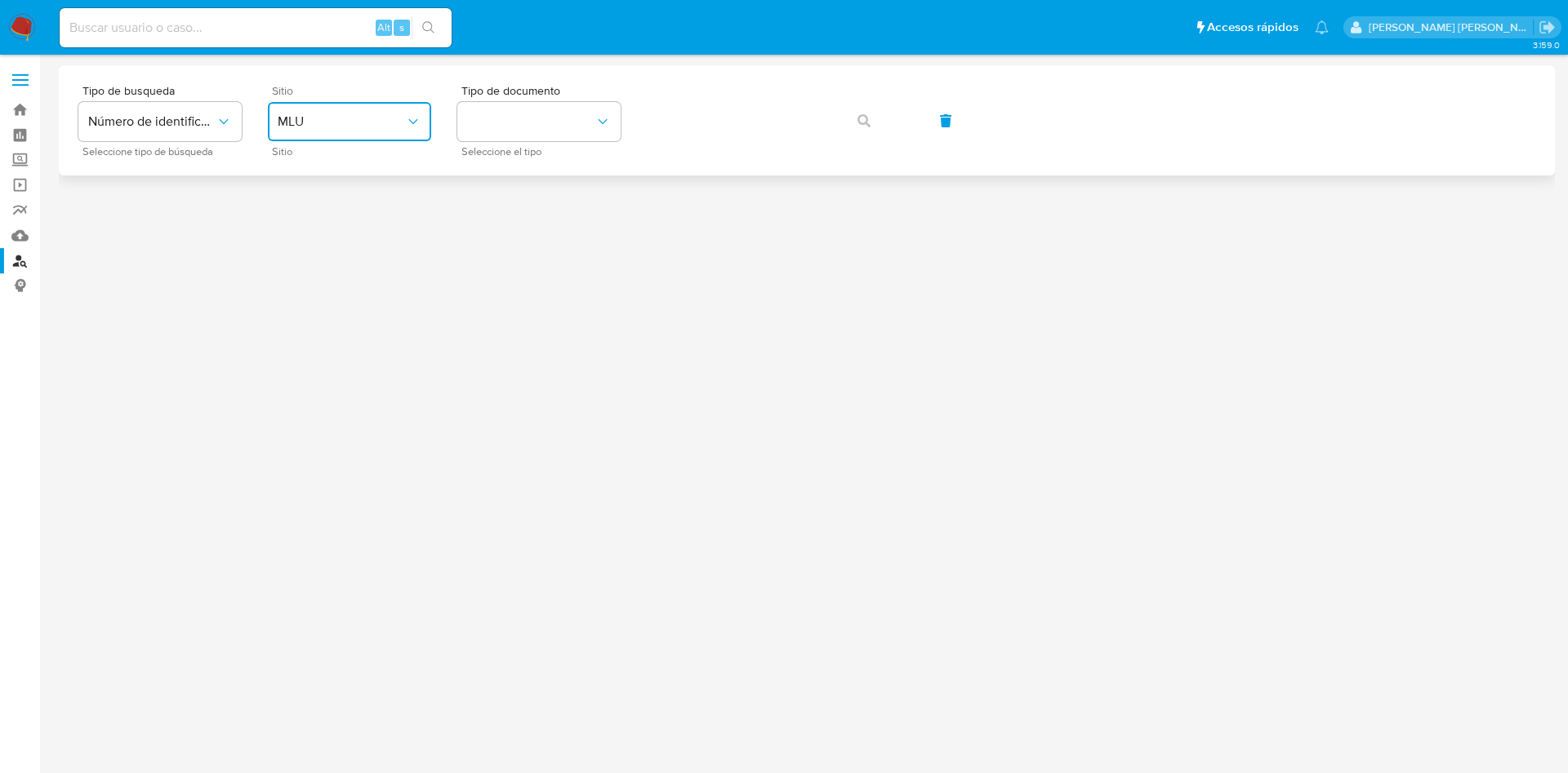
click at [365, 123] on span "MLU" at bounding box center [341, 122] width 127 height 16
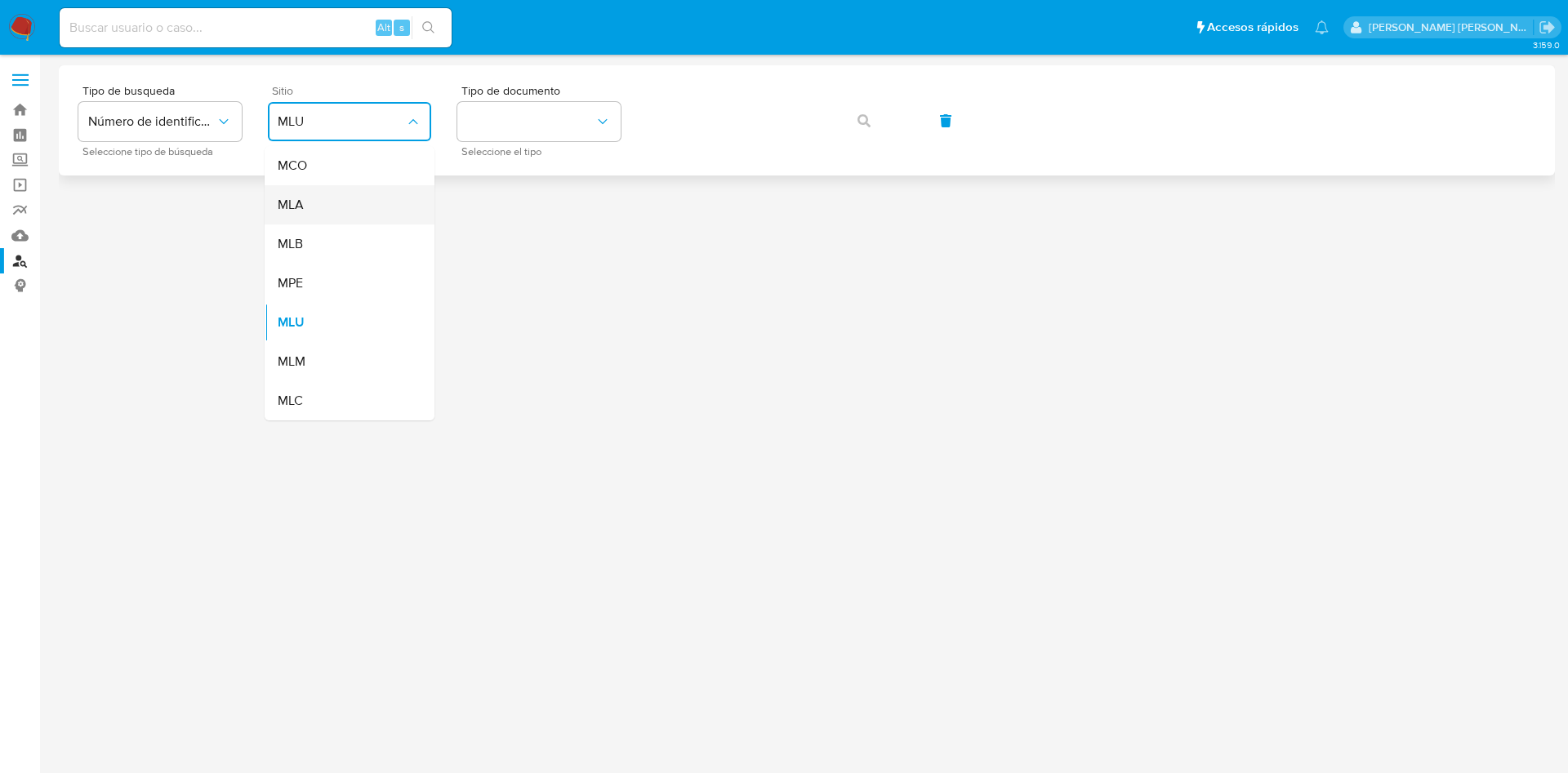
click at [344, 211] on div "MLA" at bounding box center [344, 204] width 134 height 39
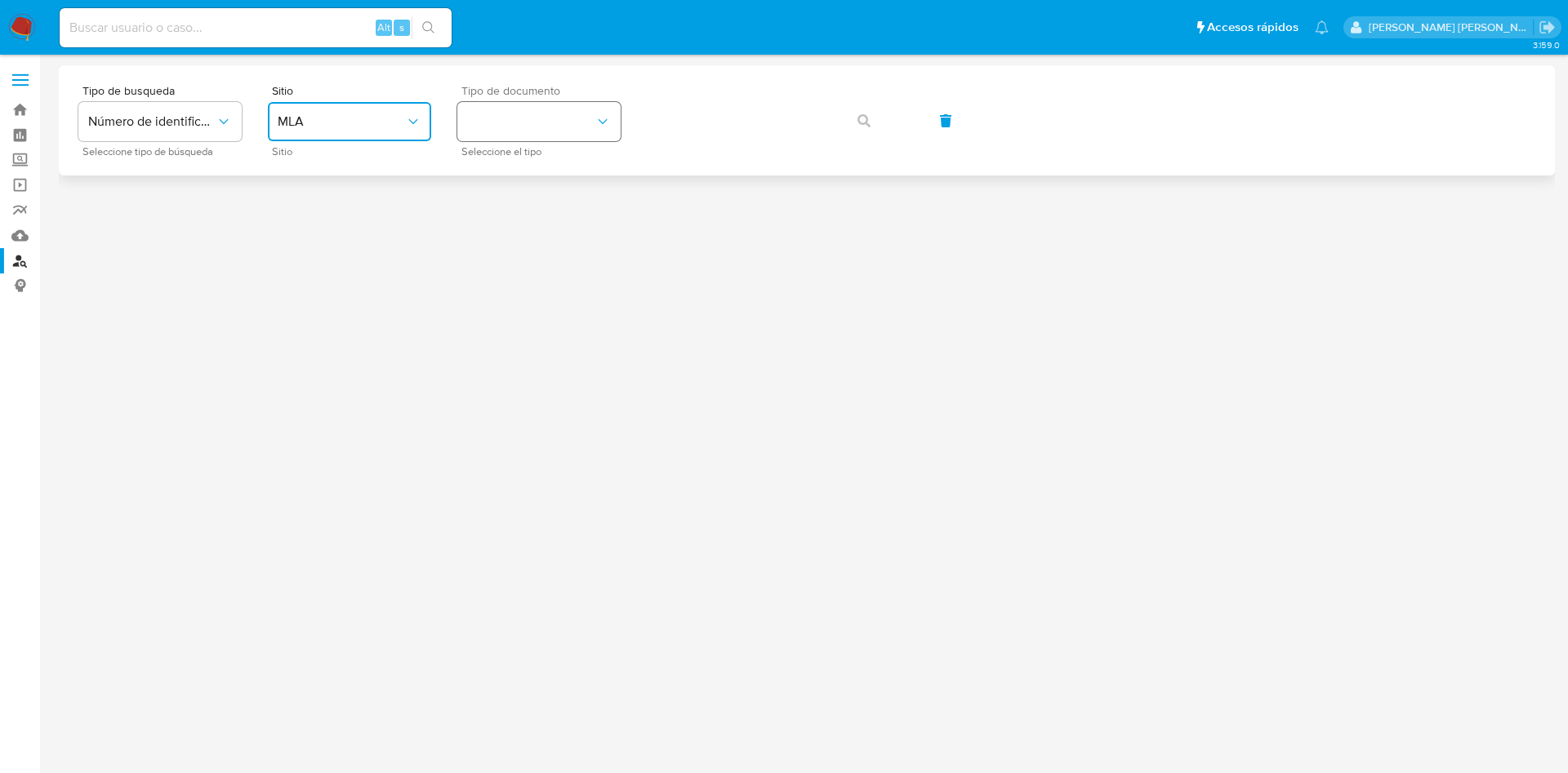
click at [538, 131] on button "identificationType" at bounding box center [538, 121] width 163 height 39
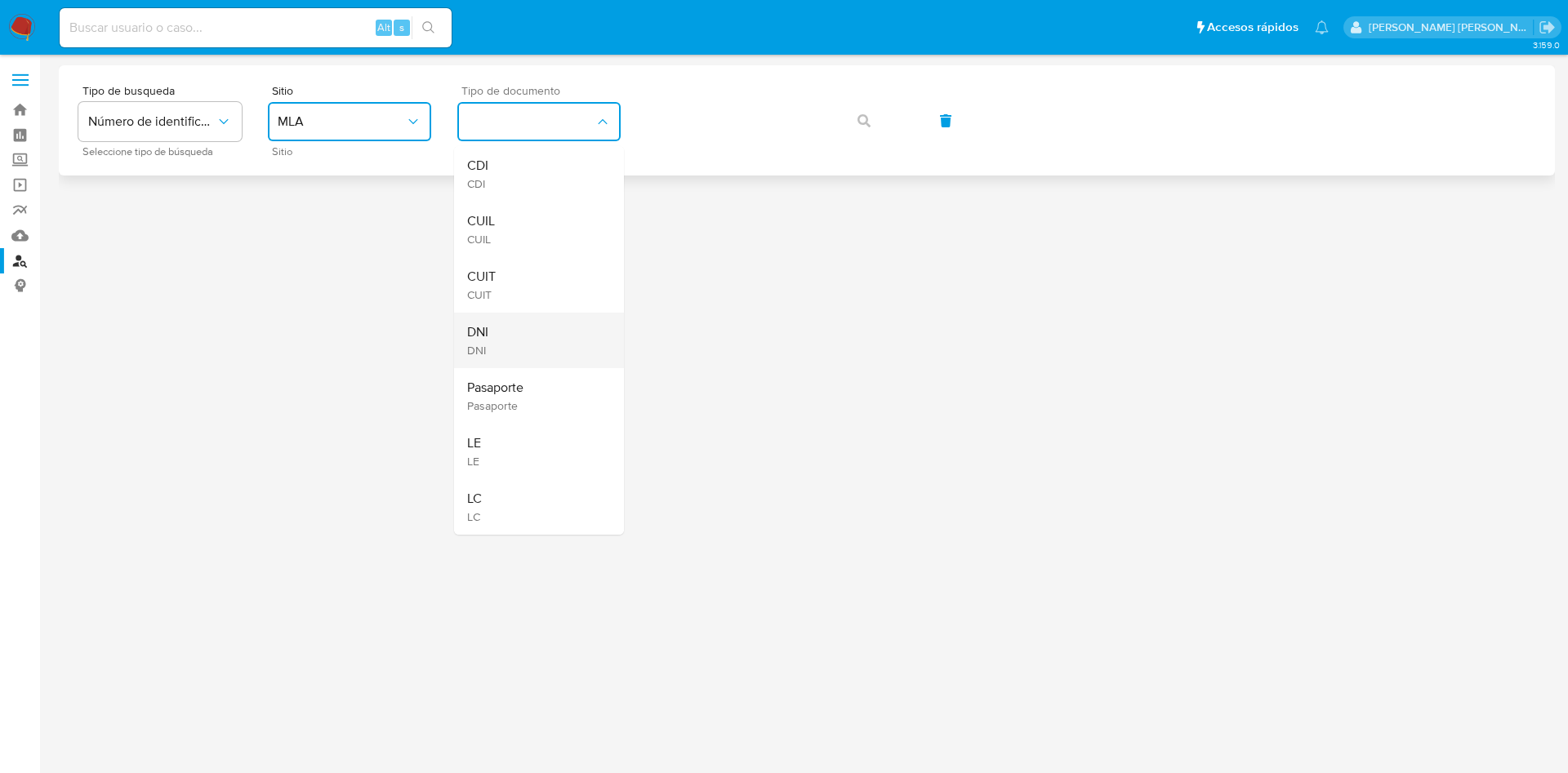
click at [515, 334] on div "DNI DNI" at bounding box center [534, 340] width 134 height 55
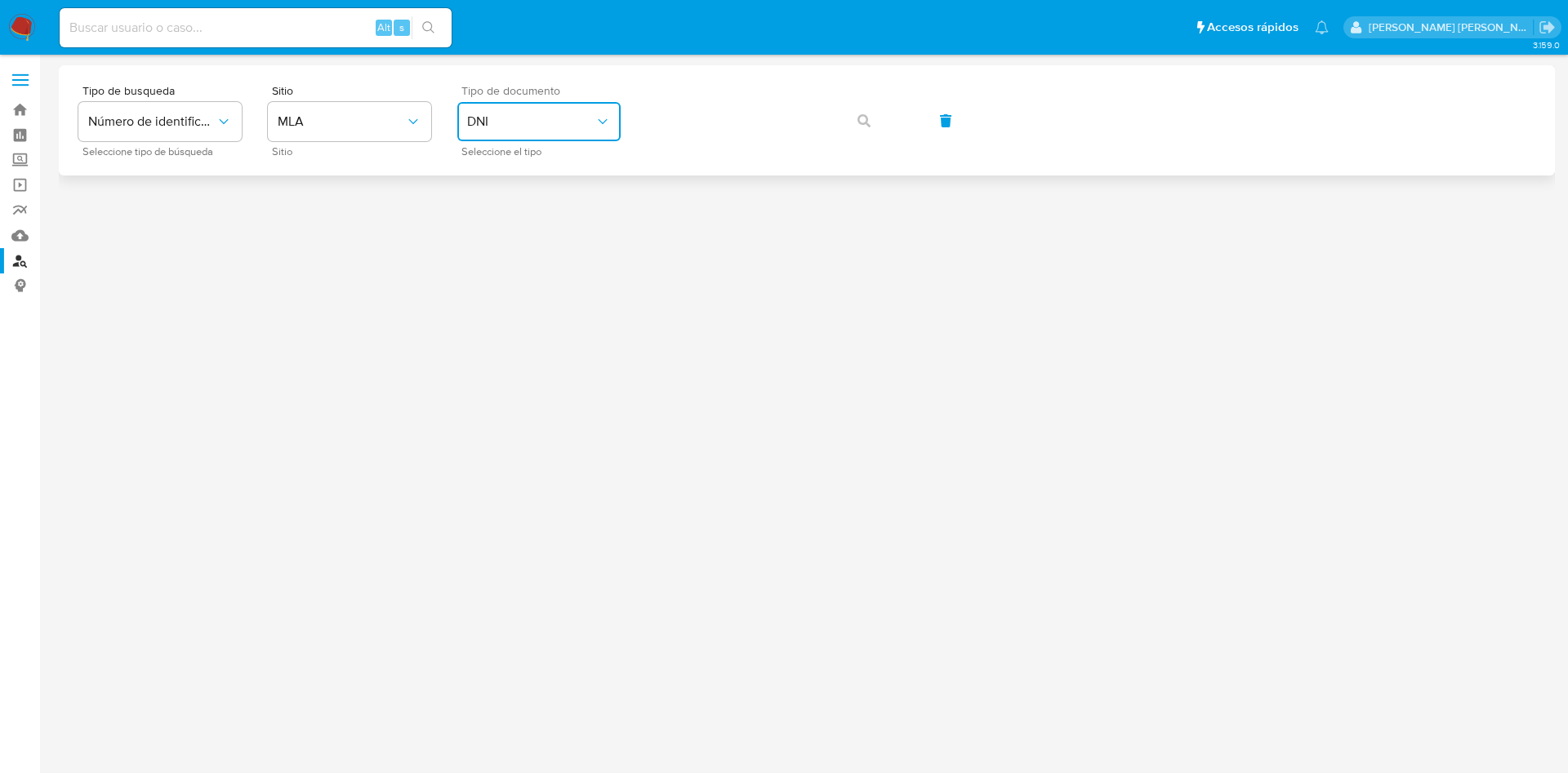
drag, startPoint x: 555, startPoint y: 116, endPoint x: 555, endPoint y: 132, distance: 16.0
click at [555, 119] on span "DNI" at bounding box center [530, 122] width 127 height 16
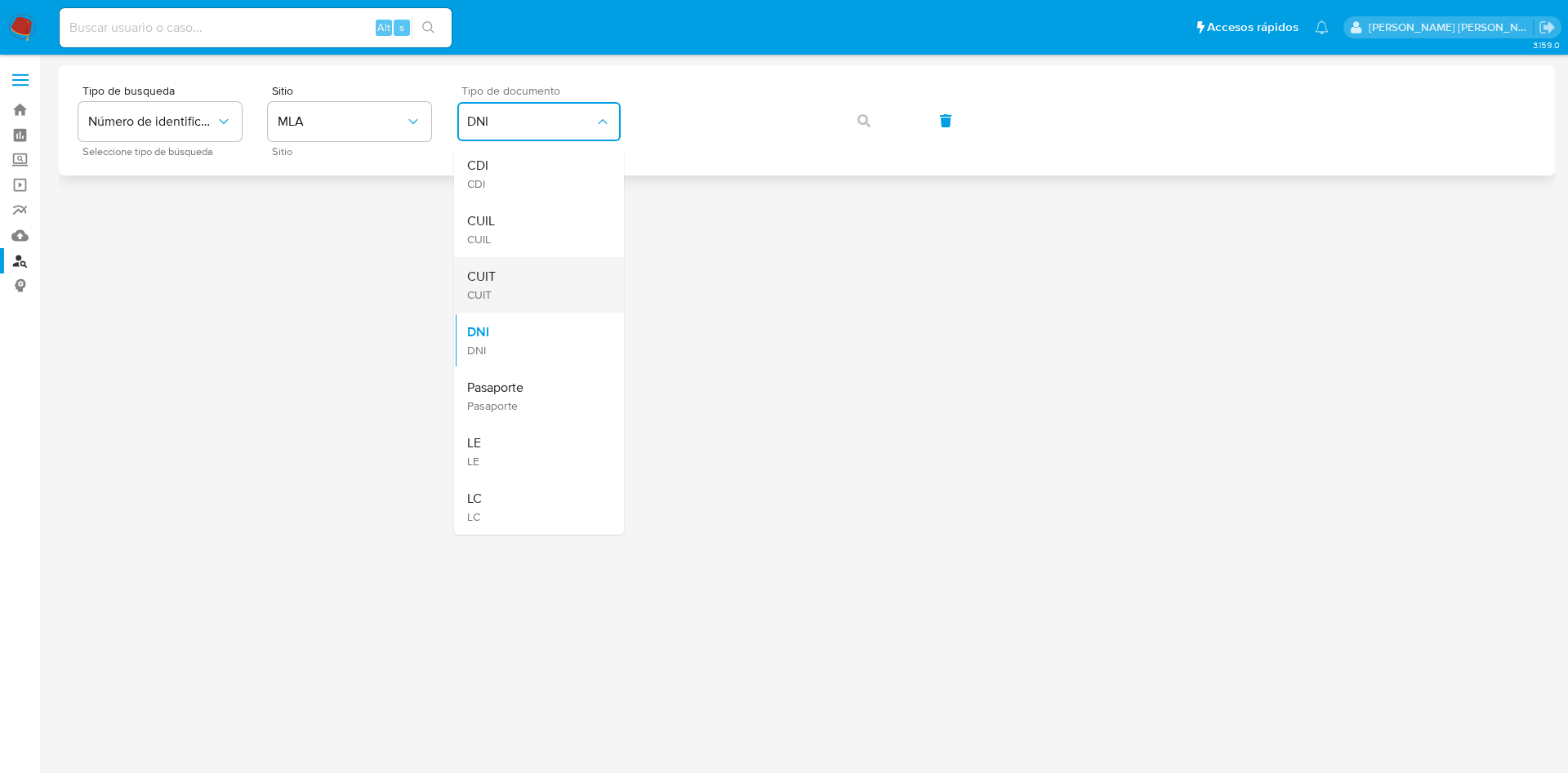
click at [532, 281] on div "CUIT CUIT" at bounding box center [534, 284] width 134 height 55
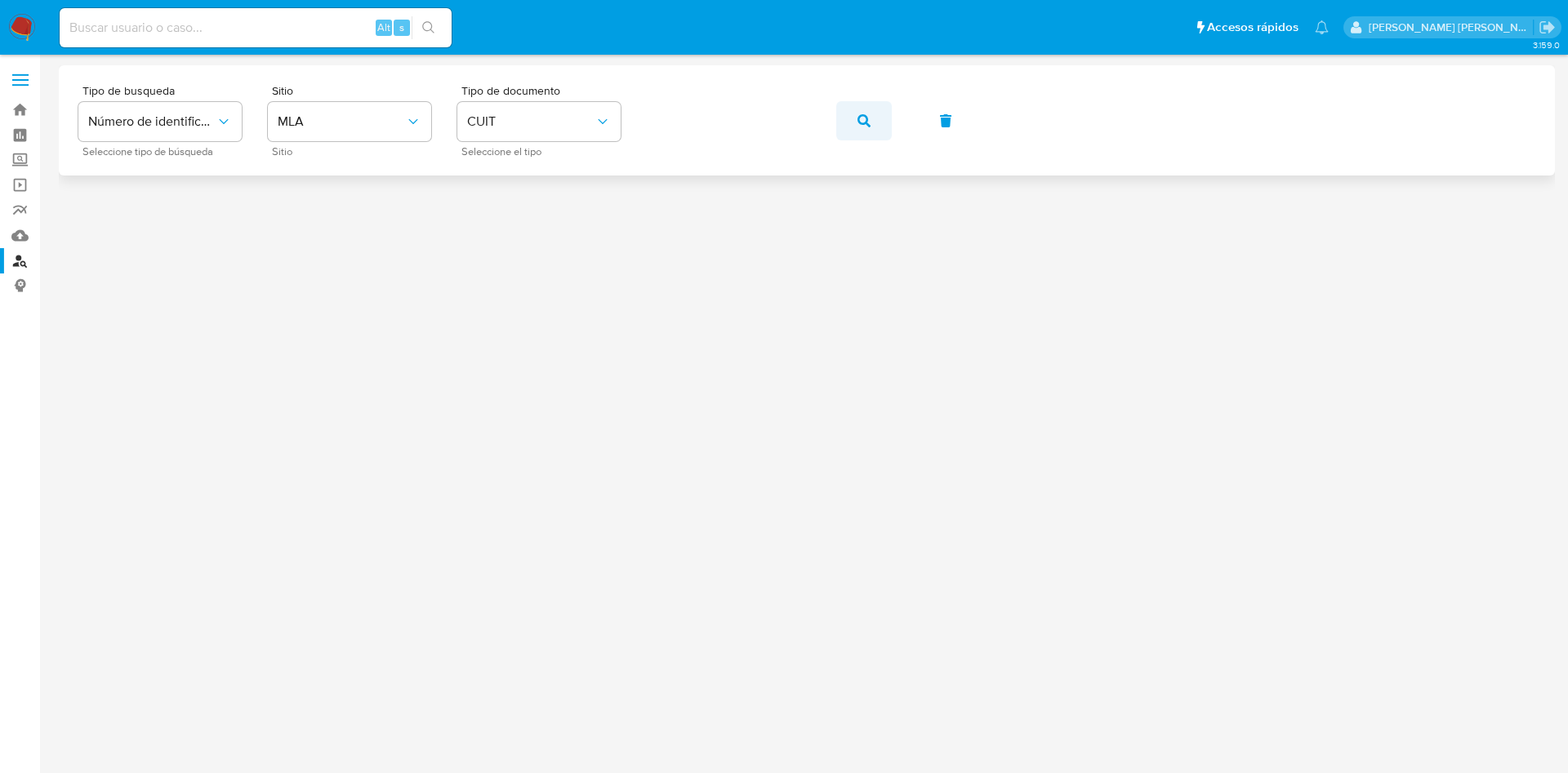
click at [867, 119] on icon "button" at bounding box center [863, 121] width 13 height 13
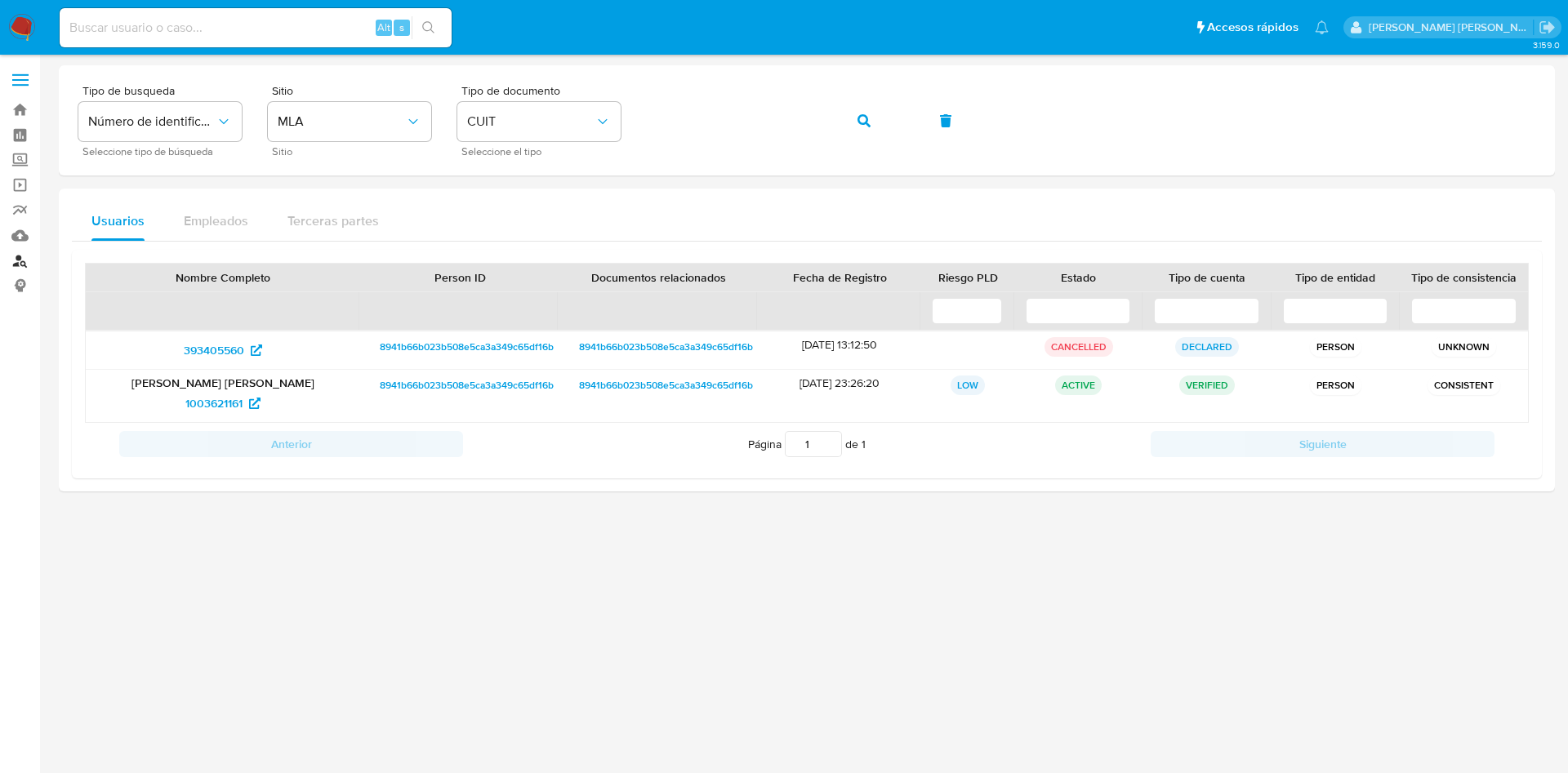
click at [26, 264] on link "Buscador de personas" at bounding box center [97, 261] width 194 height 25
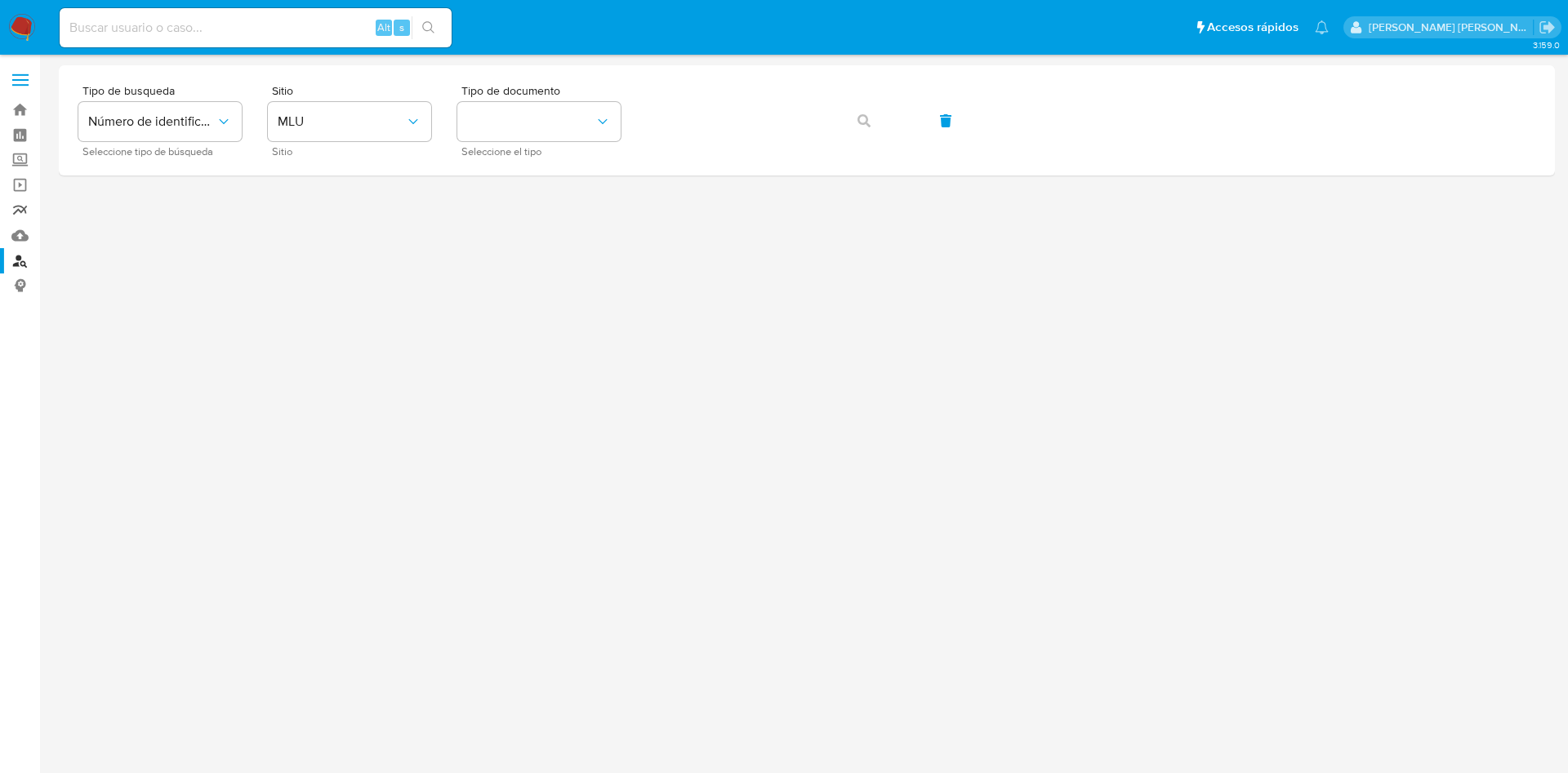
click at [20, 216] on link "Reportes" at bounding box center [97, 210] width 194 height 25
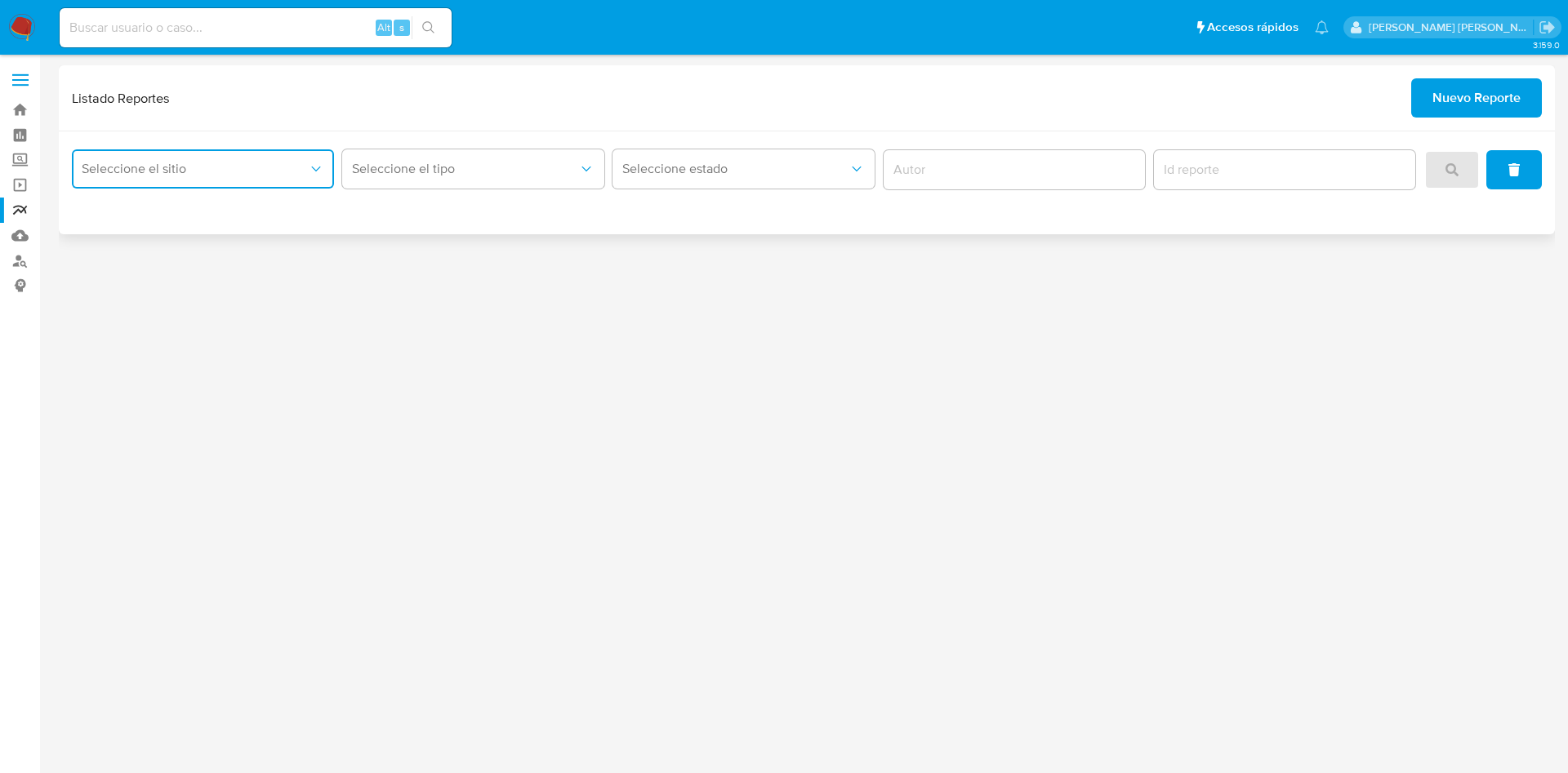
click at [175, 167] on span "Seleccione el sitio" at bounding box center [194, 169] width 226 height 16
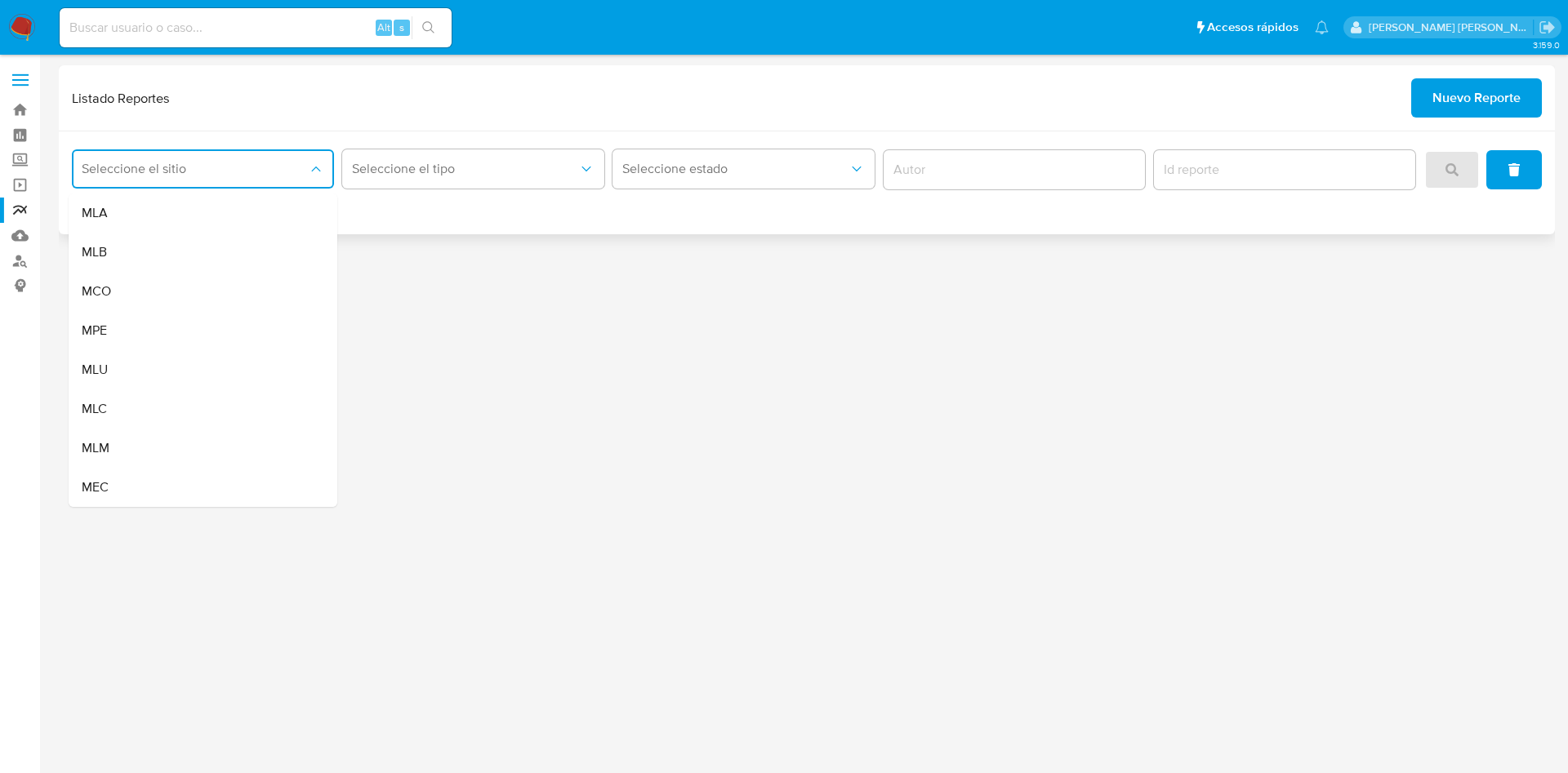
drag, startPoint x: 155, startPoint y: 217, endPoint x: 211, endPoint y: 208, distance: 56.7
click at [157, 217] on div "MLA" at bounding box center [198, 212] width 233 height 39
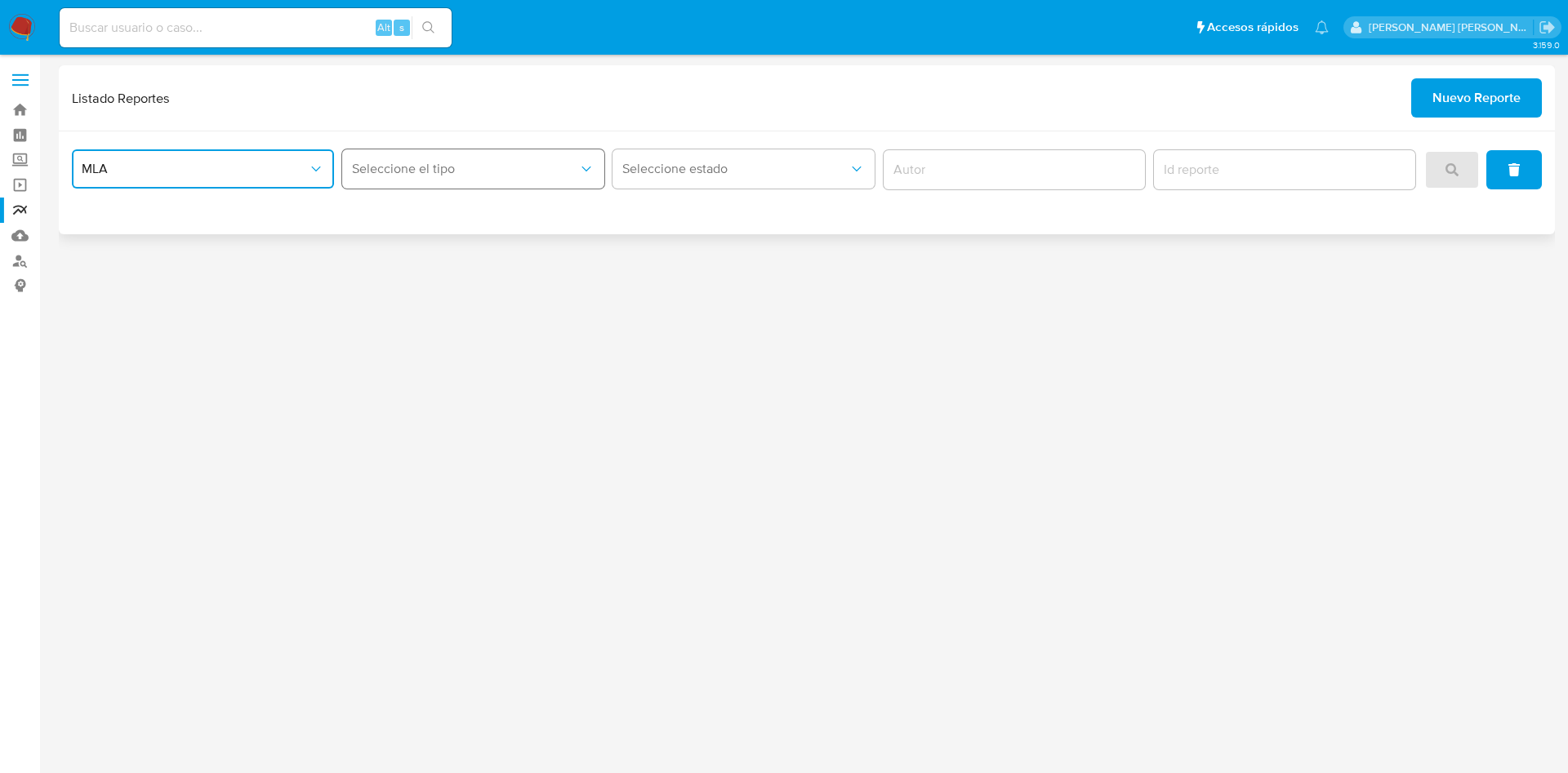
click at [419, 162] on span "Seleccione el tipo" at bounding box center [465, 169] width 226 height 16
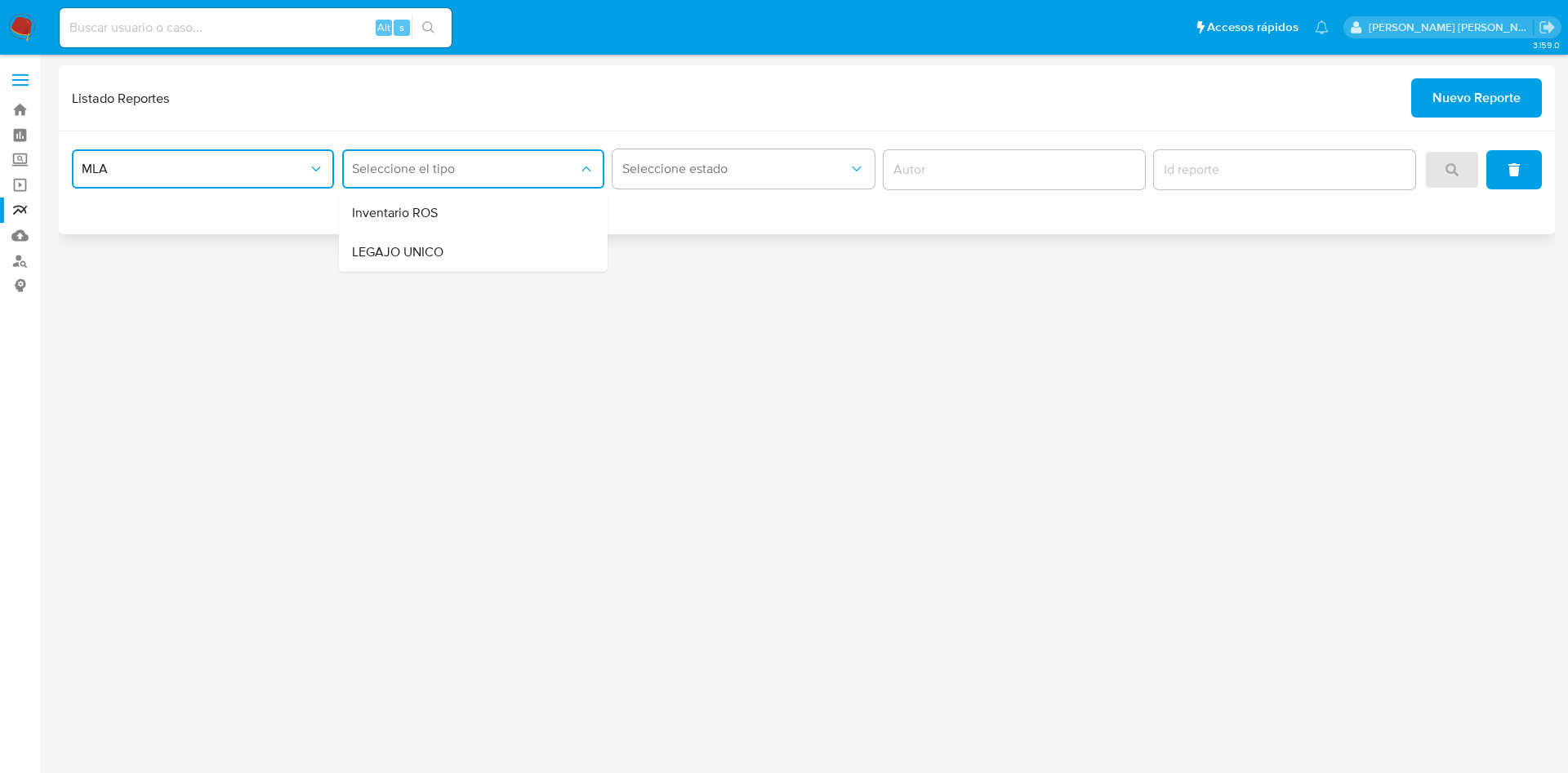
drag, startPoint x: 419, startPoint y: 258, endPoint x: 515, endPoint y: 234, distance: 99.0
click at [420, 258] on span "LEGAJO UNICO" at bounding box center [397, 252] width 91 height 16
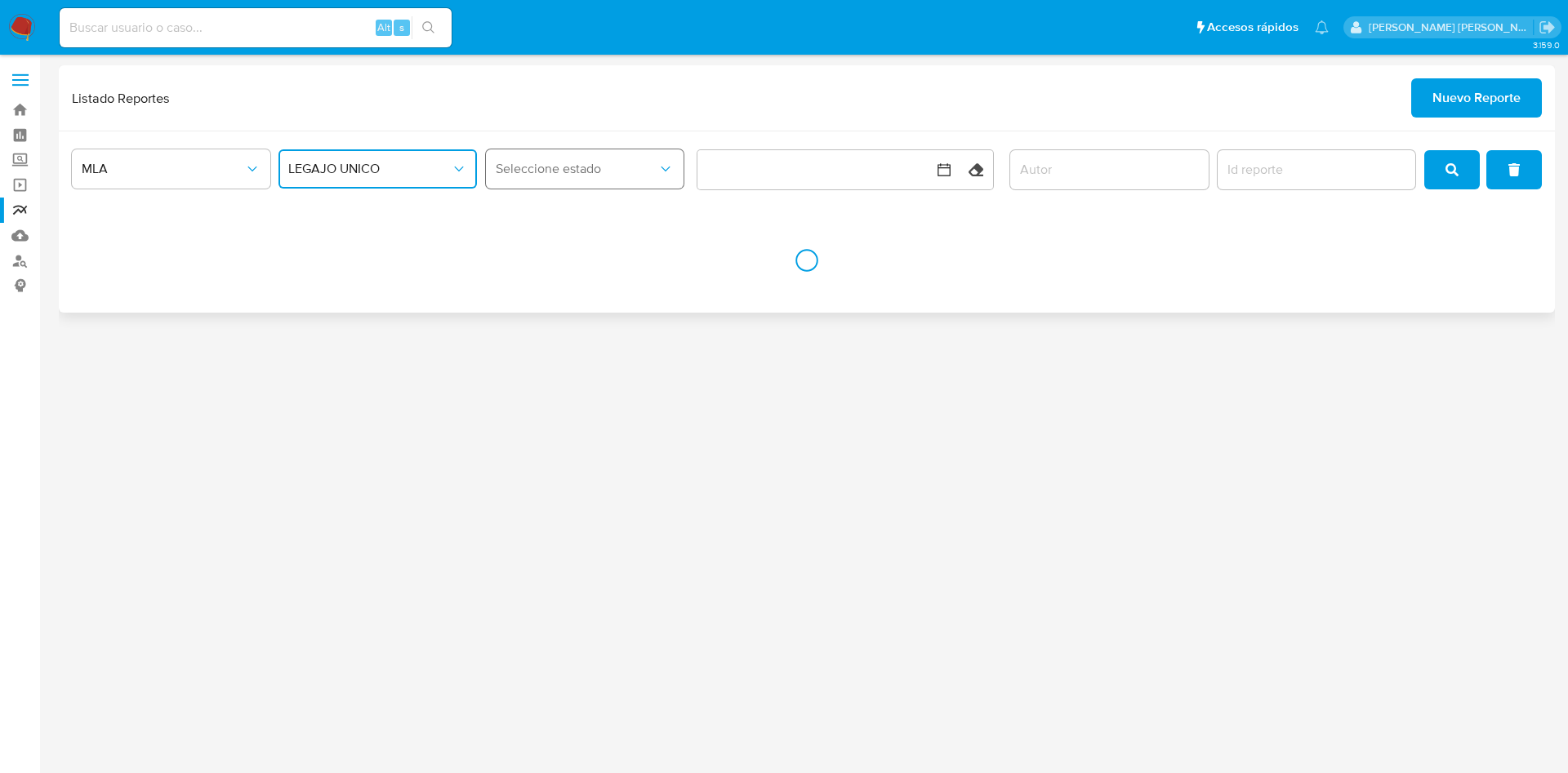
click at [650, 171] on span "Seleccione estado" at bounding box center [577, 169] width 163 height 16
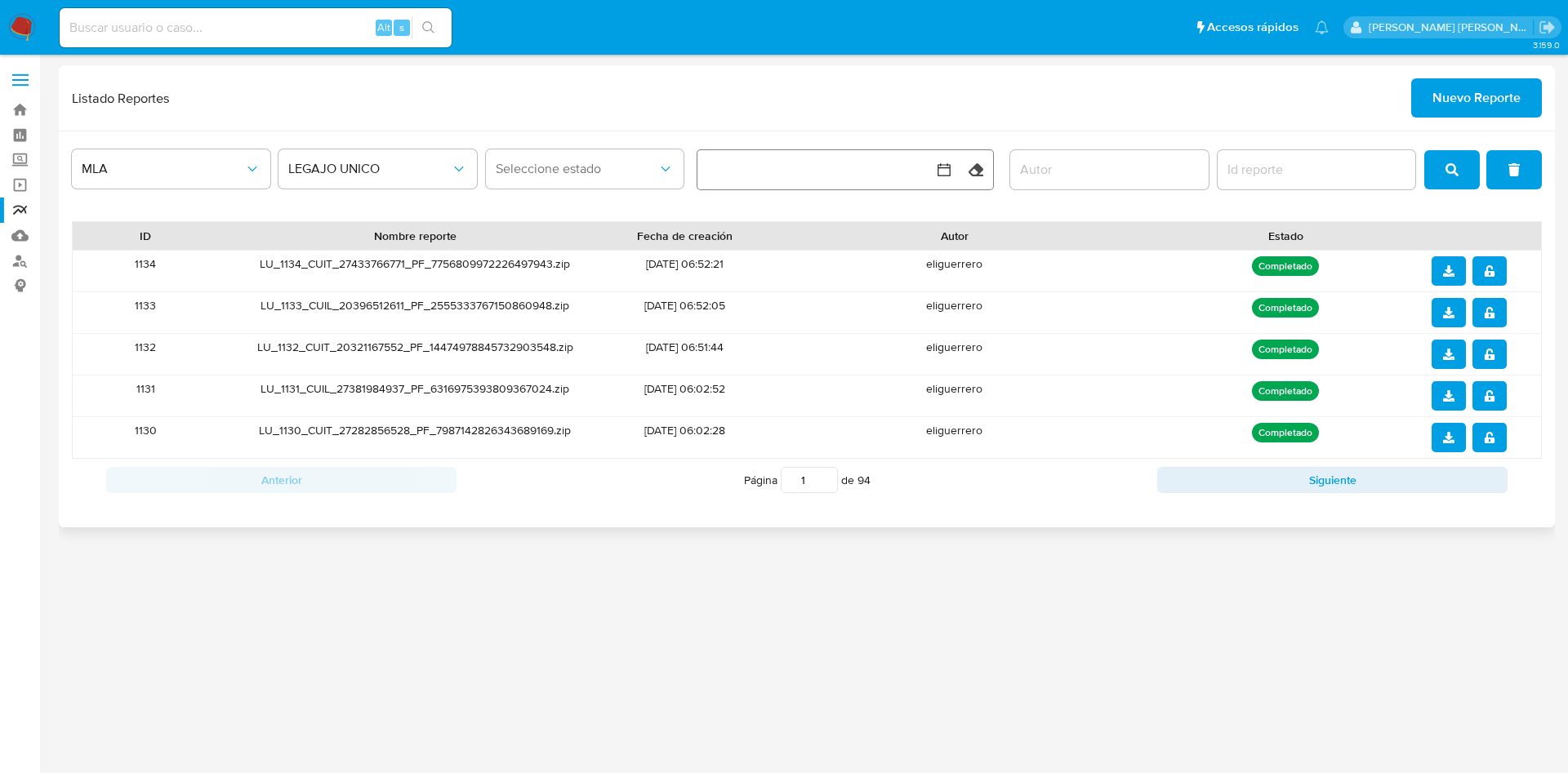
click at [750, 172] on button "button" at bounding box center [827, 169] width 261 height 39
click at [369, 165] on span "LEGAJO UNICO" at bounding box center [369, 169] width 163 height 16
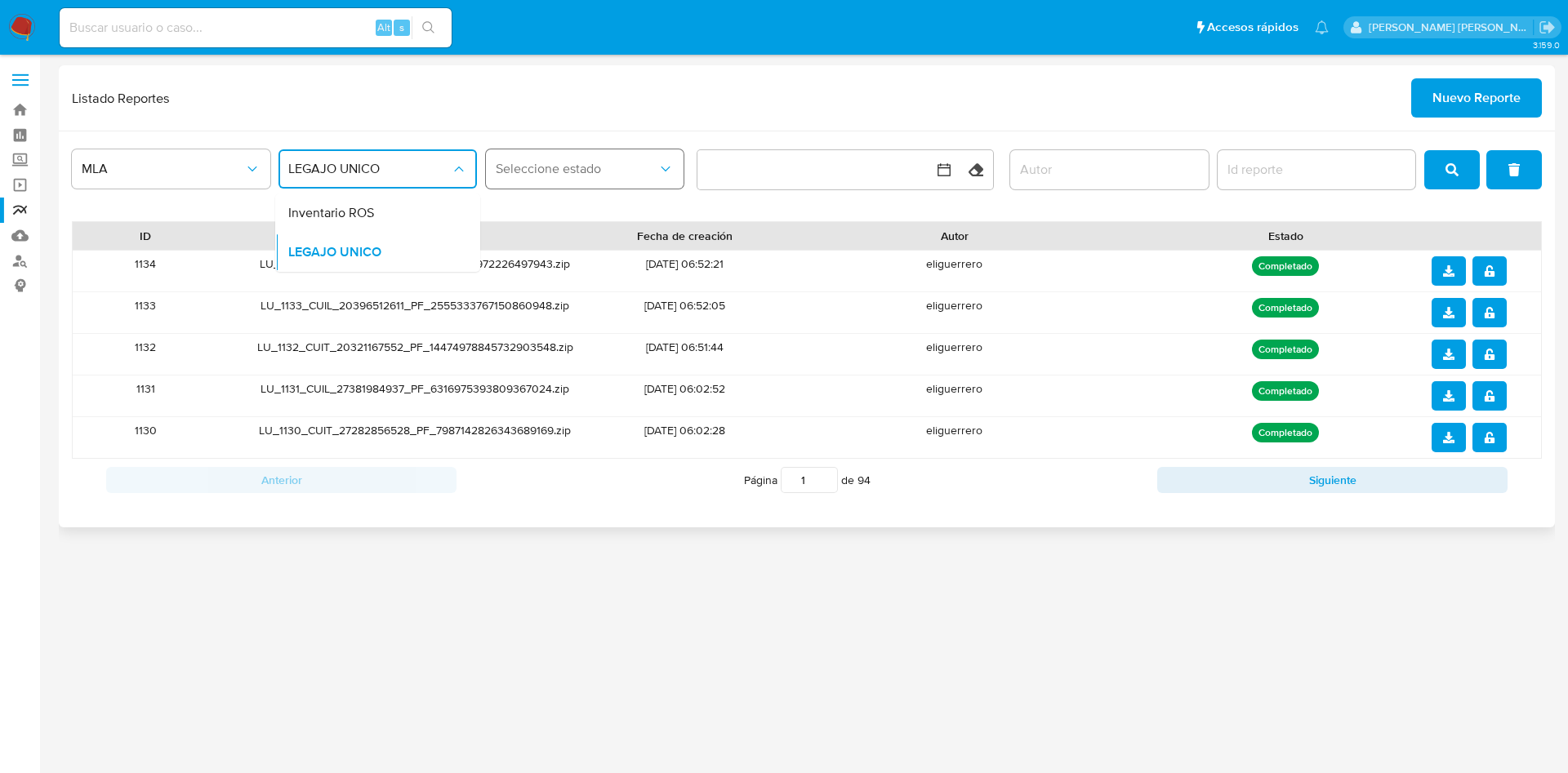
click at [611, 163] on span "Seleccione estado" at bounding box center [577, 169] width 163 height 16
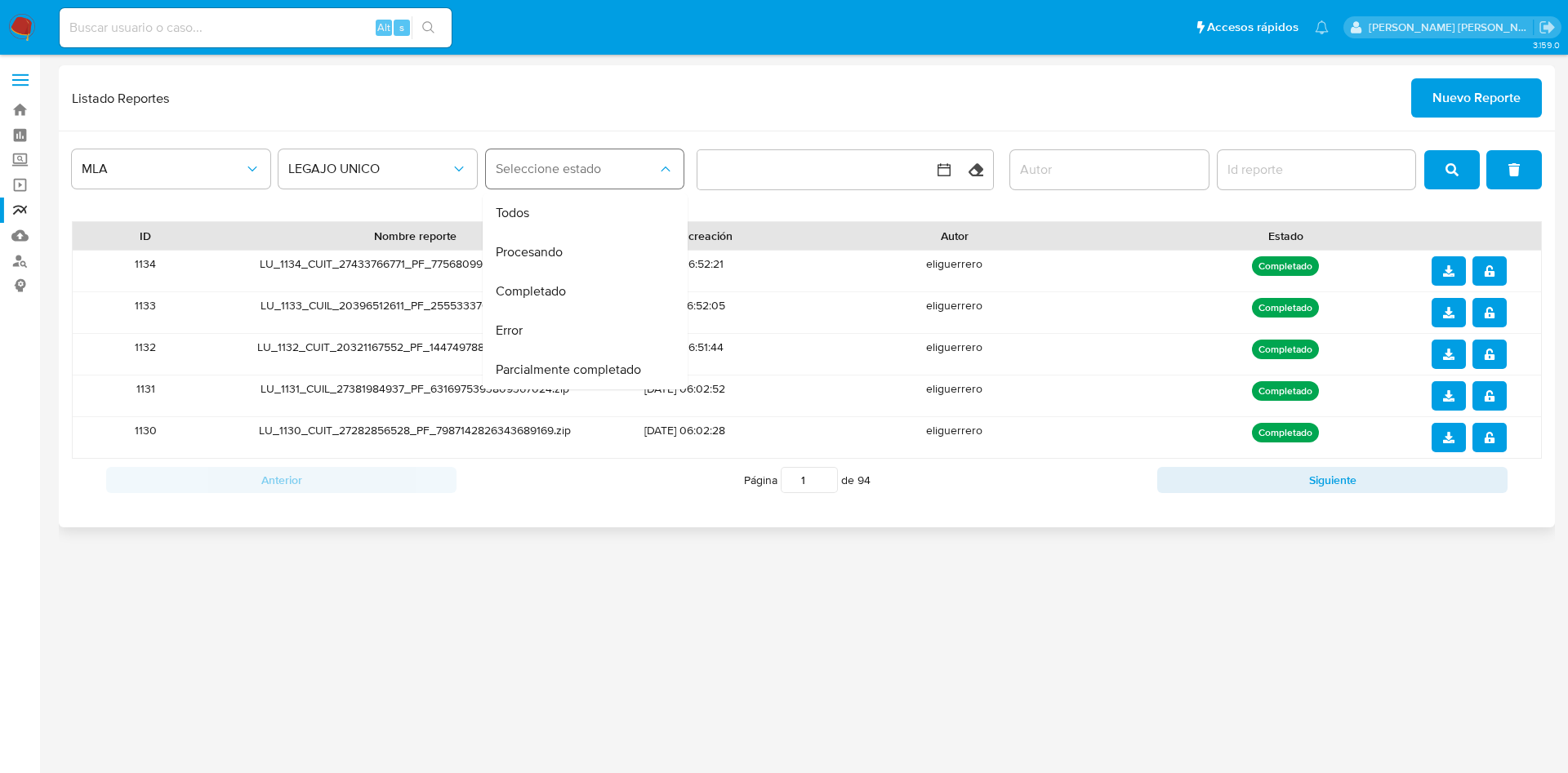
click at [604, 172] on span "Seleccione estado" at bounding box center [577, 169] width 163 height 16
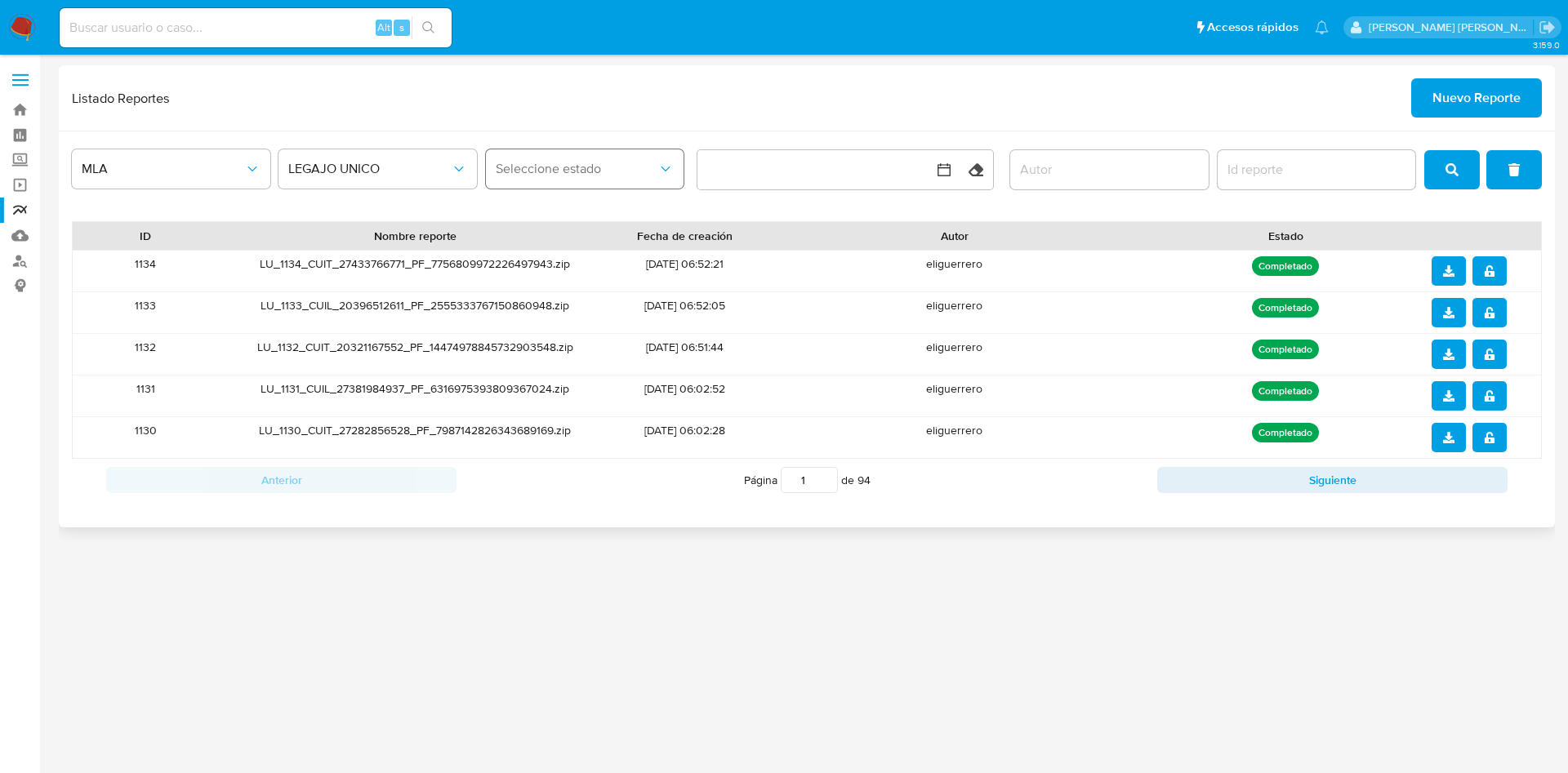
click at [597, 175] on span "Seleccione estado" at bounding box center [577, 169] width 163 height 16
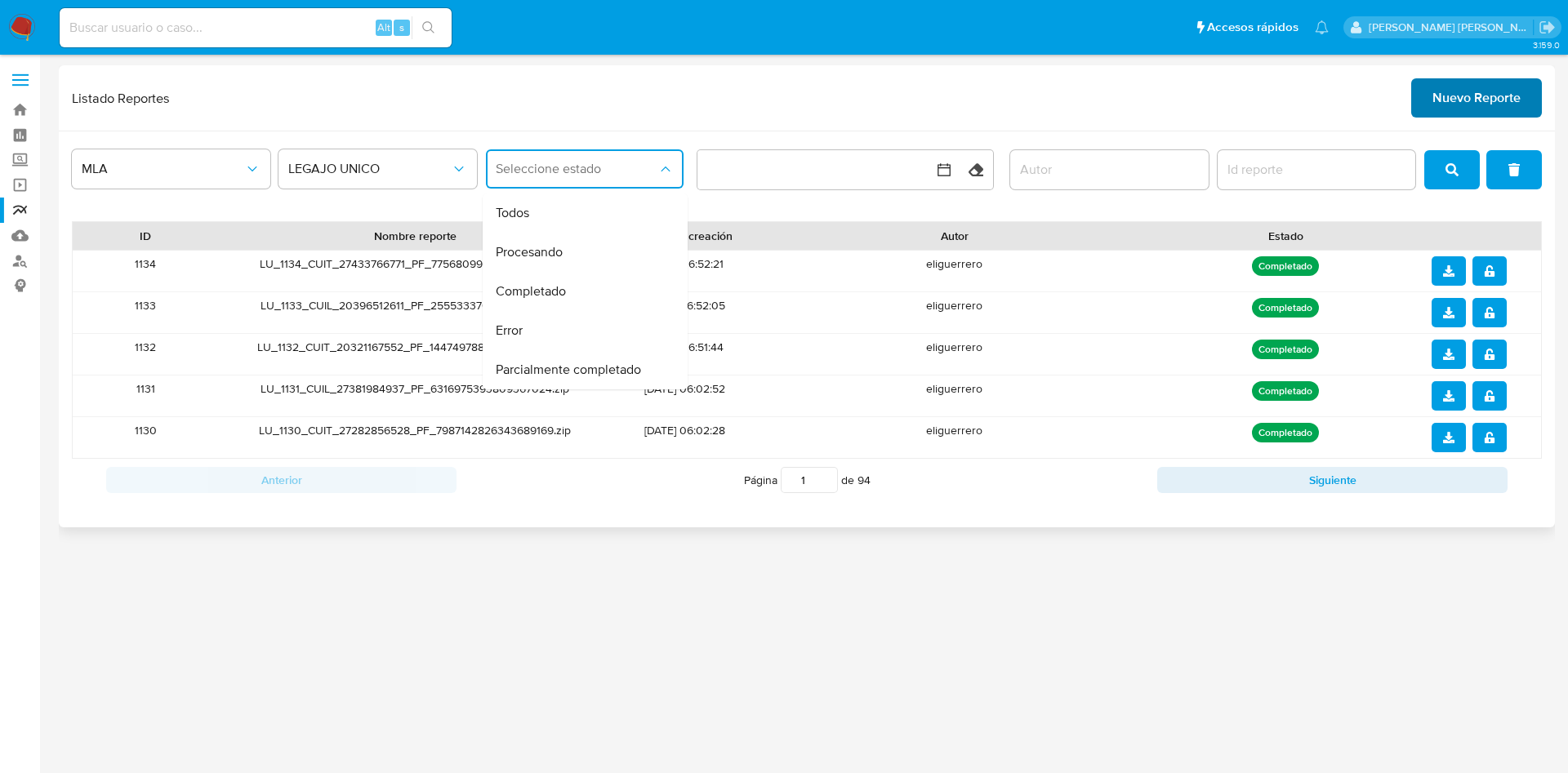
click at [1426, 101] on button "Nuevo Reporte" at bounding box center [1476, 98] width 131 height 39
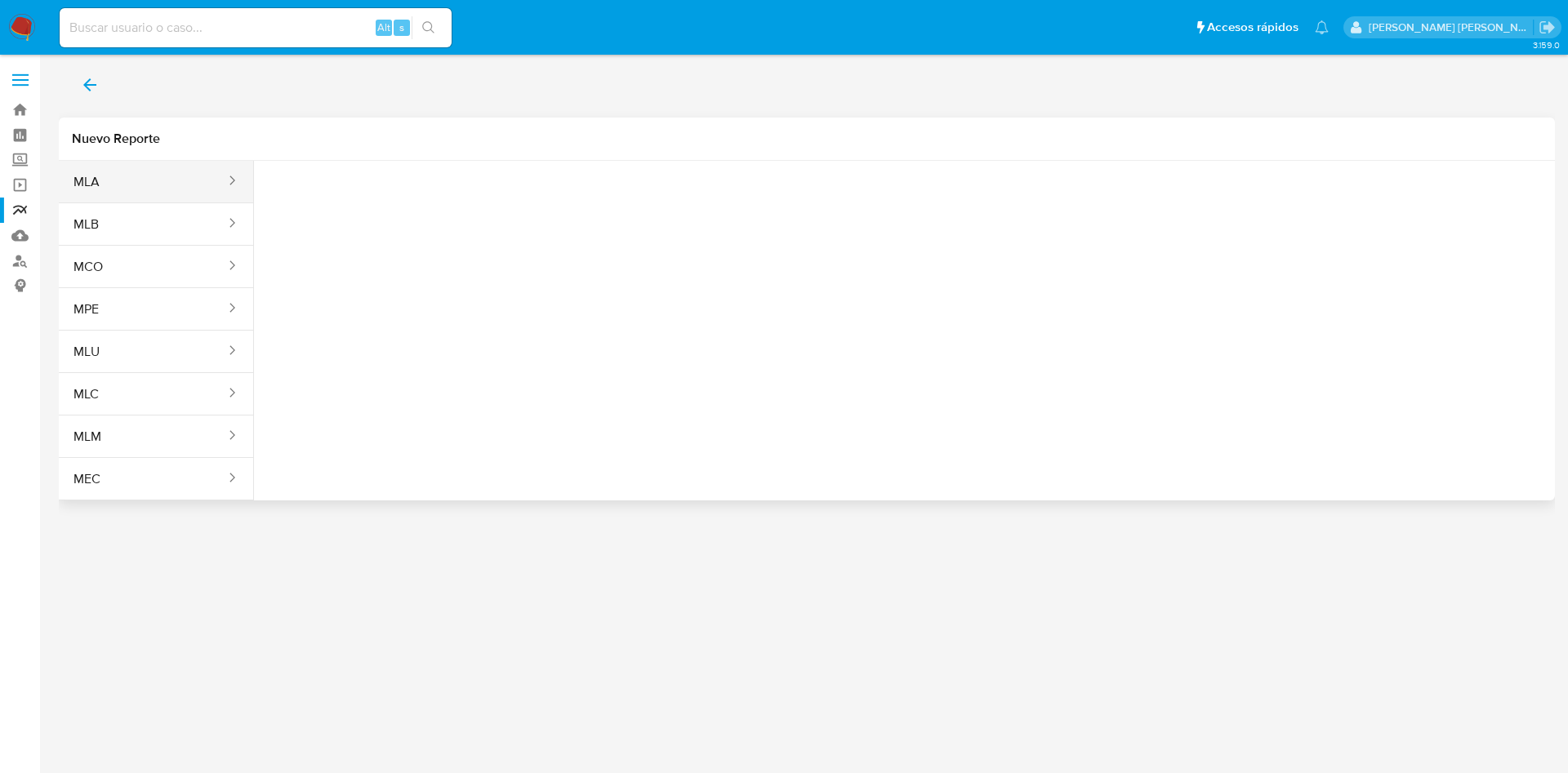
click at [107, 161] on li "MLA" at bounding box center [155, 182] width 194 height 42
click at [99, 174] on span "MLA" at bounding box center [86, 182] width 26 height 16
click at [331, 205] on span "Seleccione una opcion" at bounding box center [348, 204] width 144 height 16
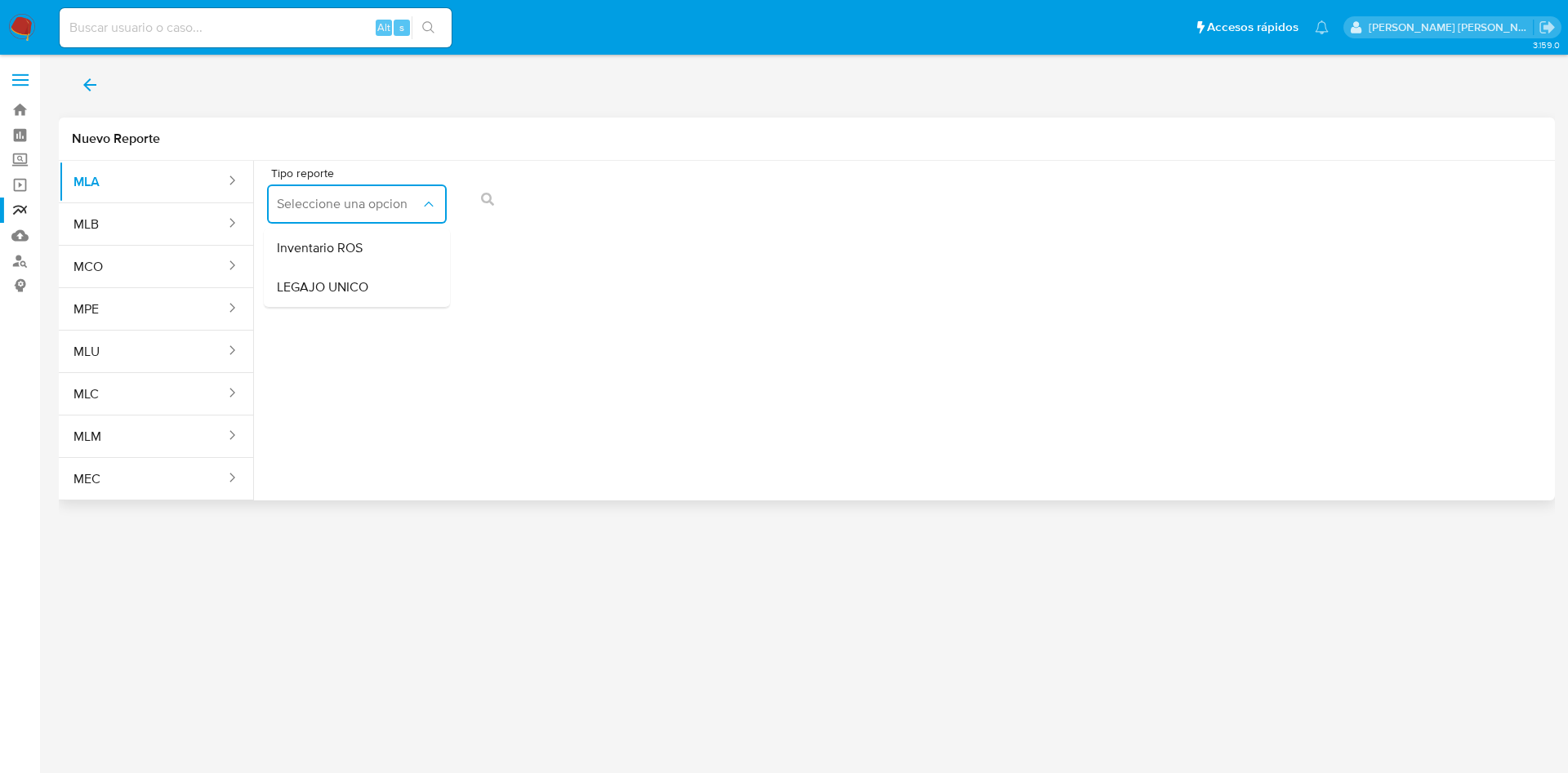
drag, startPoint x: 326, startPoint y: 293, endPoint x: 345, endPoint y: 282, distance: 22.0
click at [326, 293] on span "LEGAJO UNICO" at bounding box center [322, 287] width 91 height 16
click at [557, 217] on button "CDI" at bounding box center [549, 203] width 180 height 39
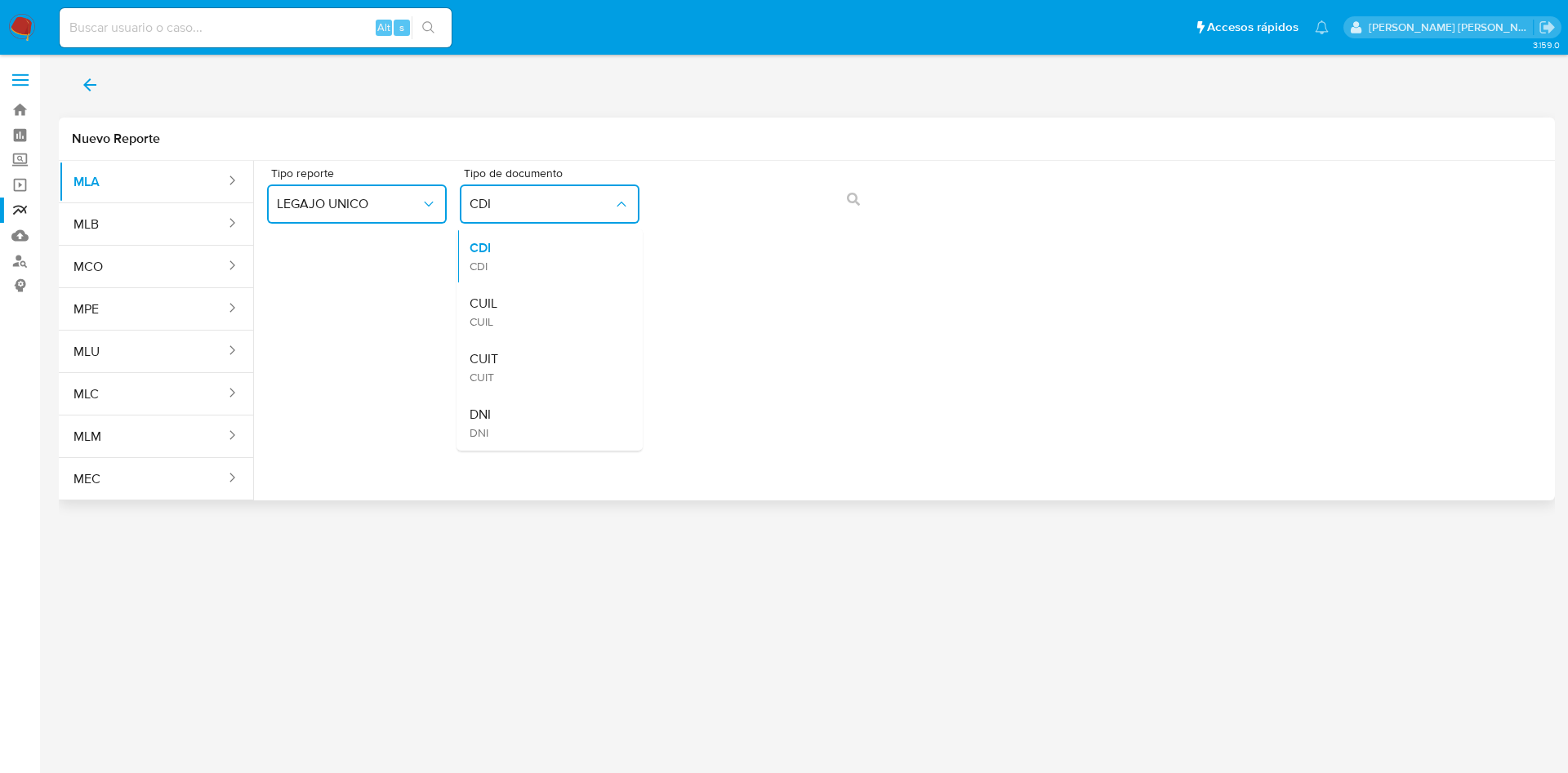
drag, startPoint x: 530, startPoint y: 329, endPoint x: 541, endPoint y: 317, distance: 16.3
click at [530, 325] on div "CUIL CUIL" at bounding box center [545, 312] width 150 height 55
click at [865, 199] on button "action-search" at bounding box center [853, 199] width 55 height 39
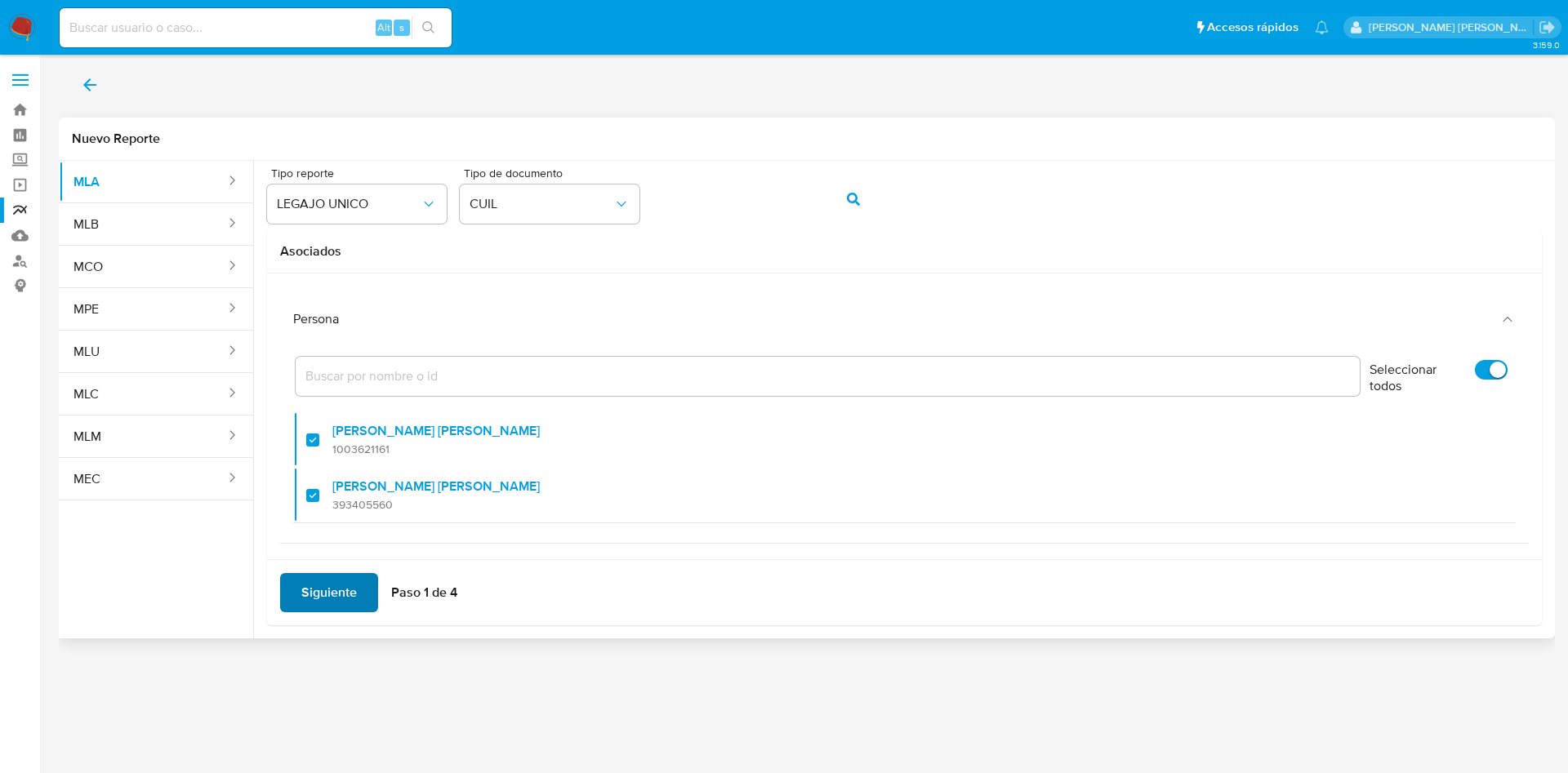
click at [342, 601] on span "Siguiente" at bounding box center [329, 592] width 55 height 36
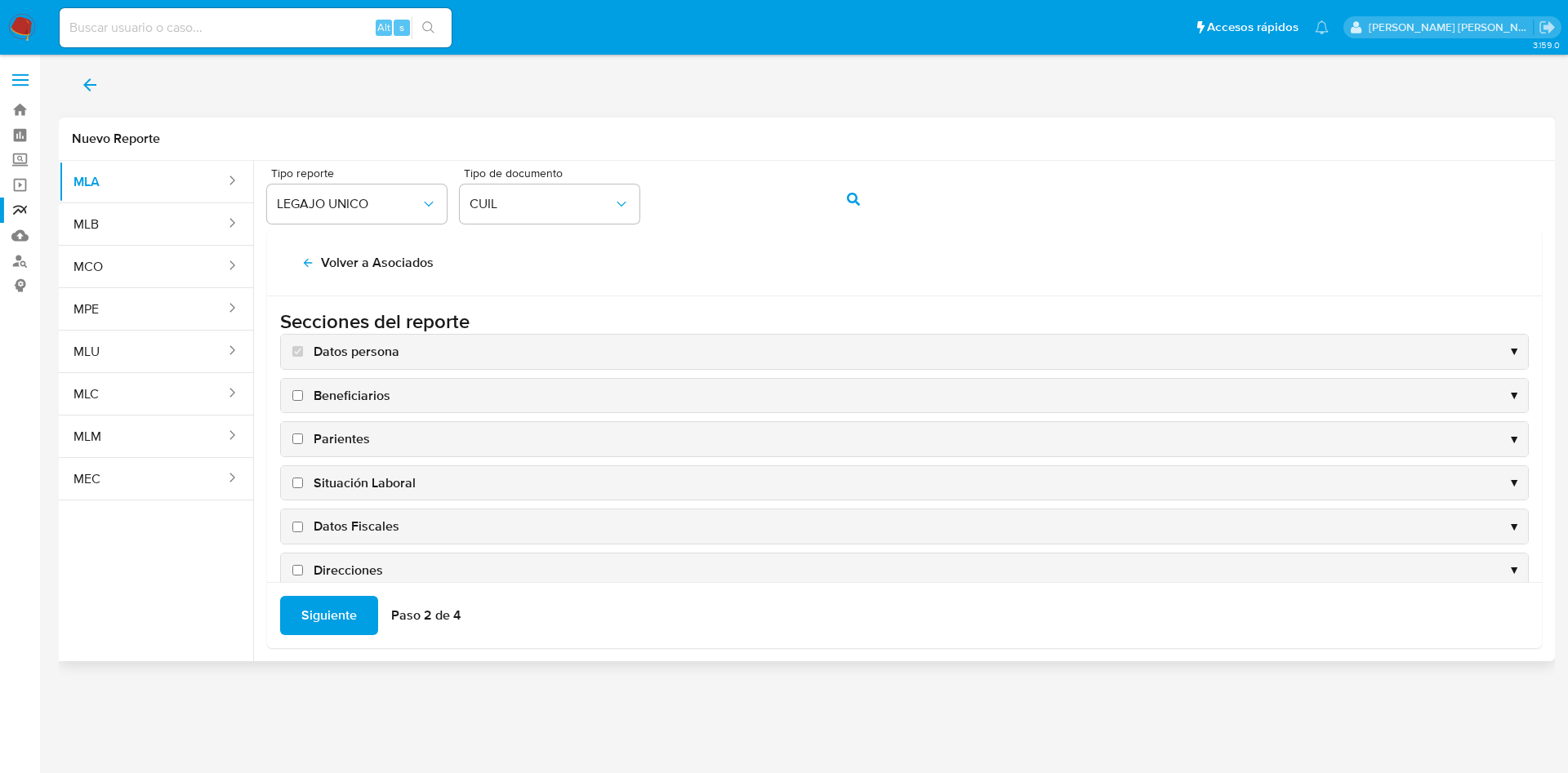
click at [295, 527] on input "Datos Fiscales" at bounding box center [298, 527] width 11 height 11
checkbox input "true"
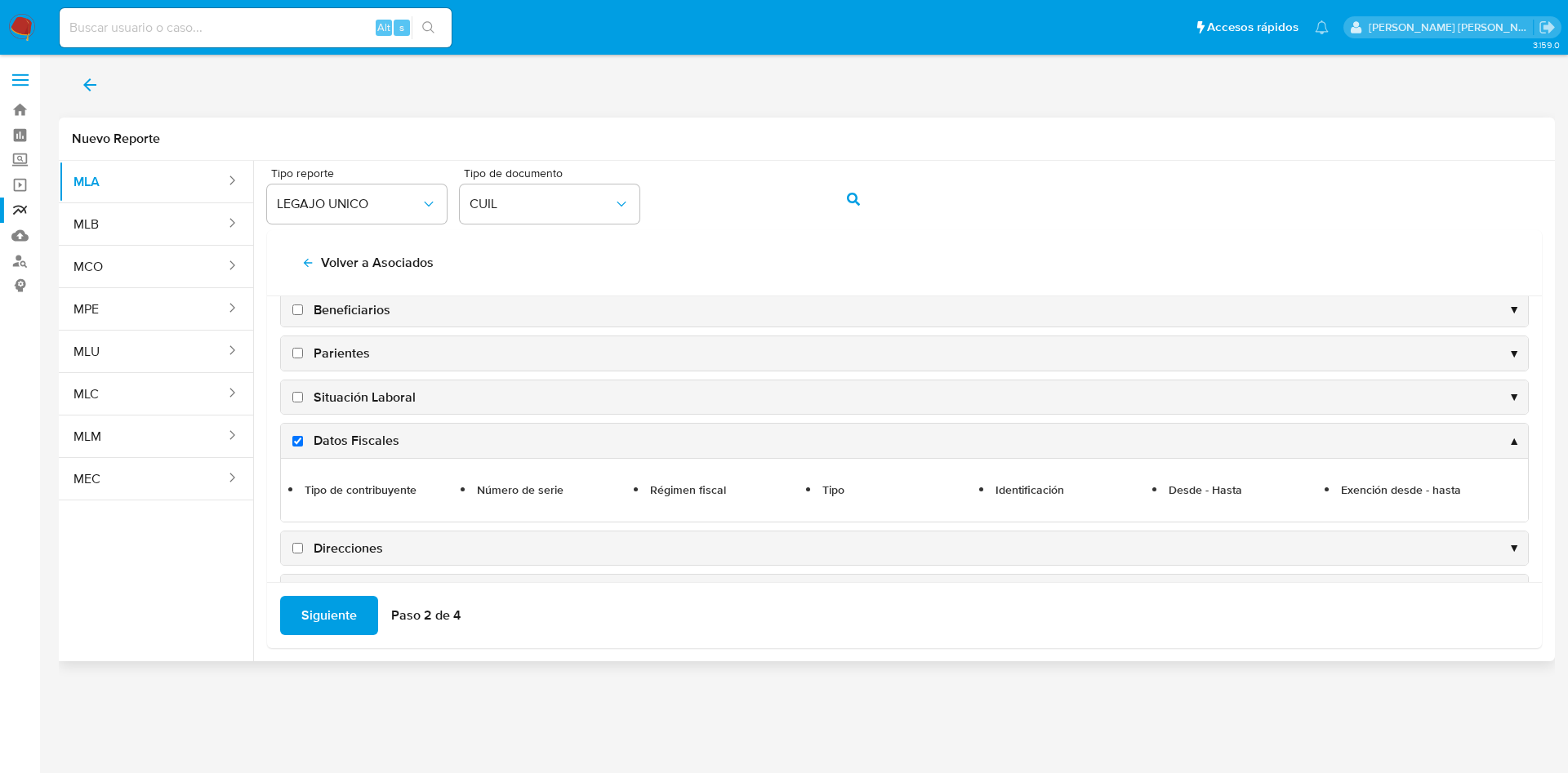
scroll to position [123, 0]
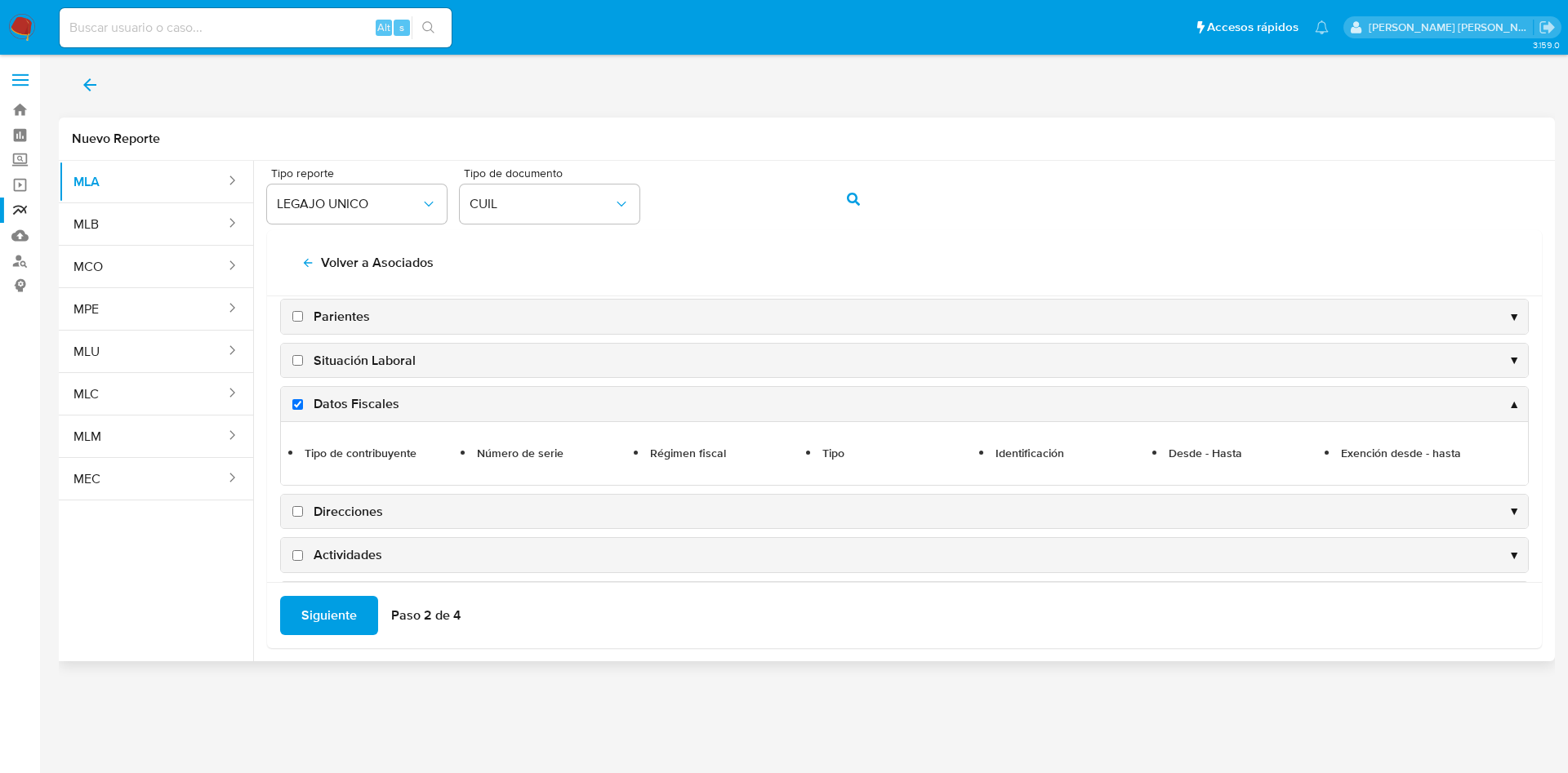
drag, startPoint x: 302, startPoint y: 511, endPoint x: 294, endPoint y: 546, distance: 35.9
click at [302, 511] on input "Direcciones" at bounding box center [298, 512] width 11 height 11
checkbox input "true"
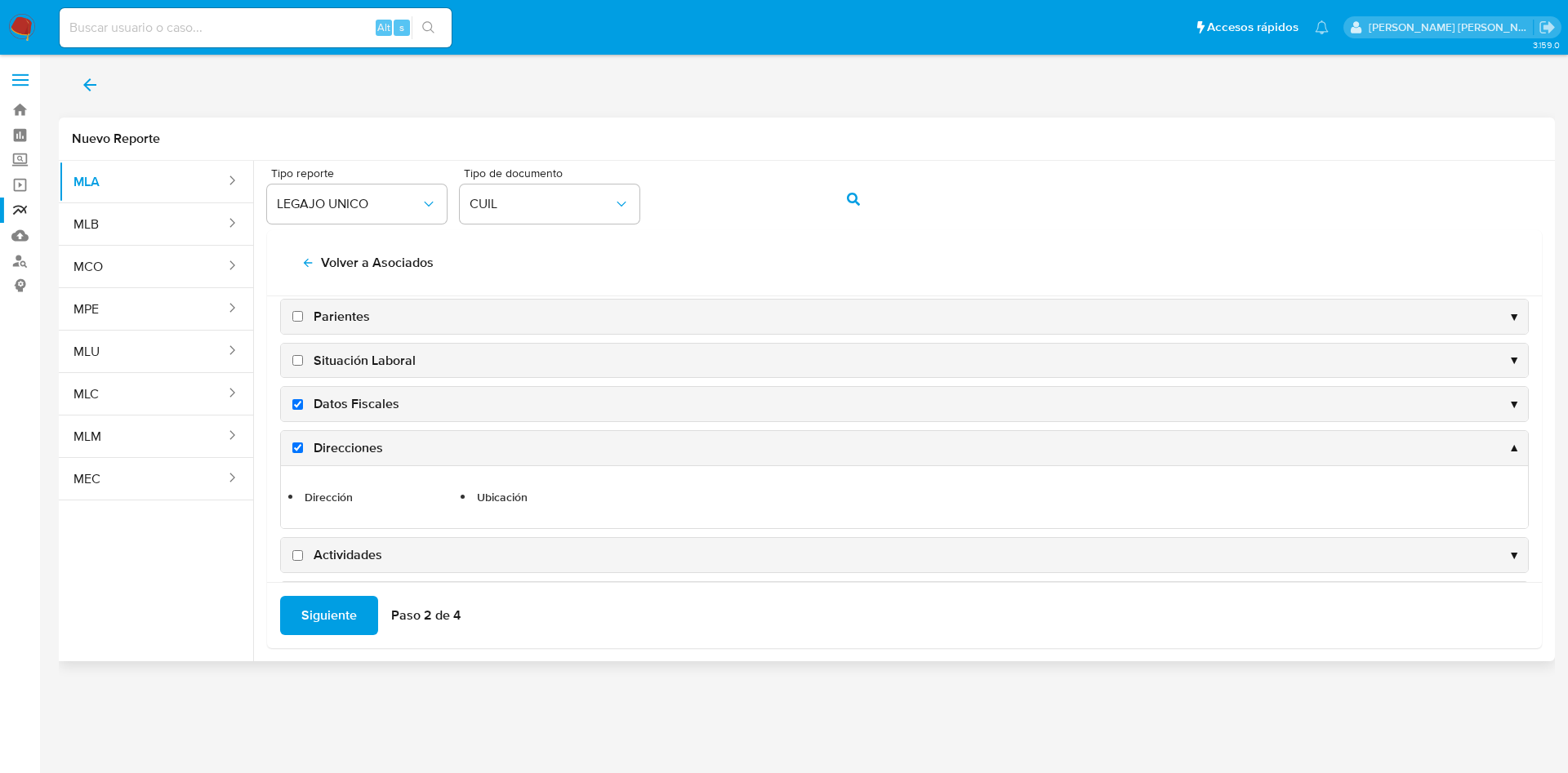
click at [299, 550] on input "Actividades" at bounding box center [298, 555] width 11 height 11
checkbox input "true"
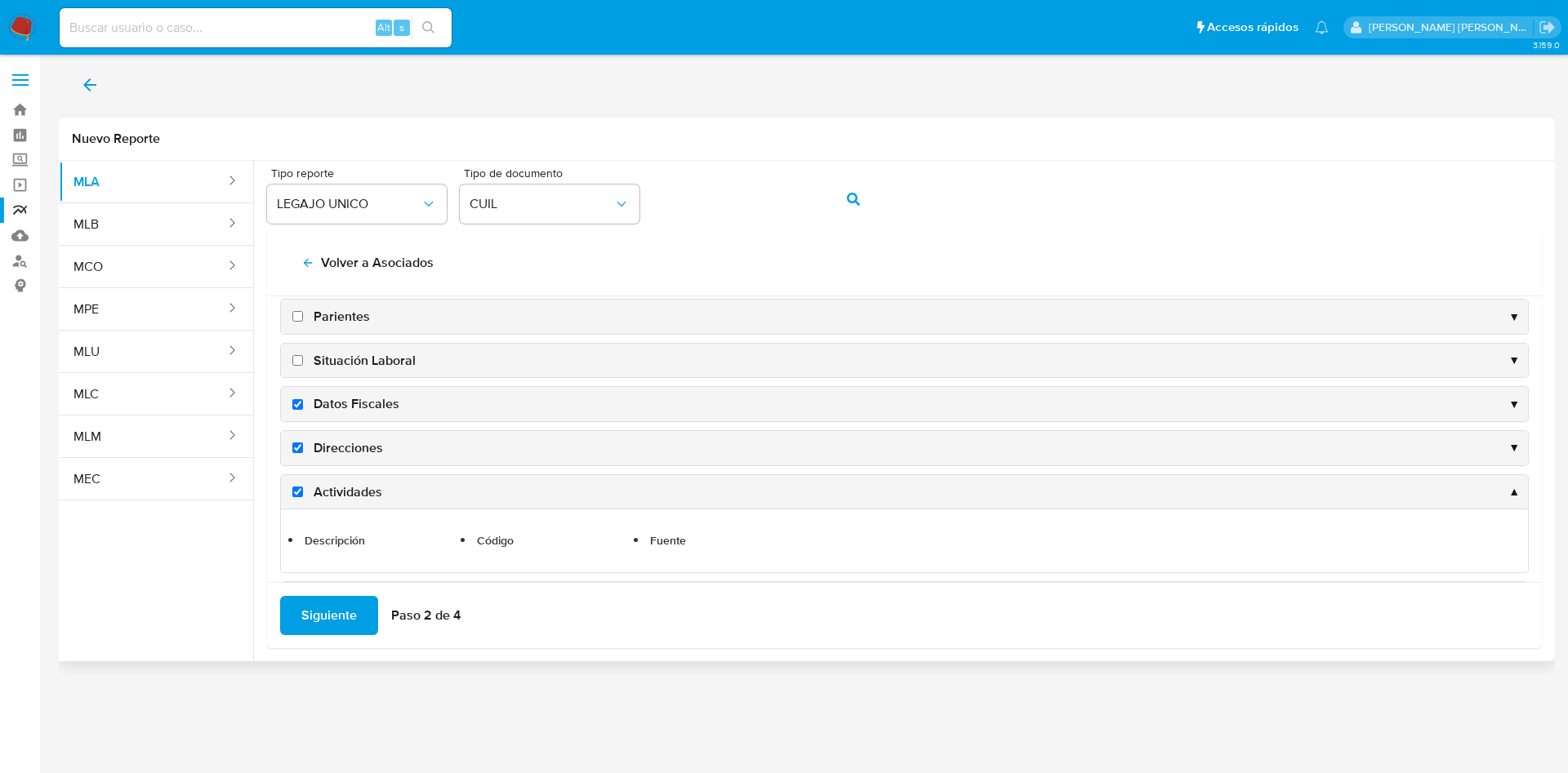
scroll to position [222, 0]
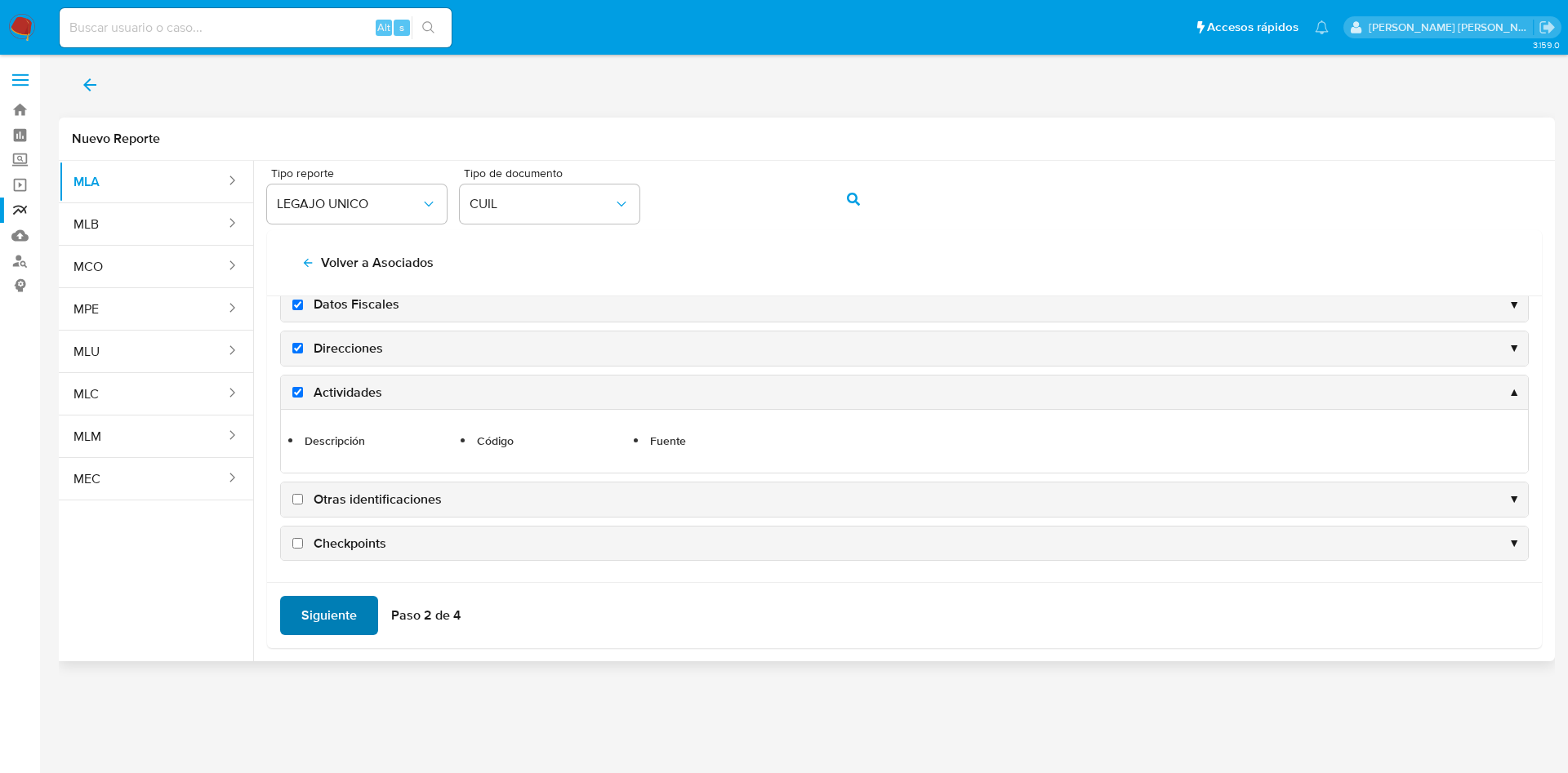
click at [323, 623] on span "Siguiente" at bounding box center [329, 616] width 55 height 36
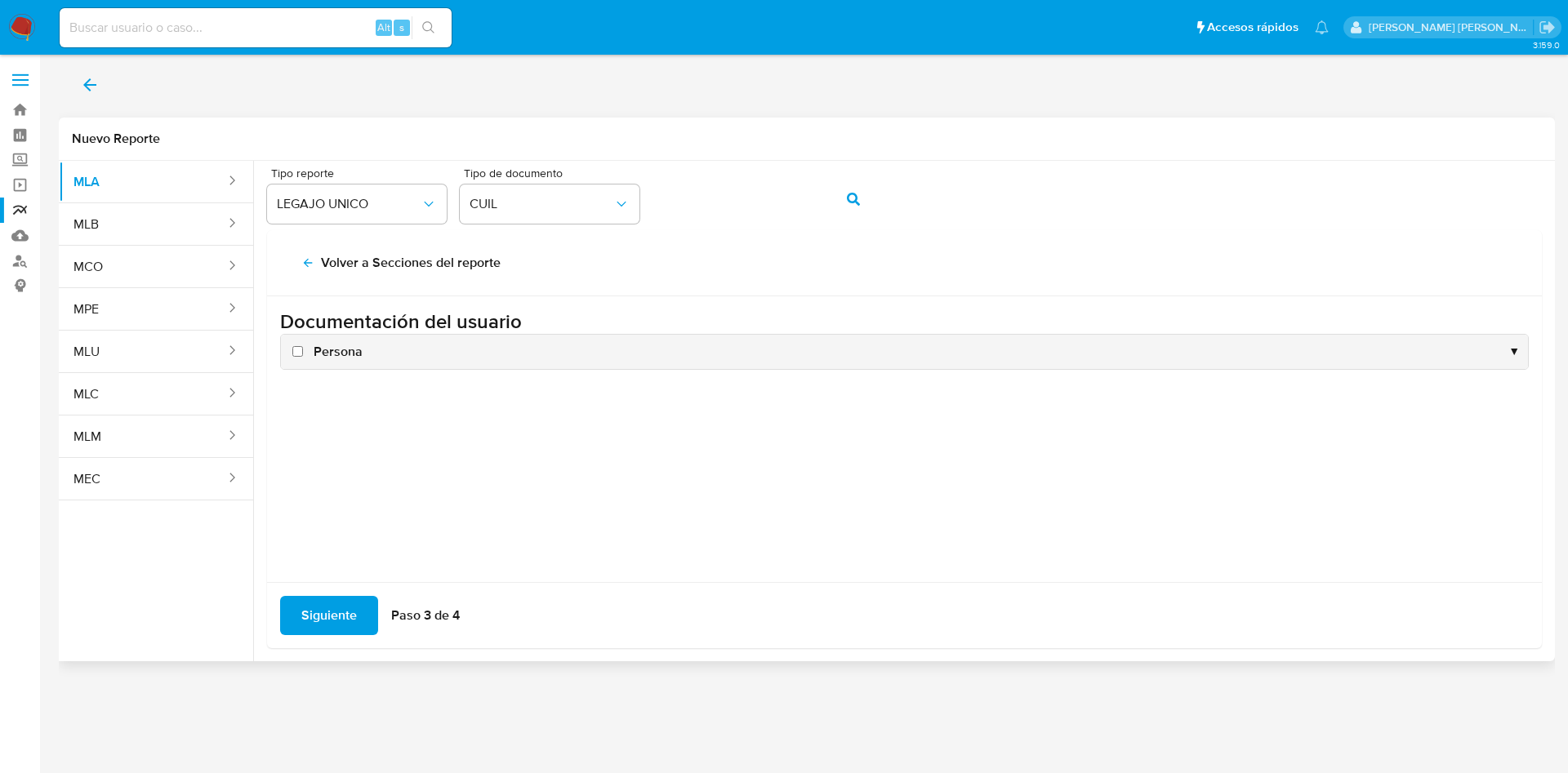
click at [298, 348] on input "Persona" at bounding box center [298, 351] width 11 height 11
checkbox input "true"
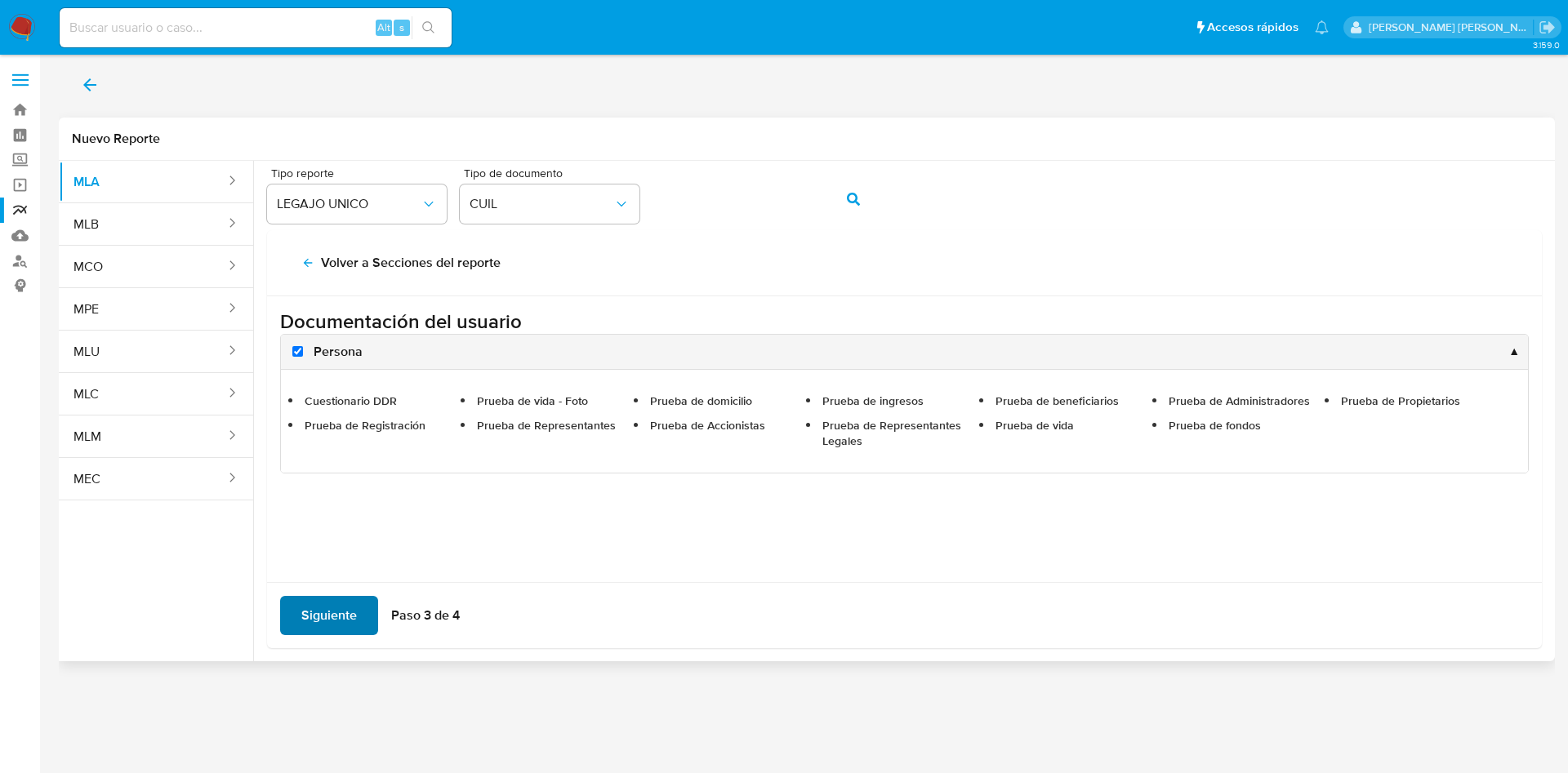
click at [335, 616] on span "Siguiente" at bounding box center [329, 616] width 55 height 36
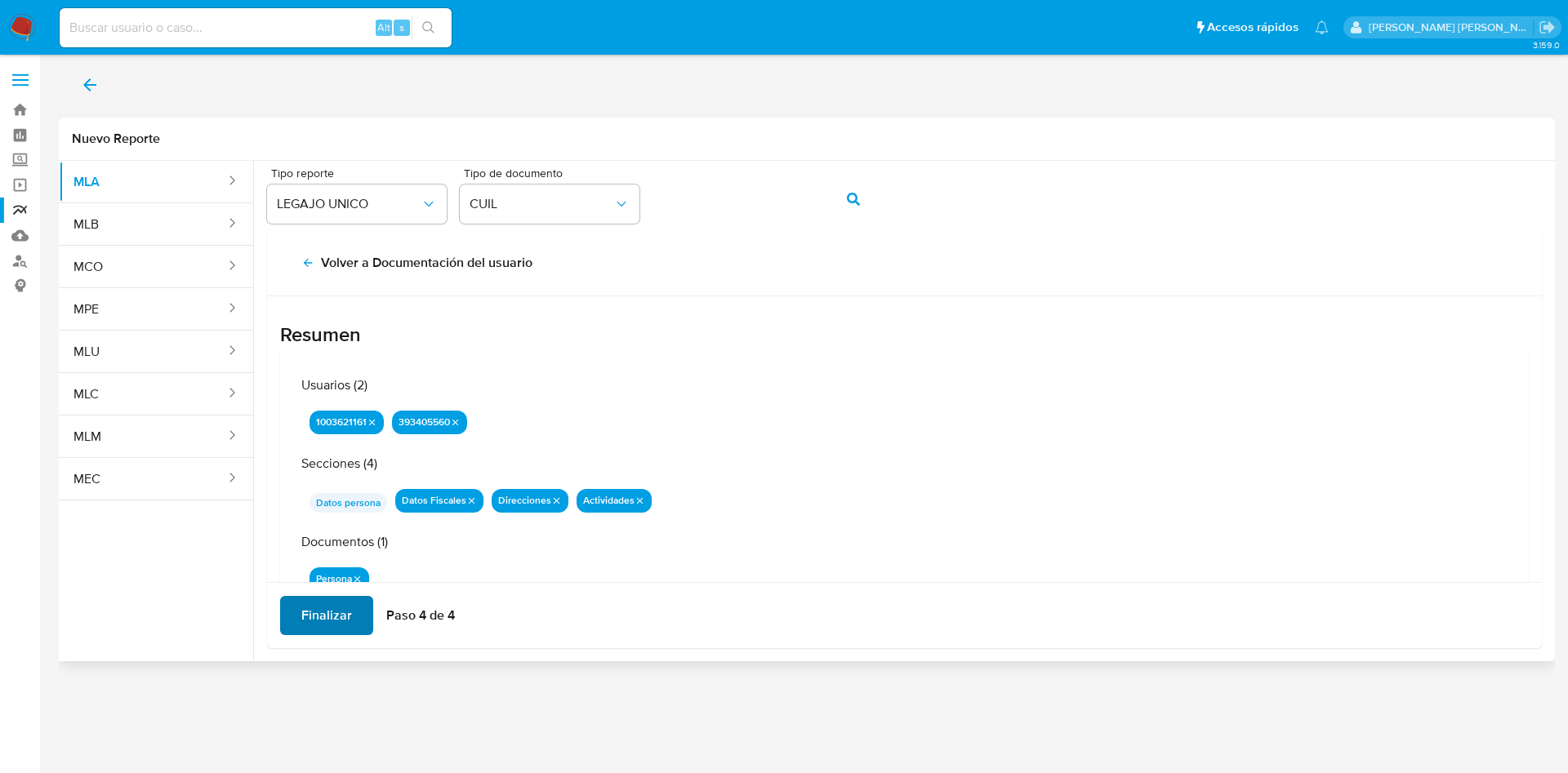
click at [335, 599] on span "Finalizar" at bounding box center [327, 616] width 51 height 36
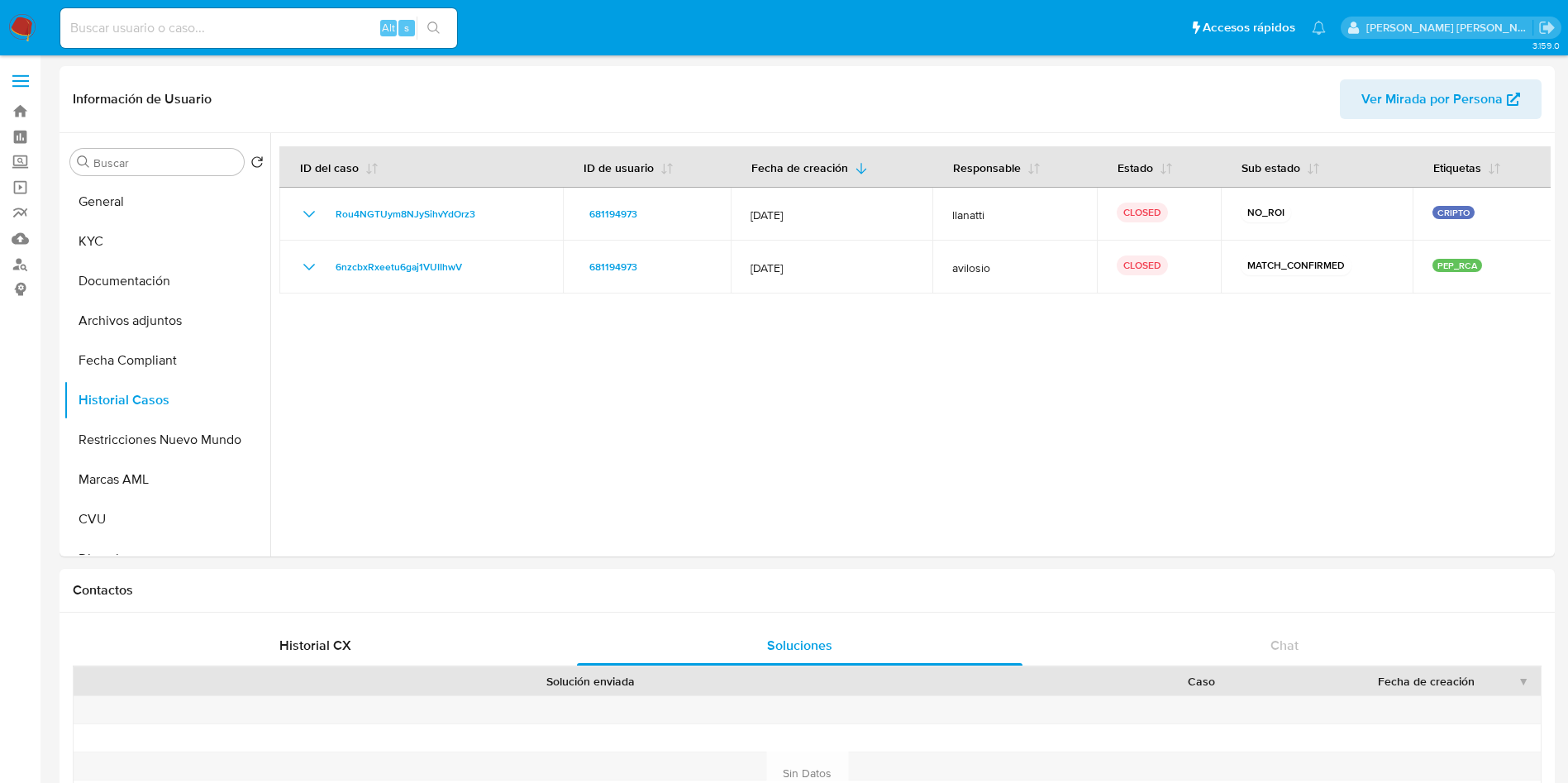
select select "10"
click at [144, 234] on button "KYC" at bounding box center [161, 241] width 194 height 39
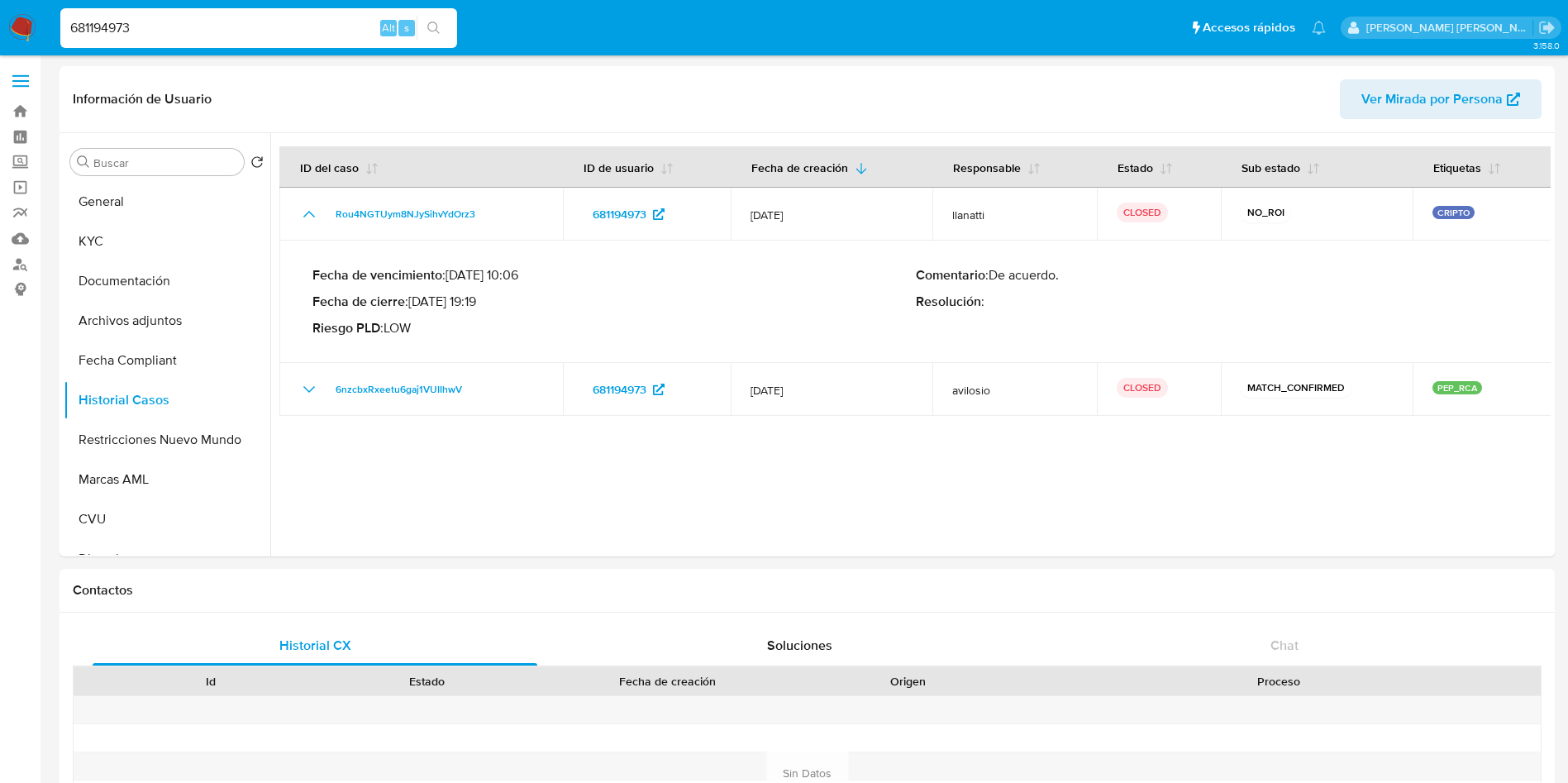
select select "10"
click at [114, 226] on button "KYC" at bounding box center [161, 241] width 194 height 39
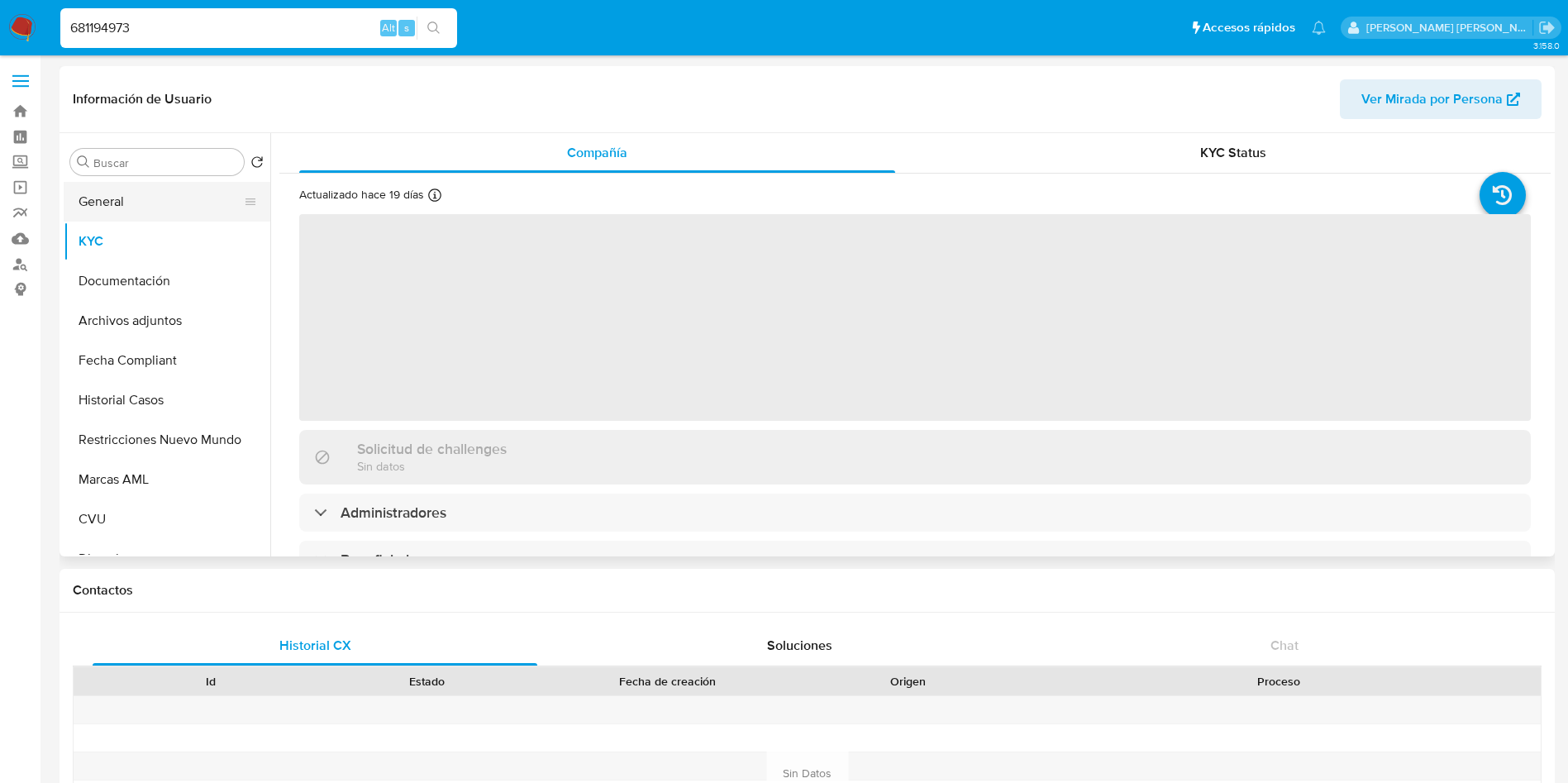
click at [144, 199] on button "General" at bounding box center [161, 201] width 194 height 39
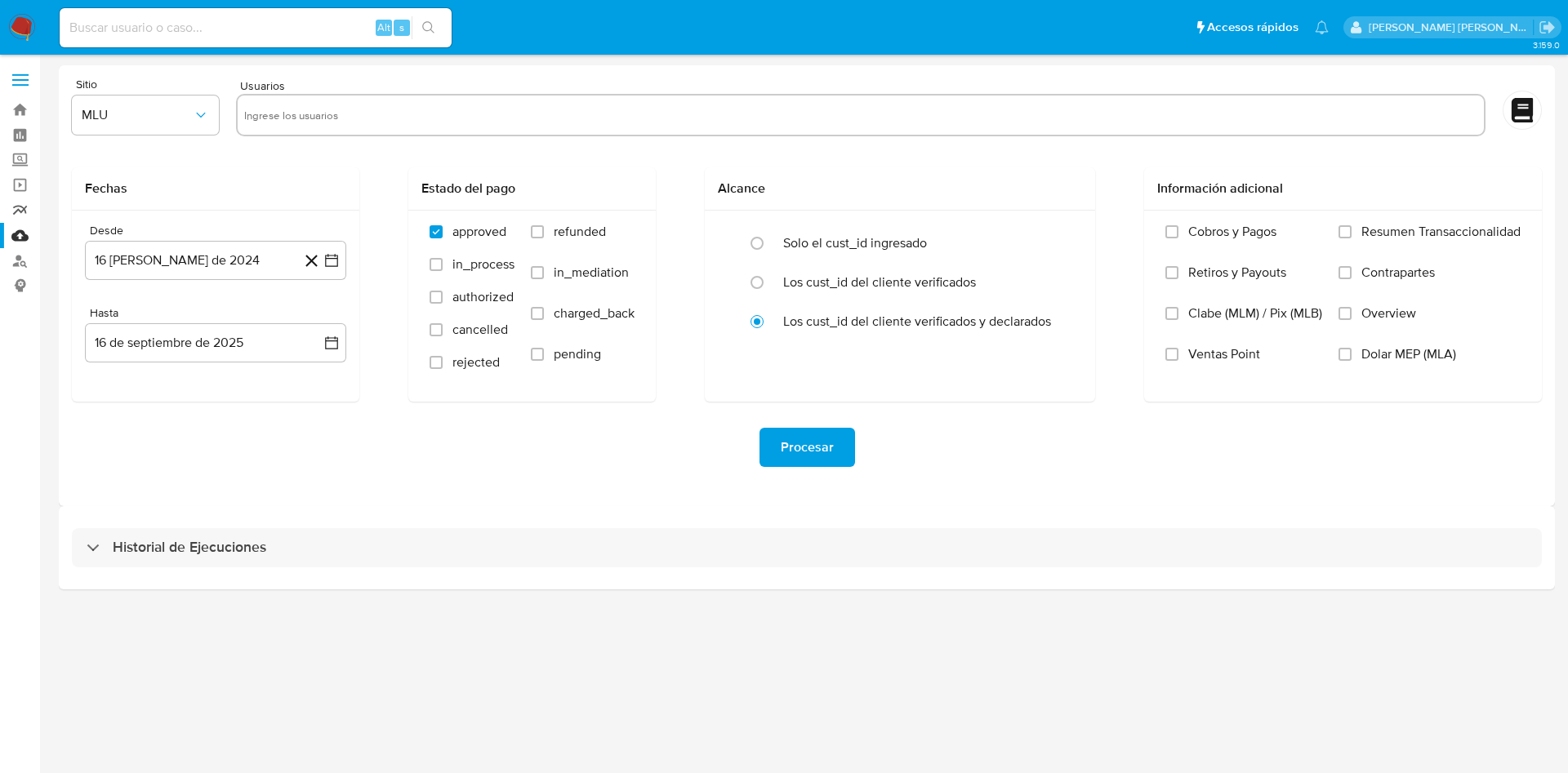
click at [21, 207] on link "Reportes" at bounding box center [97, 210] width 194 height 25
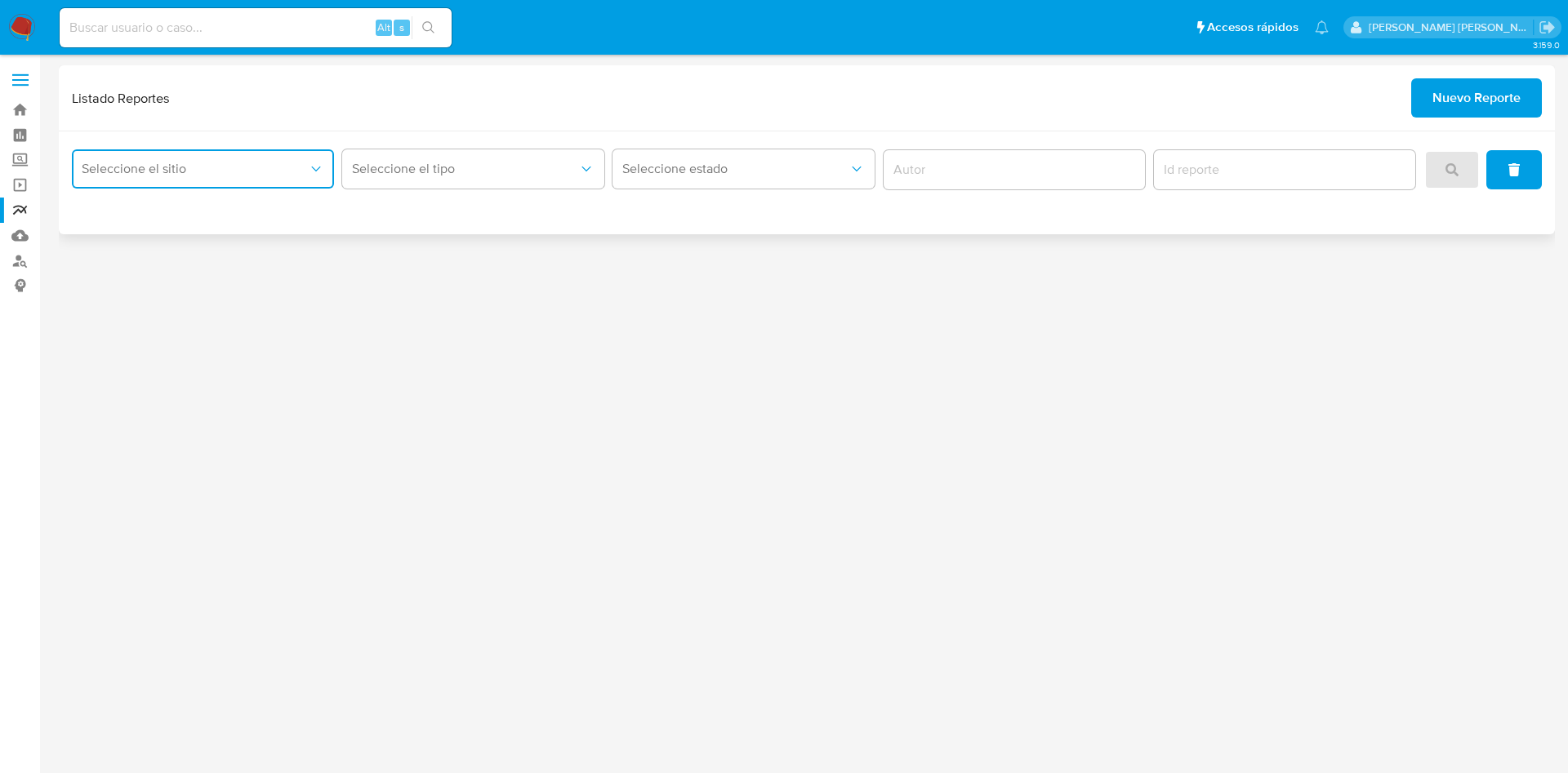
click at [255, 177] on button "Seleccione el sitio" at bounding box center [203, 168] width 262 height 39
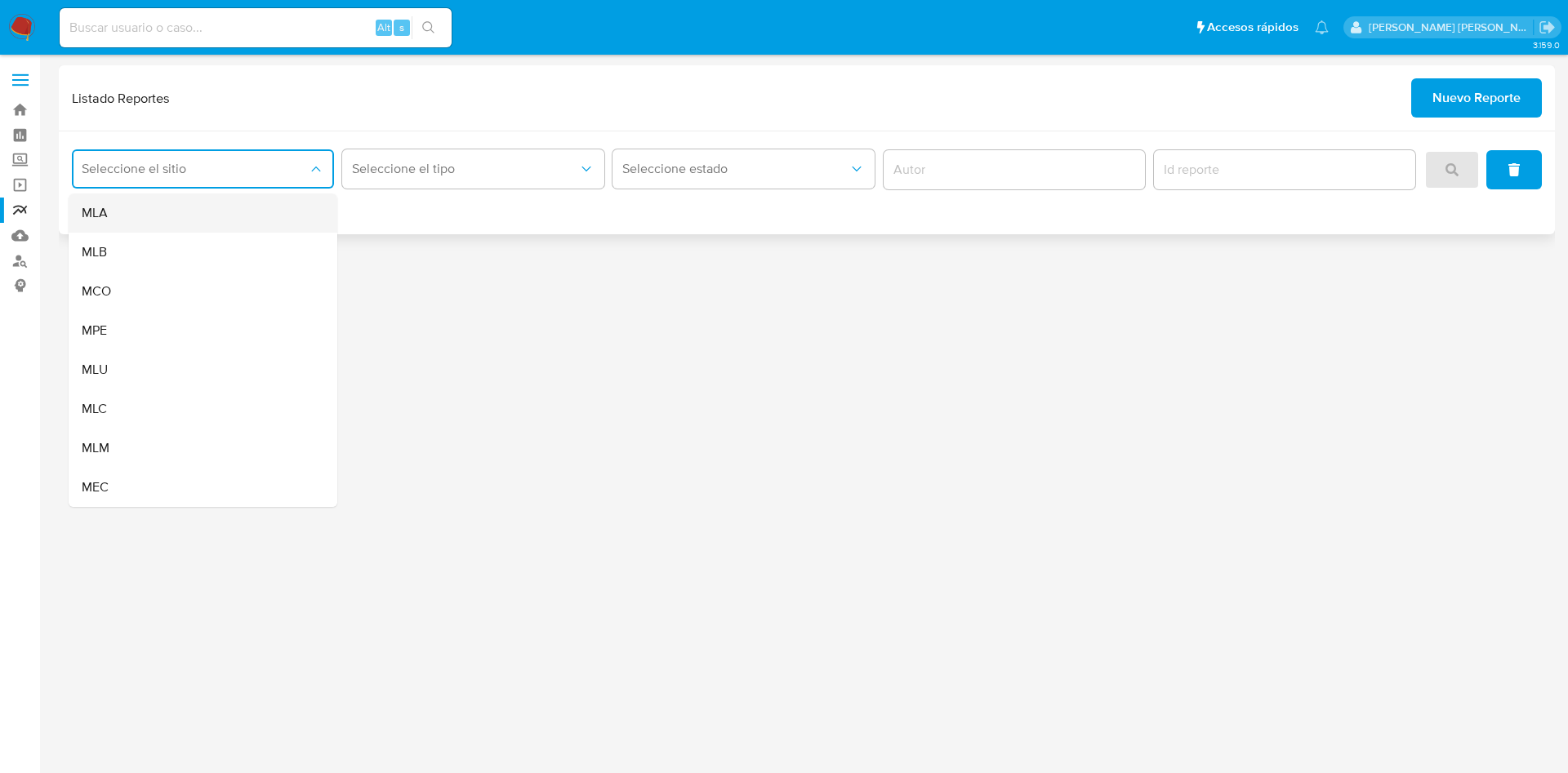
click at [191, 214] on div "MLA" at bounding box center [198, 212] width 233 height 39
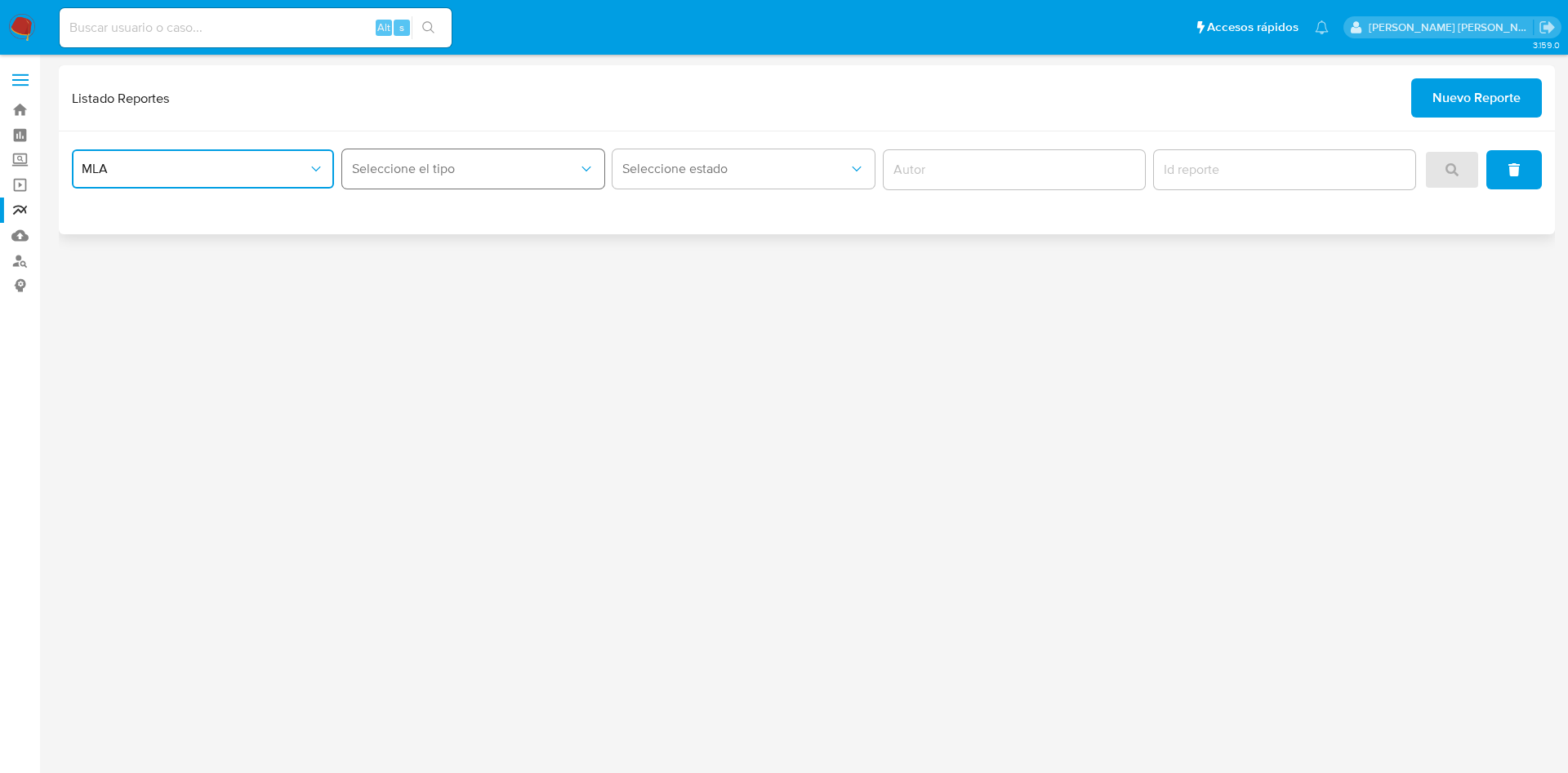
click at [356, 176] on span "Seleccione el tipo" at bounding box center [465, 169] width 226 height 16
click at [380, 261] on div "LEGAJO UNICO" at bounding box center [469, 252] width 233 height 39
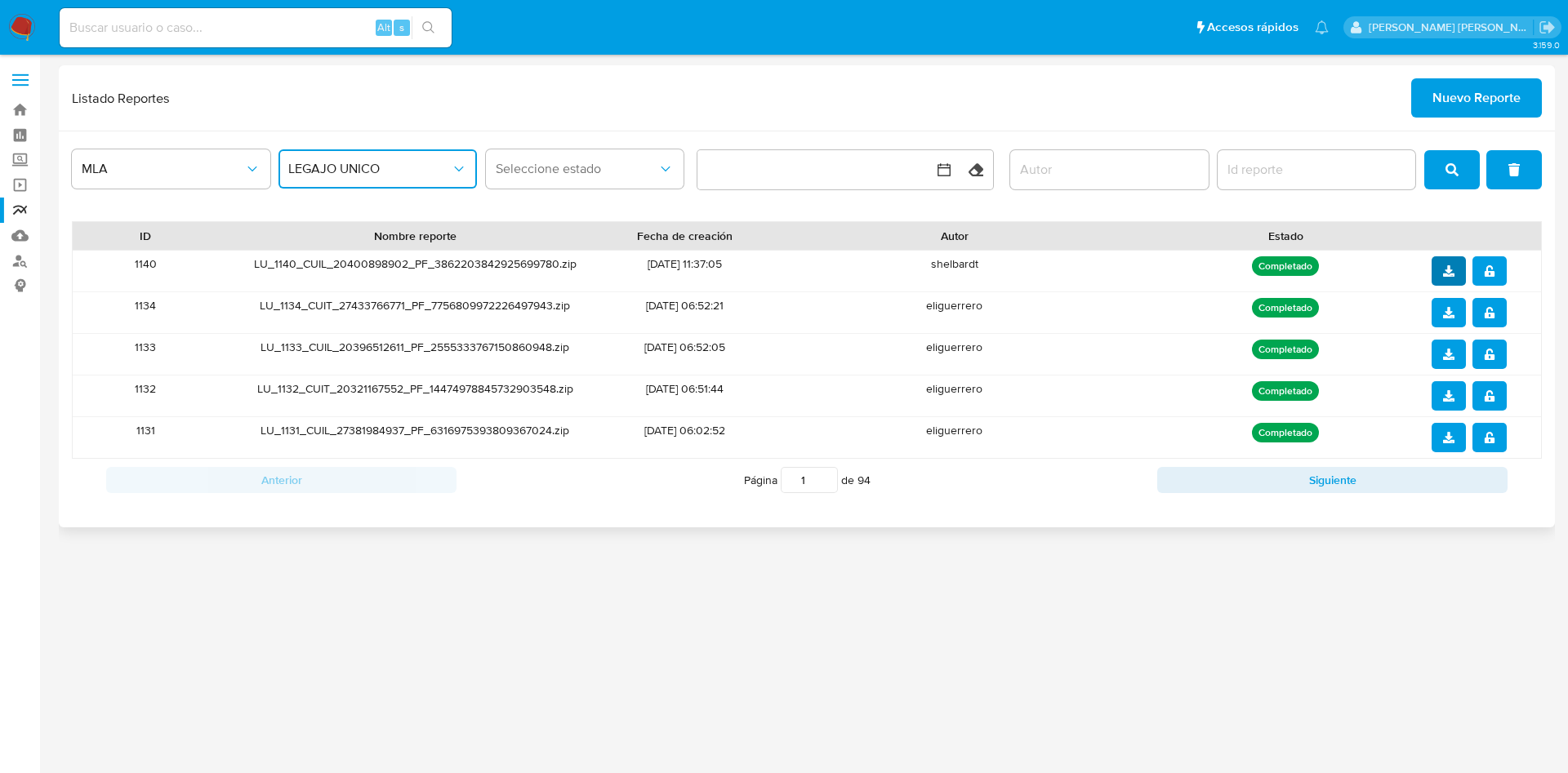
click at [1446, 274] on icon "download" at bounding box center [1449, 271] width 12 height 12
click at [1457, 268] on button "download" at bounding box center [1449, 271] width 34 height 30
click at [1495, 269] on icon "notify_security" at bounding box center [1489, 271] width 12 height 12
click at [1443, 272] on icon "download" at bounding box center [1449, 271] width 12 height 12
click at [1451, 265] on icon "download" at bounding box center [1449, 271] width 12 height 12
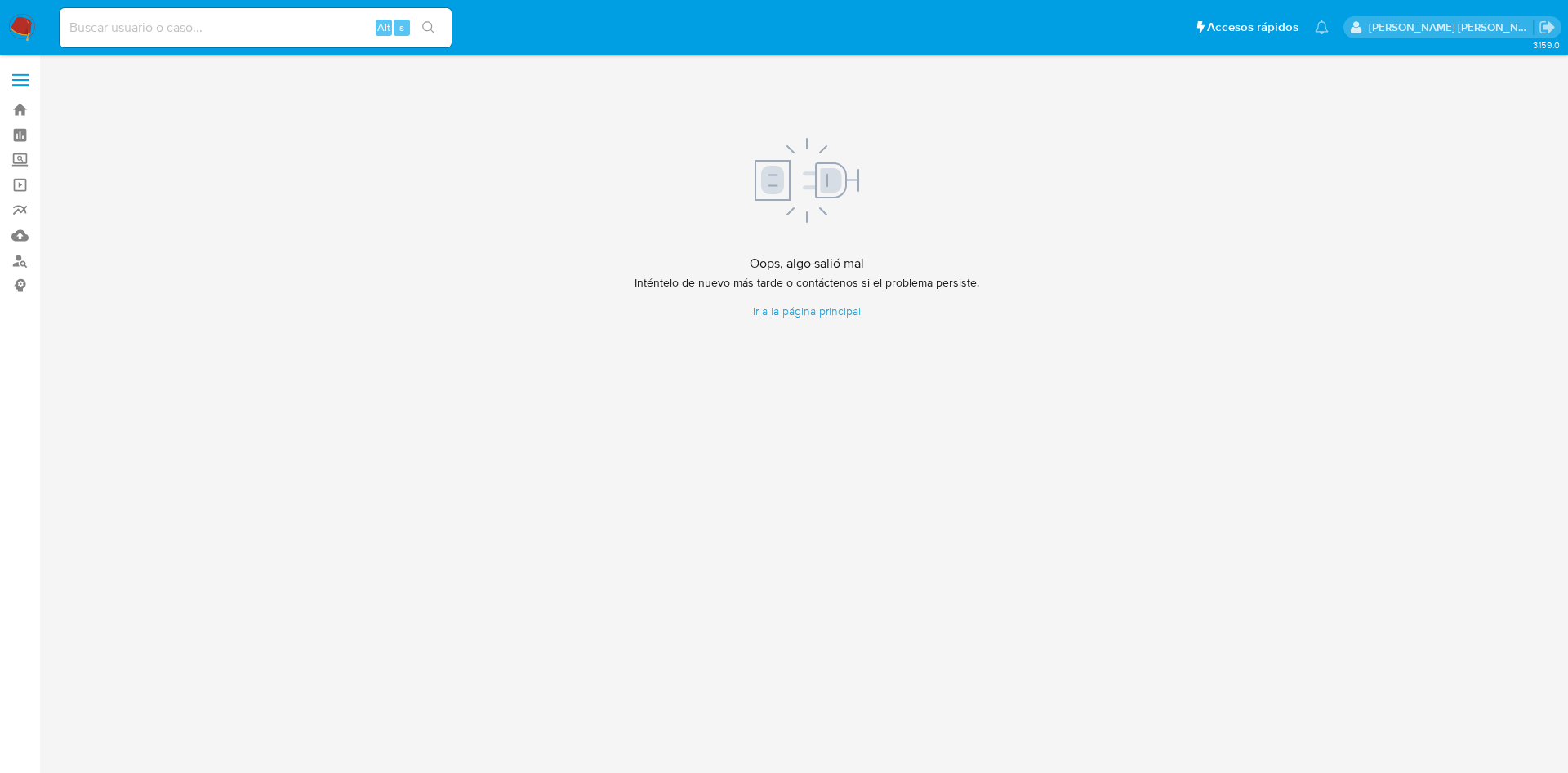
click at [284, 26] on input at bounding box center [256, 28] width 392 height 22
paste input "2186268279"
type input "2186268279"
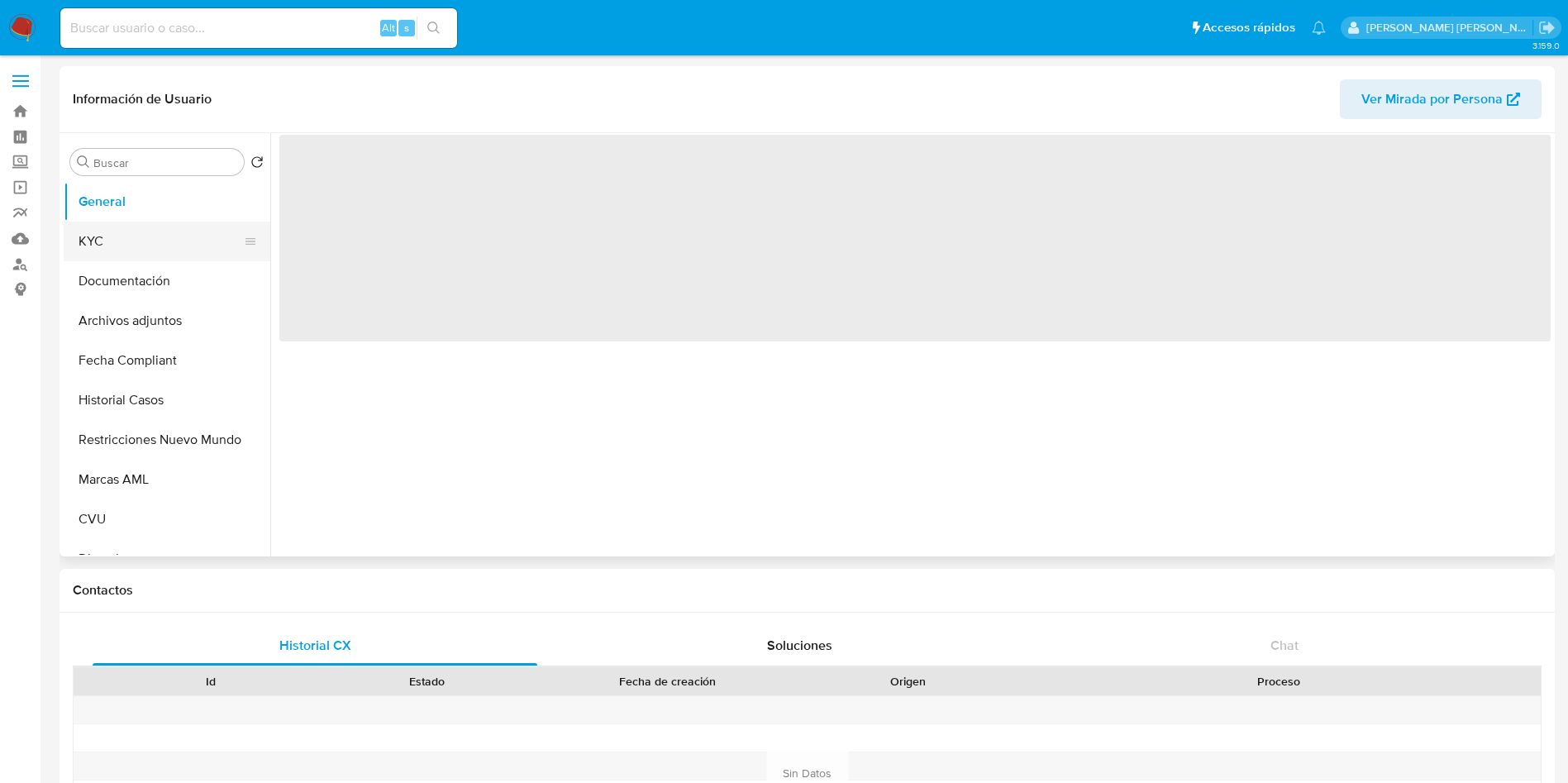
click at [127, 245] on button "KYC" at bounding box center [161, 241] width 194 height 39
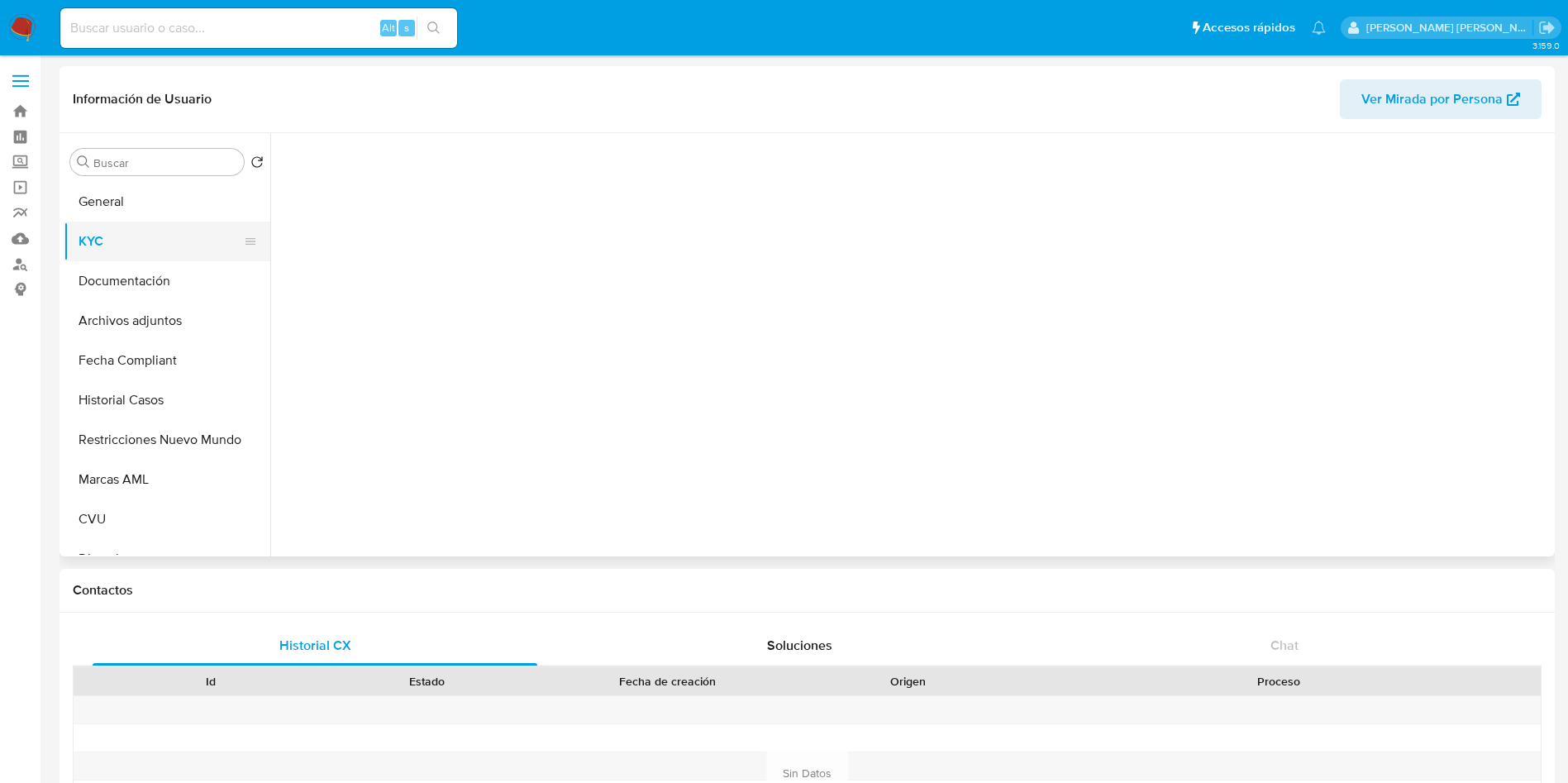
select select "10"
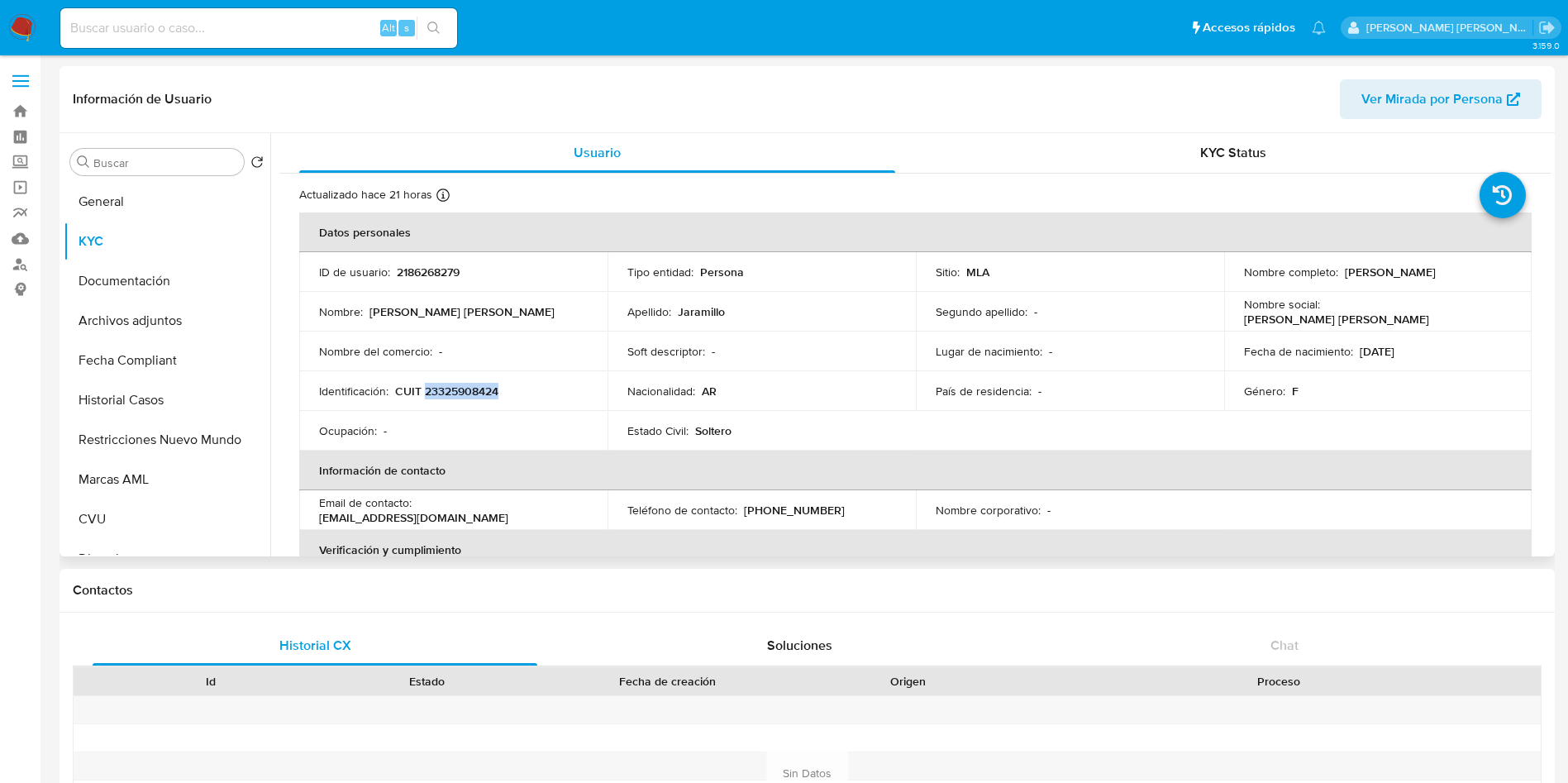
drag, startPoint x: 492, startPoint y: 393, endPoint x: 424, endPoint y: 392, distance: 68.0
click at [424, 392] on div "Identificación : CUIT 23325908424" at bounding box center [453, 392] width 269 height 15
copy p "23325908424"
